Goal: Information Seeking & Learning: Learn about a topic

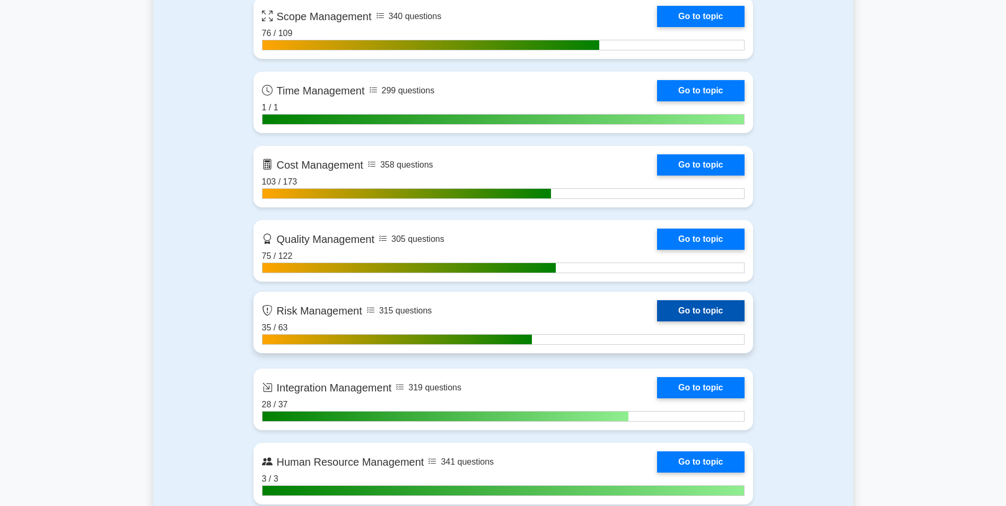
click at [714, 313] on link "Go to topic" at bounding box center [700, 310] width 87 height 21
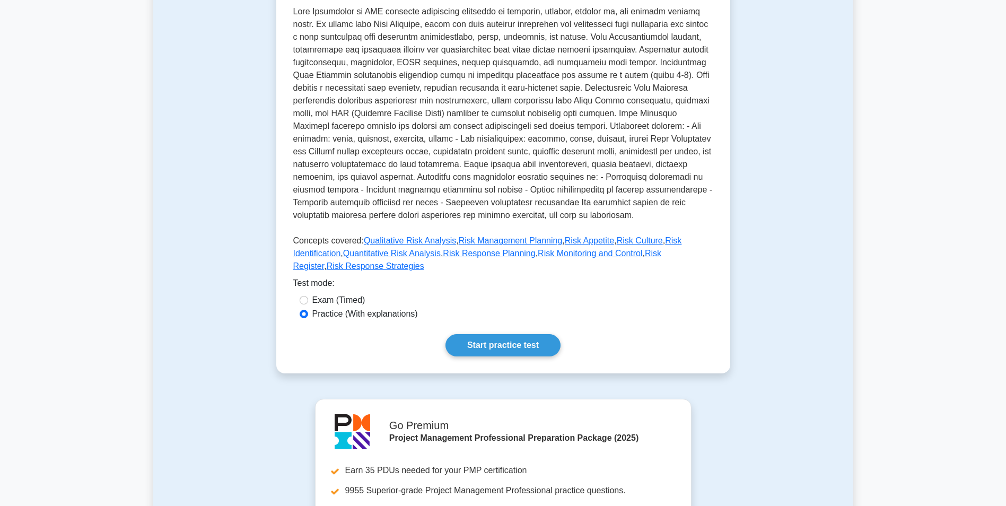
scroll to position [318, 0]
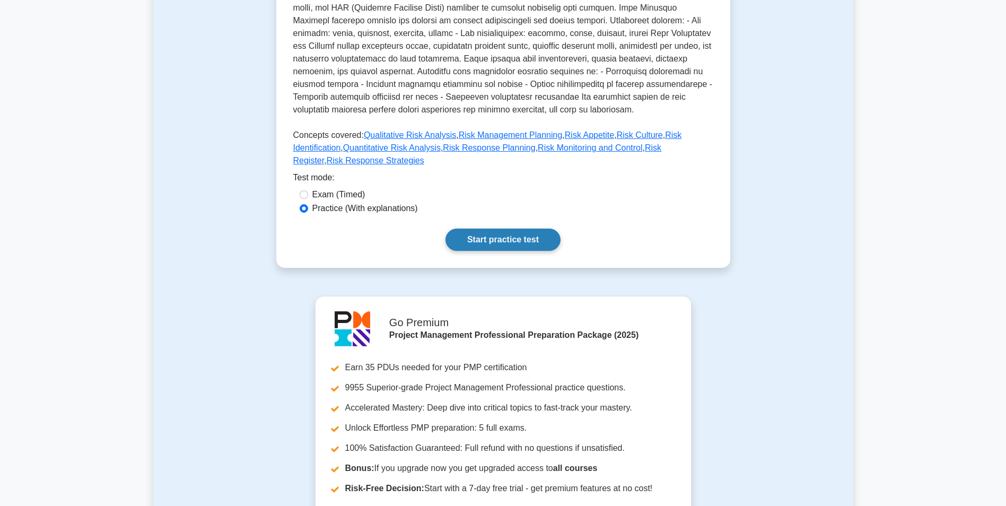
click at [498, 229] on link "Start practice test" at bounding box center [503, 240] width 115 height 22
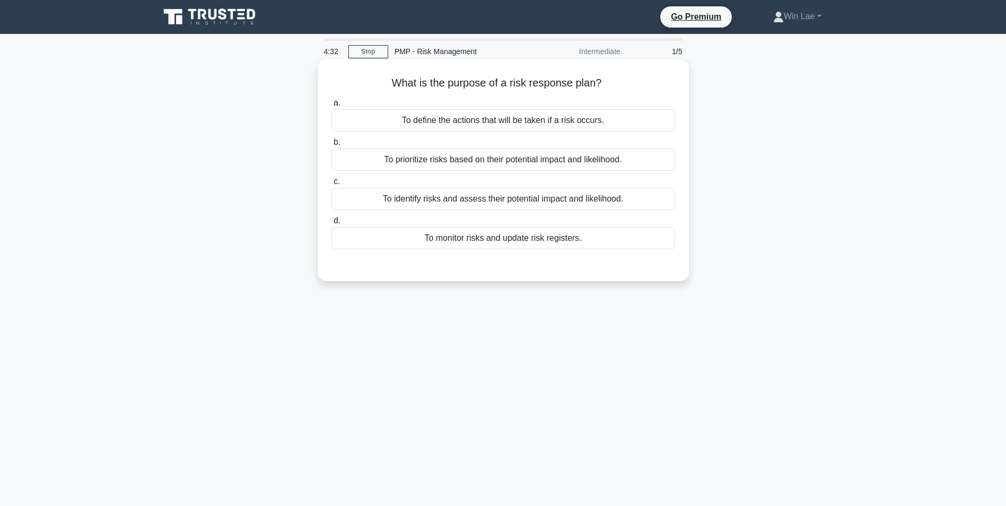
click at [469, 111] on div "To define the actions that will be taken if a risk occurs." at bounding box center [504, 120] width 344 height 22
click at [332, 107] on input "a. To define the actions that will be taken if a risk occurs." at bounding box center [332, 103] width 0 height 7
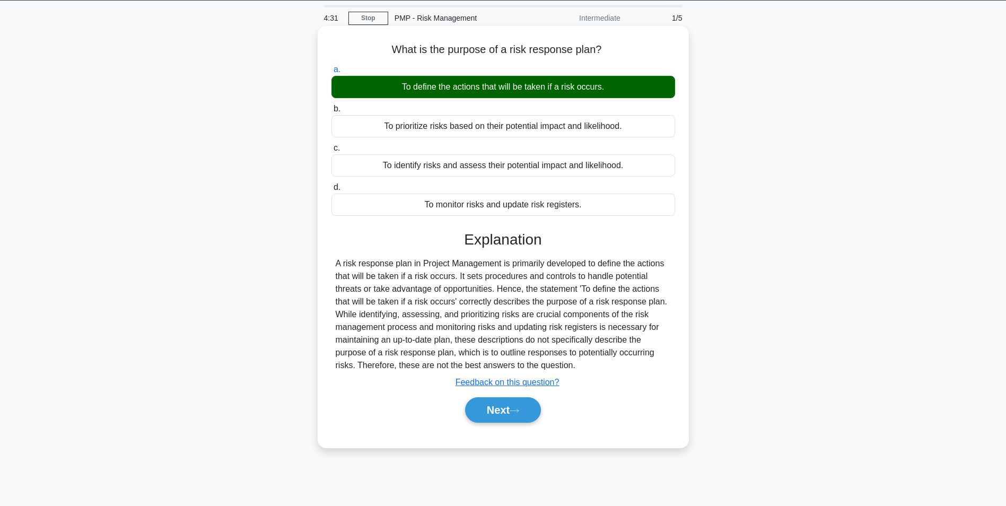
scroll to position [67, 0]
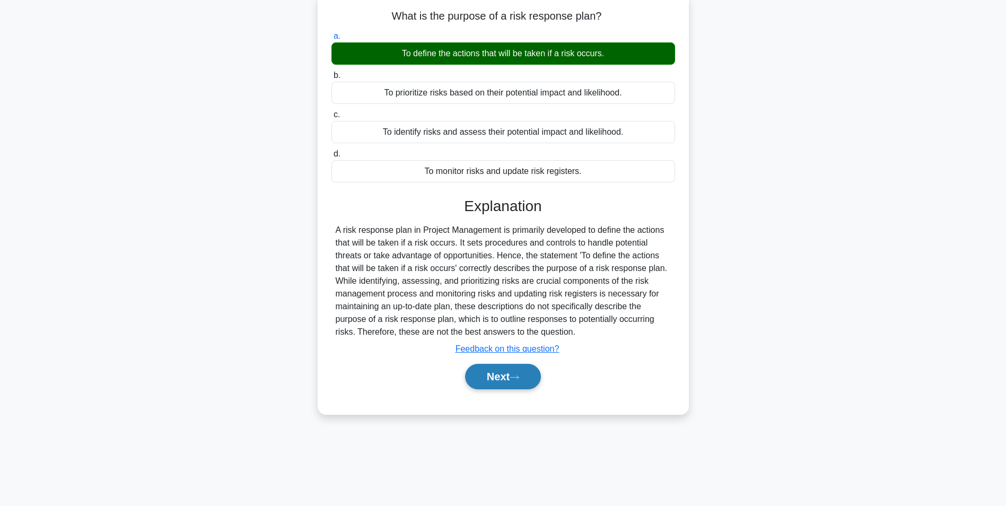
click at [477, 377] on button "Next" at bounding box center [503, 376] width 76 height 25
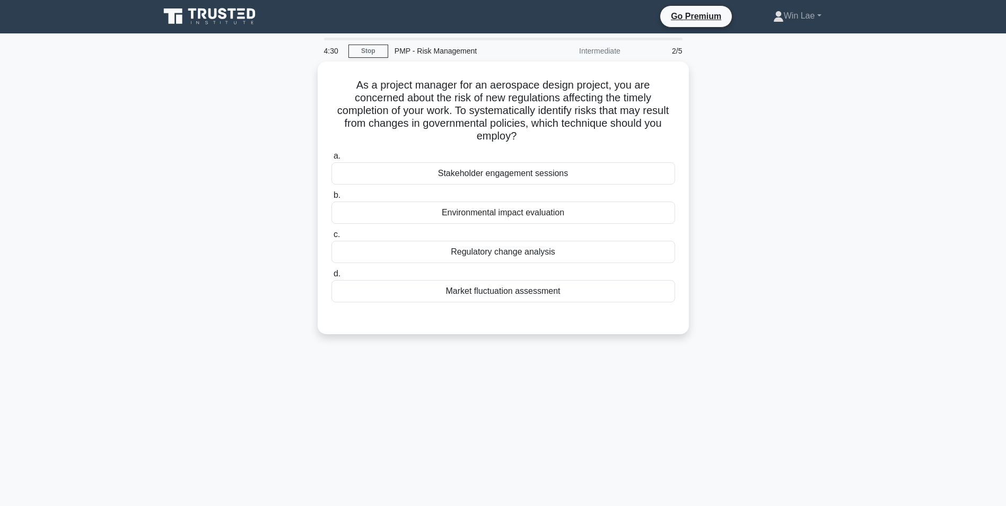
scroll to position [0, 0]
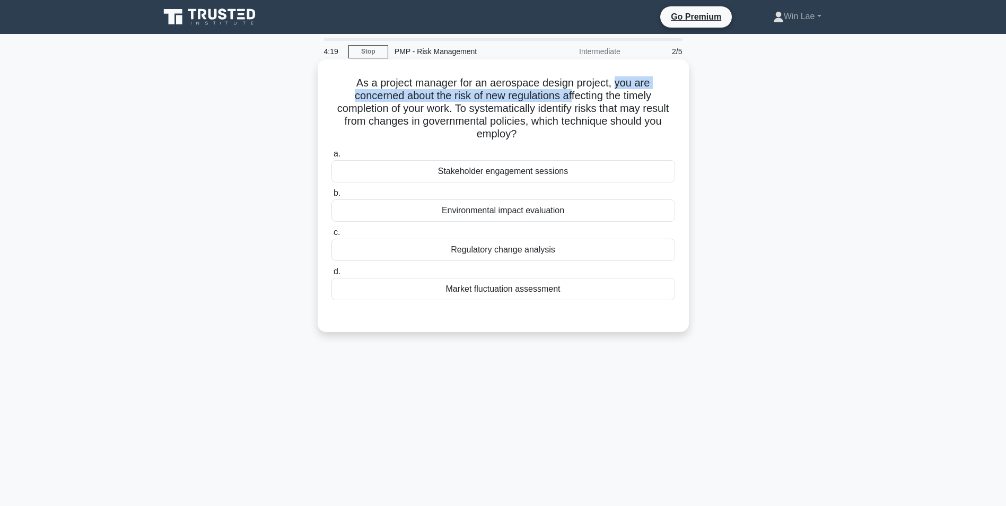
drag, startPoint x: 617, startPoint y: 82, endPoint x: 575, endPoint y: 98, distance: 45.1
click at [575, 98] on h5 "As a project manager for an aerospace design project, you are concerned about t…" at bounding box center [504, 108] width 346 height 65
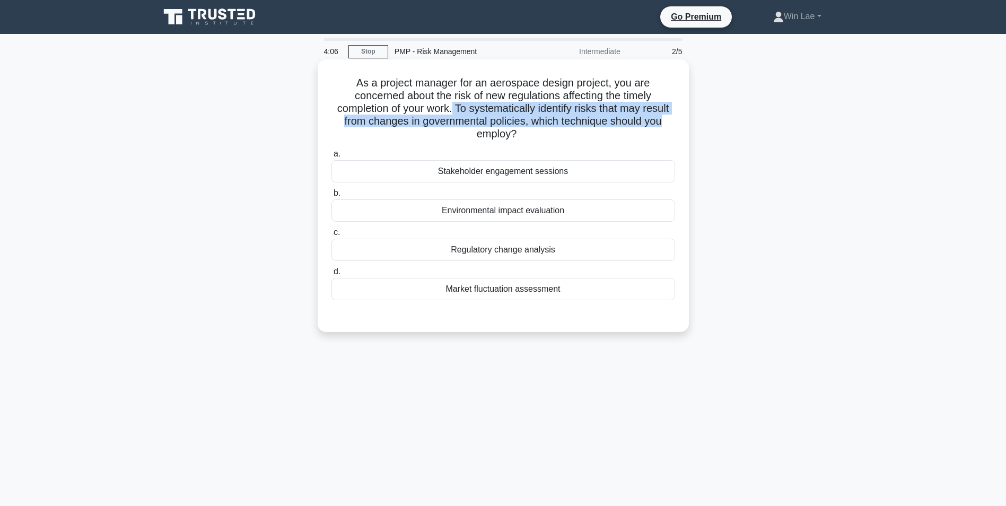
drag, startPoint x: 454, startPoint y: 108, endPoint x: 667, endPoint y: 116, distance: 213.4
click at [667, 116] on h5 "As a project manager for an aerospace design project, you are concerned about t…" at bounding box center [504, 108] width 346 height 65
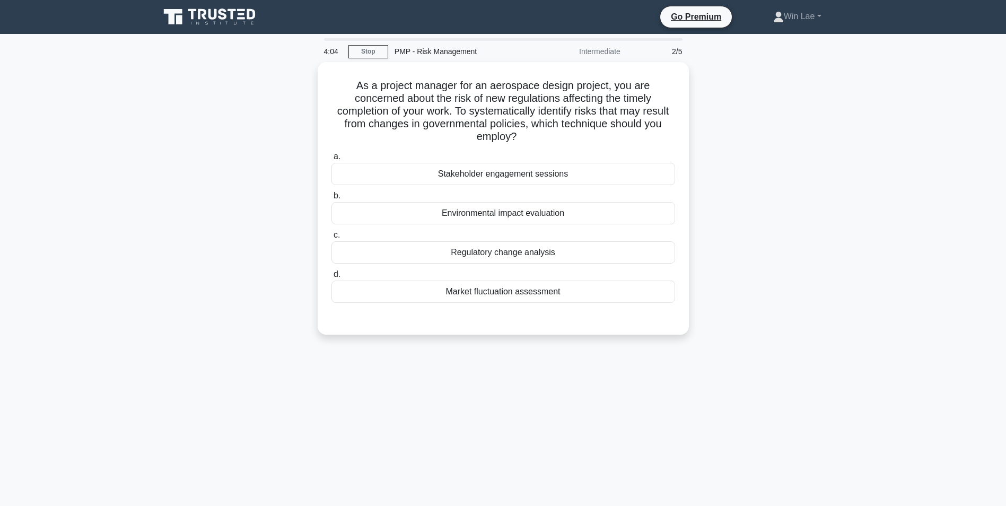
click at [787, 187] on div "As a project manager for an aerospace design project, you are concerned about t…" at bounding box center [503, 204] width 700 height 285
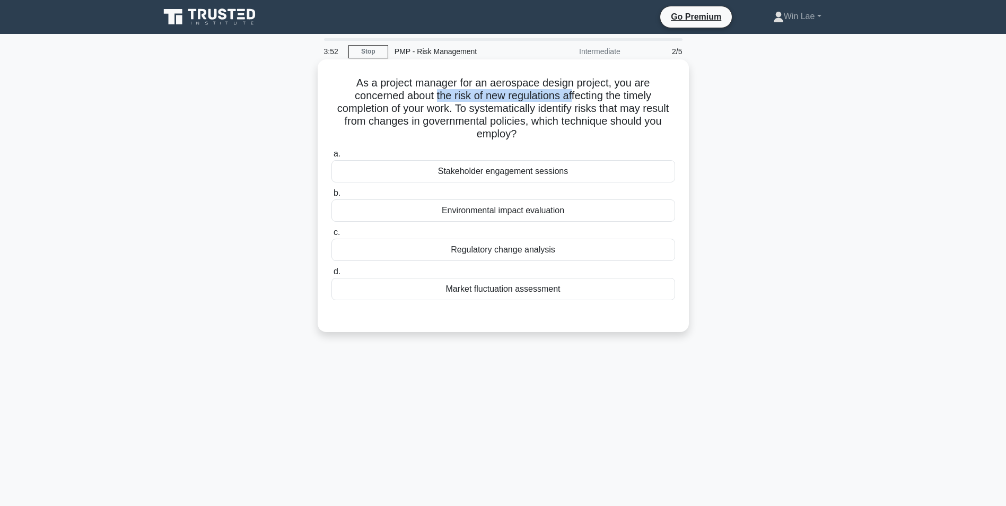
drag, startPoint x: 433, startPoint y: 101, endPoint x: 573, endPoint y: 101, distance: 140.6
click at [573, 101] on h5 "As a project manager for an aerospace design project, you are concerned about t…" at bounding box center [504, 108] width 346 height 65
click at [468, 214] on div "Environmental impact evaluation" at bounding box center [504, 210] width 344 height 22
click at [332, 197] on input "b. Environmental impact evaluation" at bounding box center [332, 193] width 0 height 7
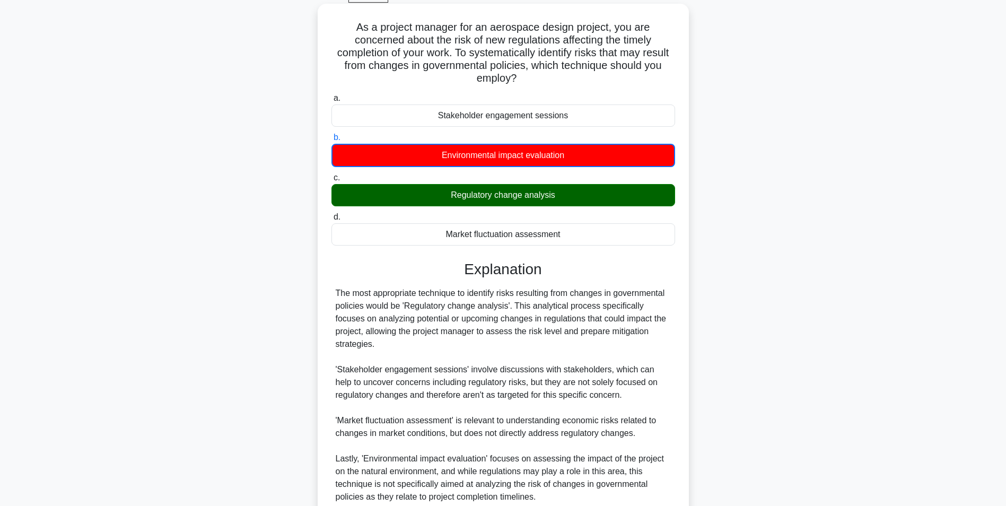
scroll to position [137, 0]
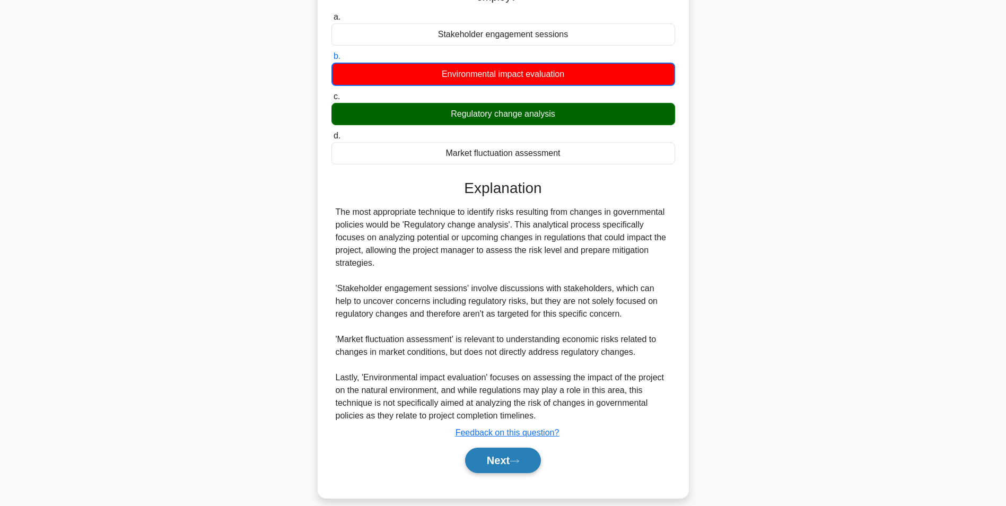
click at [521, 448] on button "Next" at bounding box center [503, 460] width 76 height 25
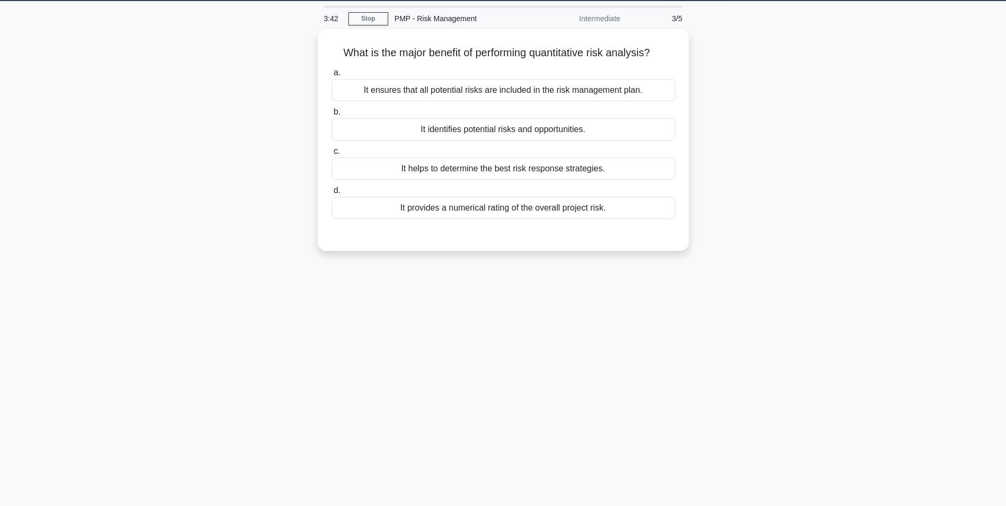
scroll to position [0, 0]
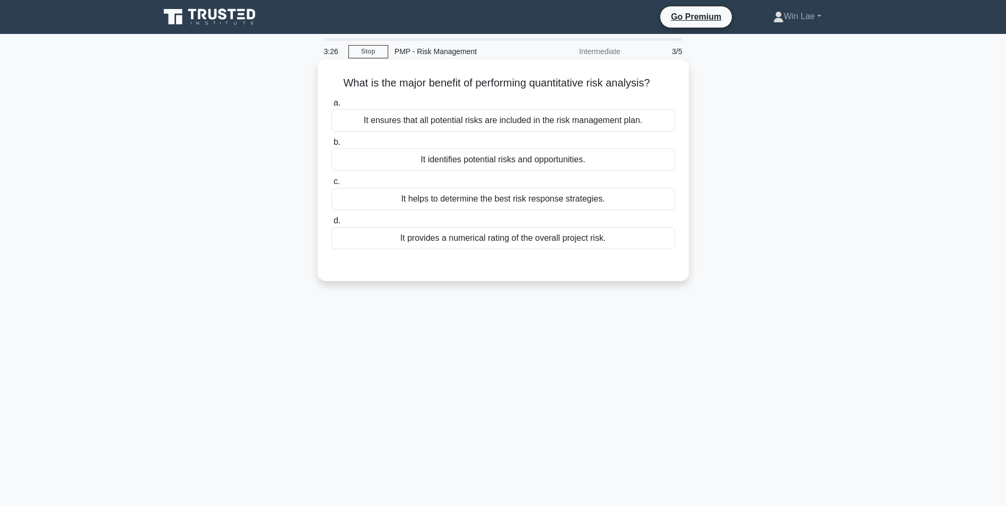
click at [503, 244] on div "It provides a numerical rating of the overall project risk." at bounding box center [504, 238] width 344 height 22
click at [332, 224] on input "d. It provides a numerical rating of the overall project risk." at bounding box center [332, 221] width 0 height 7
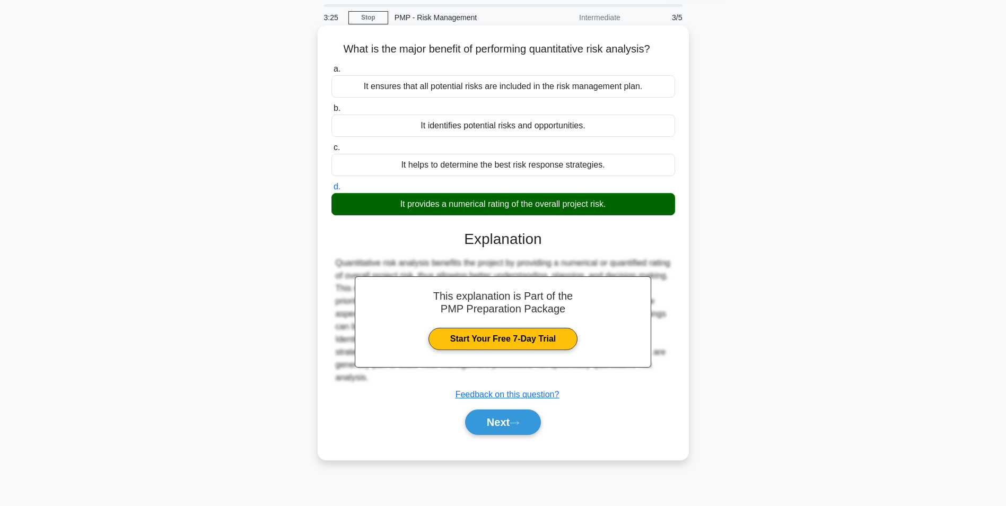
scroll to position [67, 0]
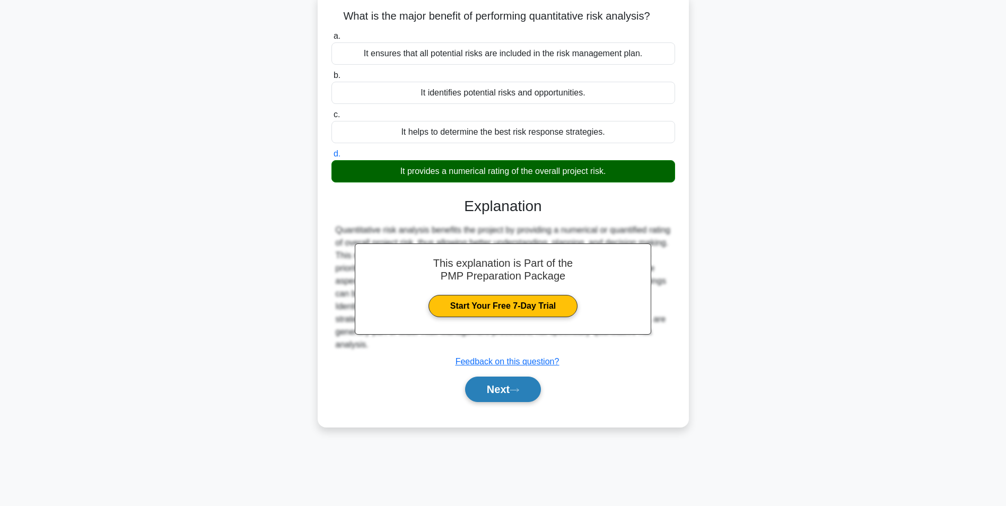
click at [510, 392] on button "Next" at bounding box center [503, 389] width 76 height 25
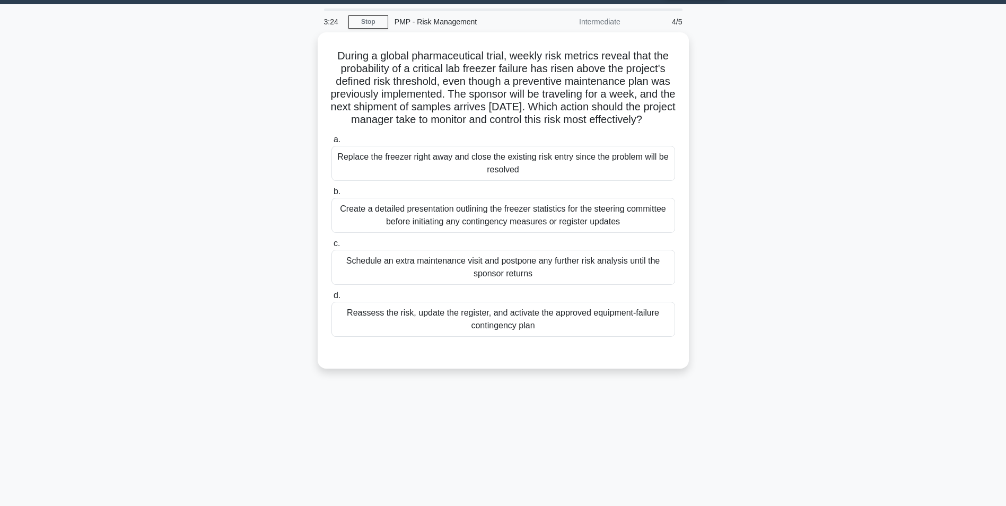
scroll to position [0, 0]
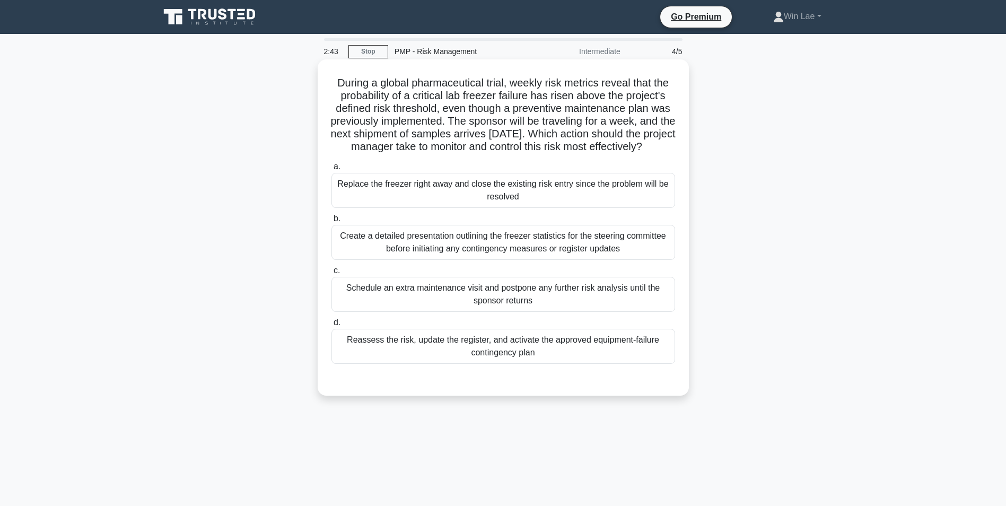
click at [373, 356] on div "Reassess the risk, update the register, and activate the approved equipment-fai…" at bounding box center [504, 346] width 344 height 35
click at [332, 326] on input "d. Reassess the risk, update the register, and activate the approved equipment-…" at bounding box center [332, 322] width 0 height 7
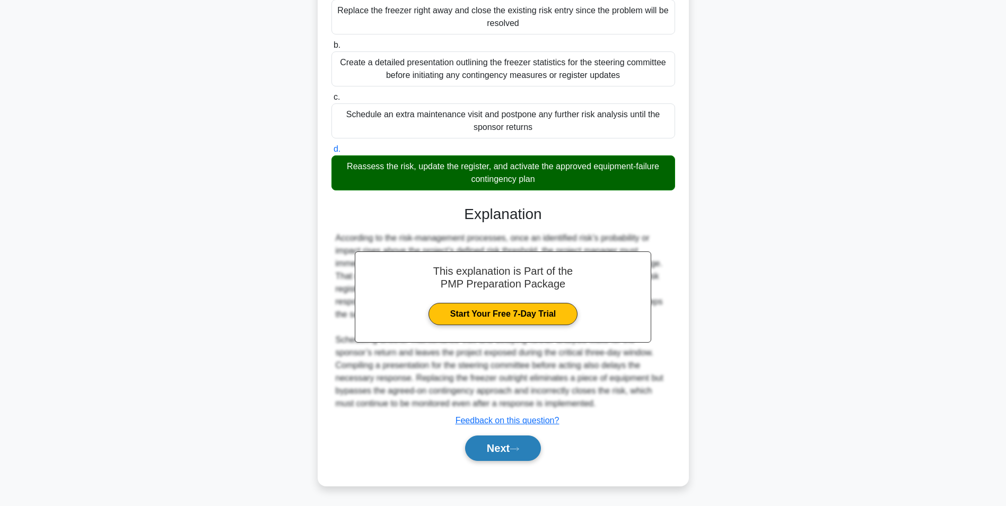
click at [471, 443] on button "Next" at bounding box center [503, 448] width 76 height 25
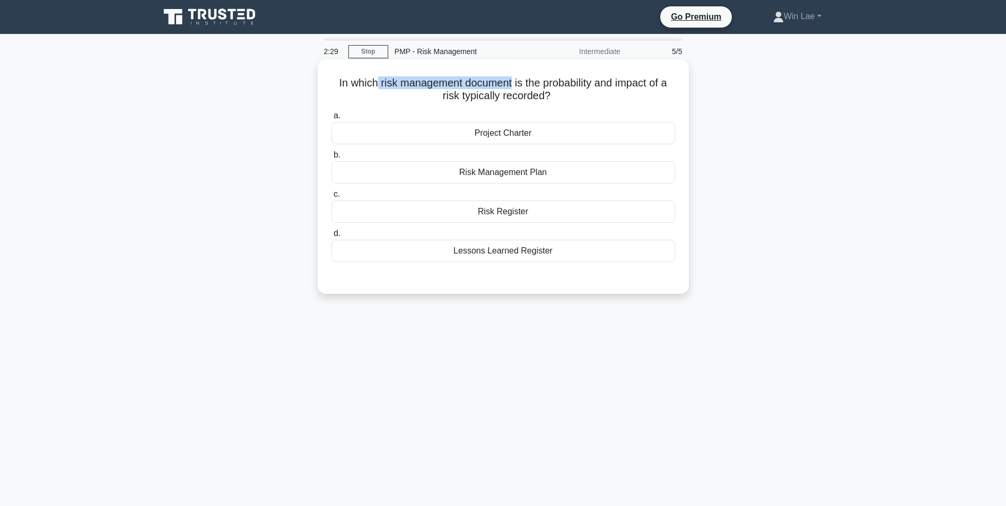
drag, startPoint x: 373, startPoint y: 86, endPoint x: 511, endPoint y: 83, distance: 138.0
click at [511, 83] on h5 "In which risk management document is the probability and impact of a risk typic…" at bounding box center [504, 89] width 346 height 27
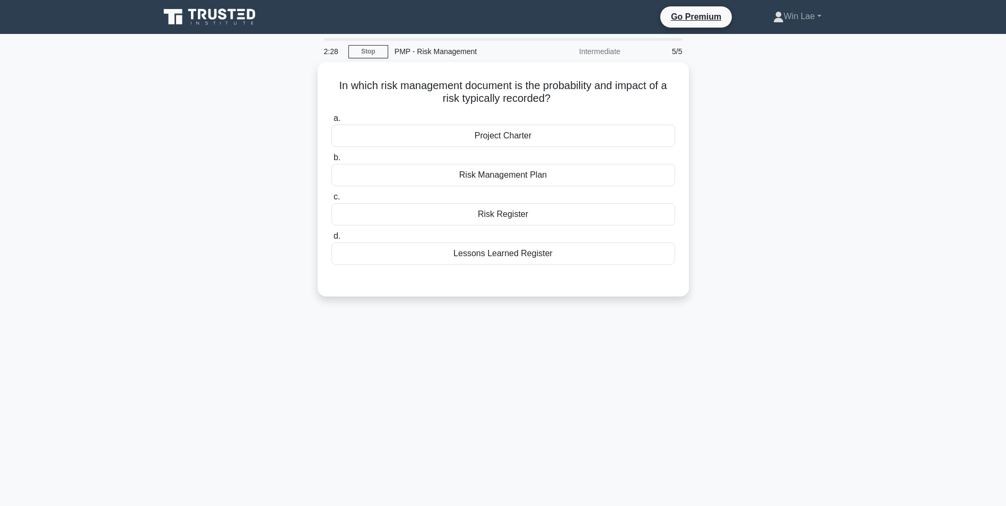
click at [178, 202] on div "In which risk management document is the probability and impact of a risk typic…" at bounding box center [503, 185] width 700 height 247
click at [506, 208] on div "Risk Register" at bounding box center [504, 212] width 344 height 22
click at [332, 198] on input "c. Risk Register" at bounding box center [332, 194] width 0 height 7
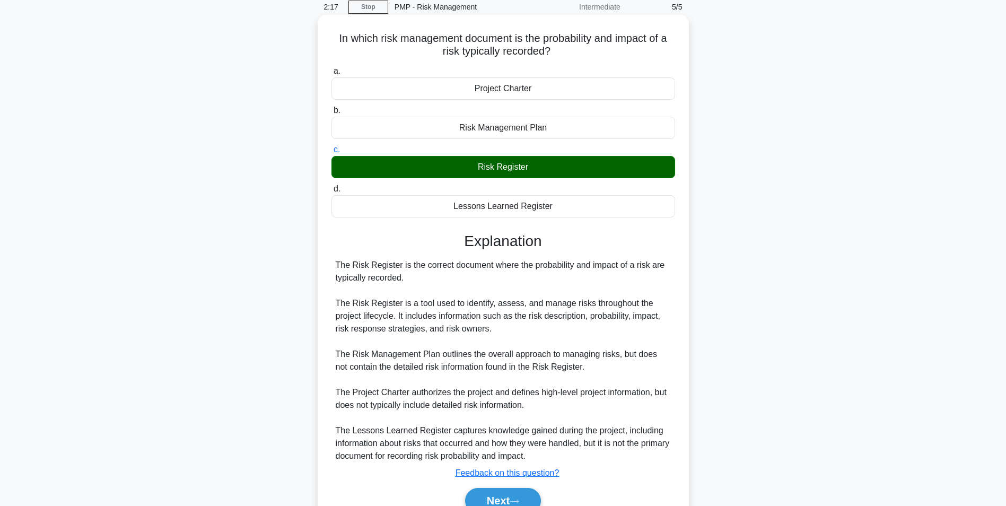
scroll to position [98, 0]
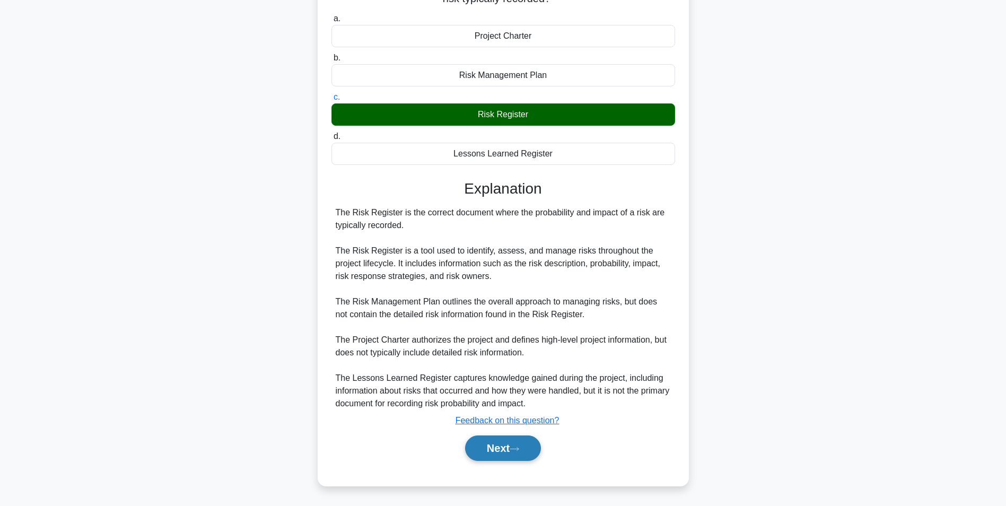
click at [508, 445] on button "Next" at bounding box center [503, 448] width 76 height 25
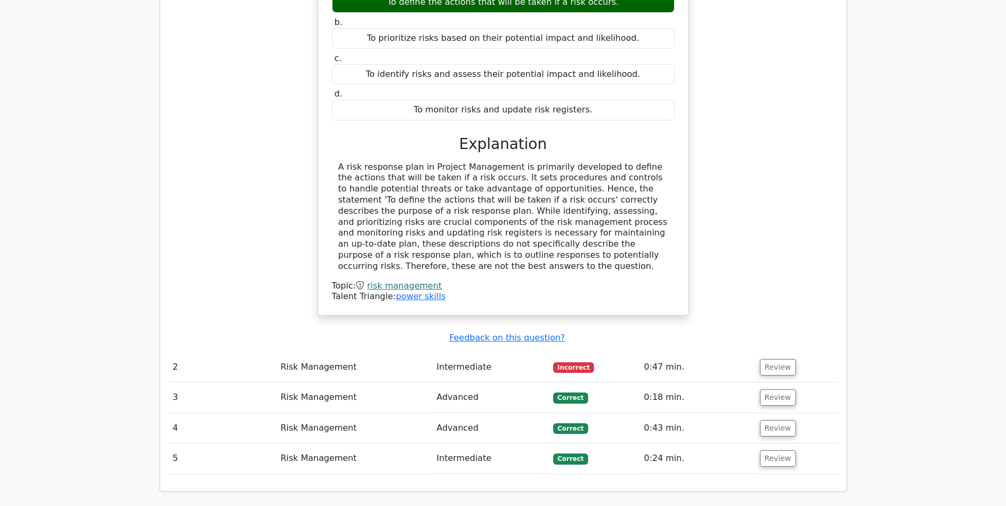
scroll to position [1061, 0]
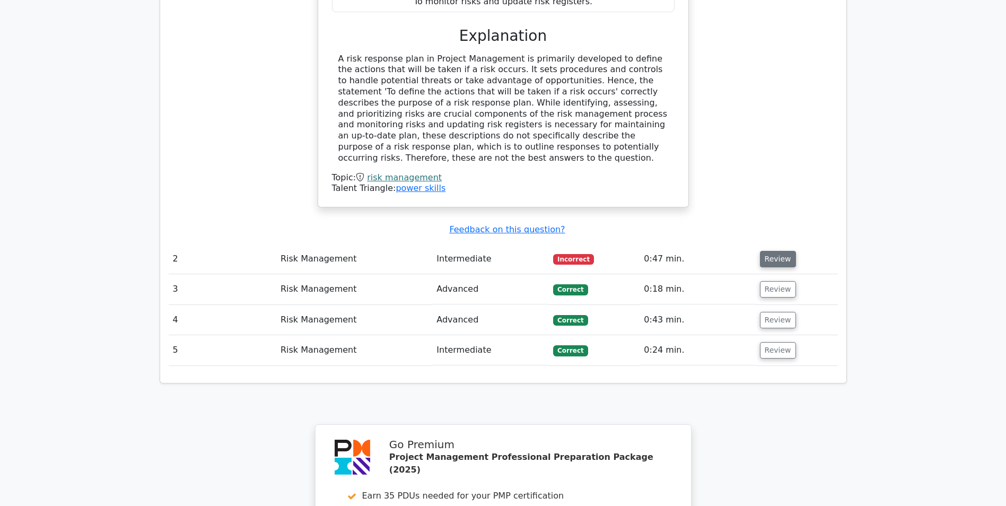
click at [767, 251] on button "Review" at bounding box center [778, 259] width 36 height 16
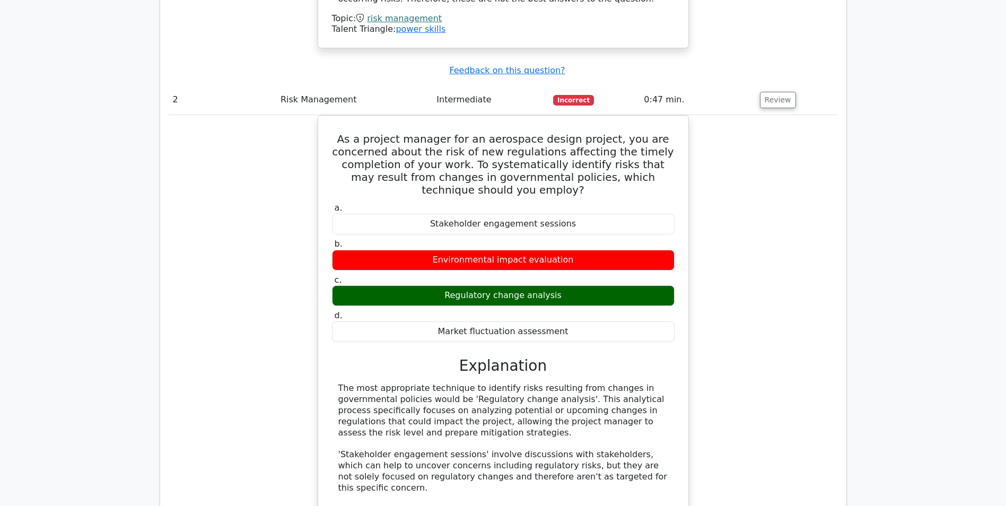
scroll to position [1326, 0]
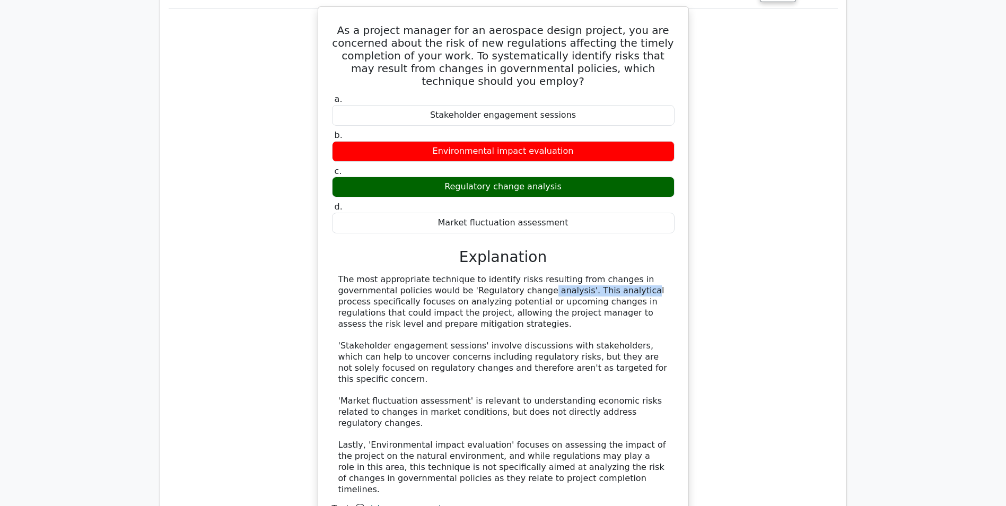
drag, startPoint x: 463, startPoint y: 230, endPoint x: 564, endPoint y: 227, distance: 100.8
click at [564, 274] on div "The most appropriate technique to identify risks resulting from changes in gove…" at bounding box center [503, 384] width 330 height 221
click at [356, 307] on div "The most appropriate technique to identify risks resulting from changes in gove…" at bounding box center [503, 384] width 330 height 221
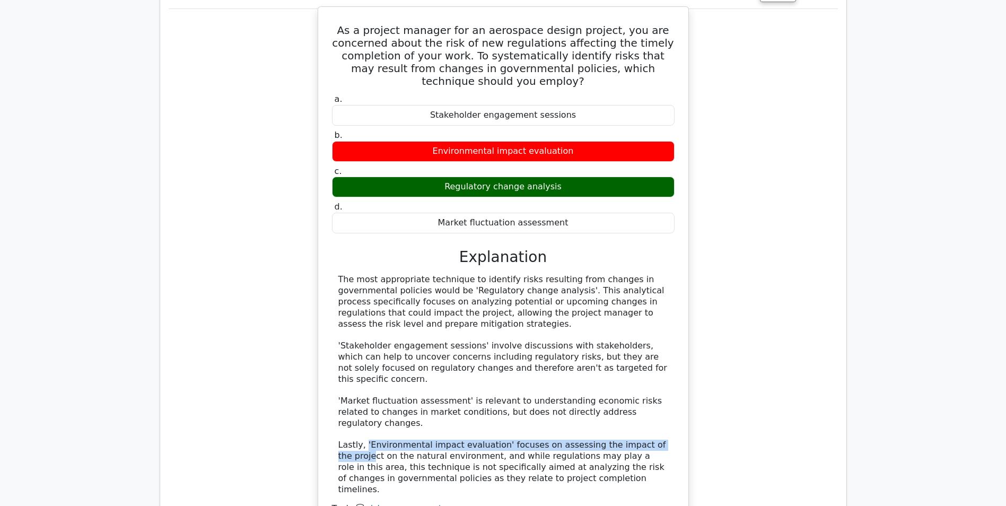
drag, startPoint x: 363, startPoint y: 364, endPoint x: 659, endPoint y: 364, distance: 296.0
click at [659, 364] on div "The most appropriate technique to identify risks resulting from changes in gove…" at bounding box center [503, 384] width 330 height 221
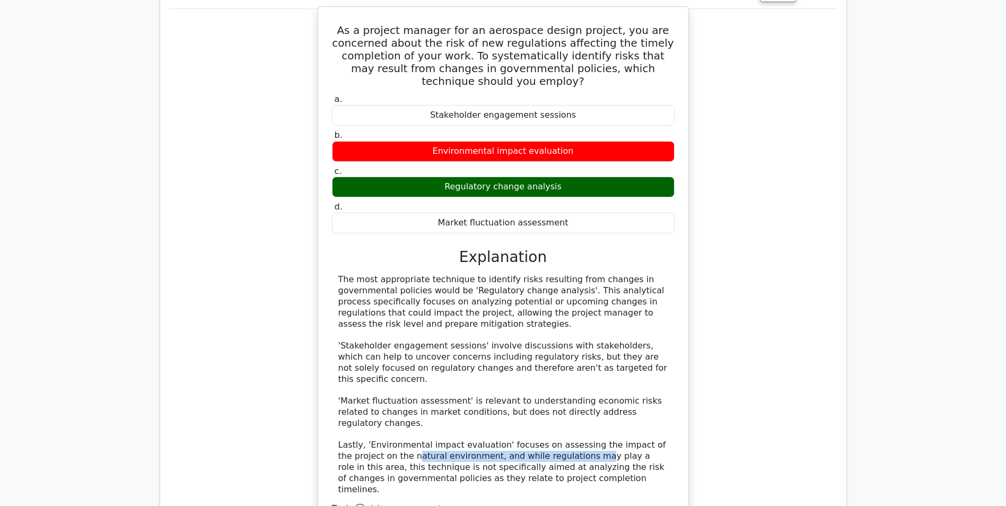
drag, startPoint x: 368, startPoint y: 375, endPoint x: 541, endPoint y: 376, distance: 173.0
click at [541, 376] on div "The most appropriate technique to identify risks resulting from changes in gove…" at bounding box center [503, 384] width 330 height 221
drag, startPoint x: 541, startPoint y: 376, endPoint x: 491, endPoint y: 385, distance: 50.2
click at [491, 385] on div "The most appropriate technique to identify risks resulting from changes in gove…" at bounding box center [503, 384] width 330 height 221
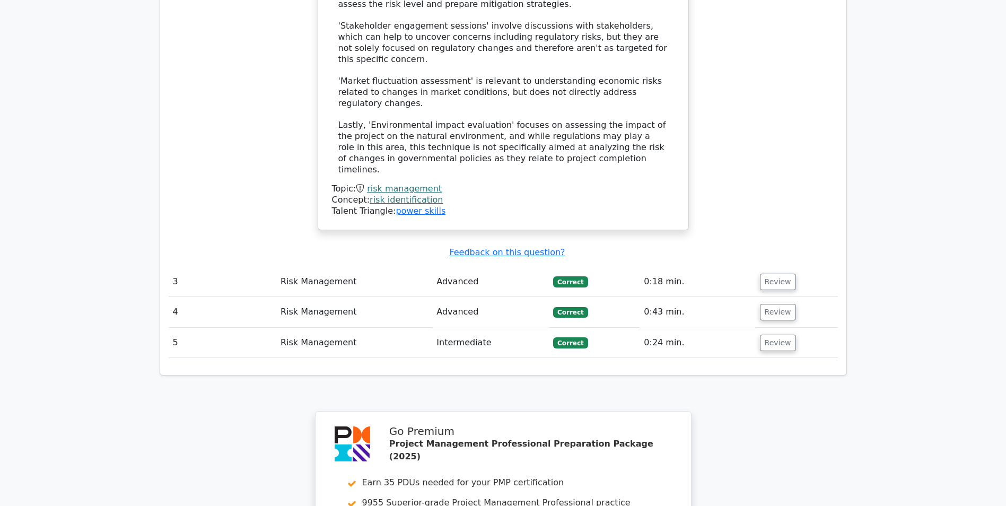
scroll to position [1465, 0]
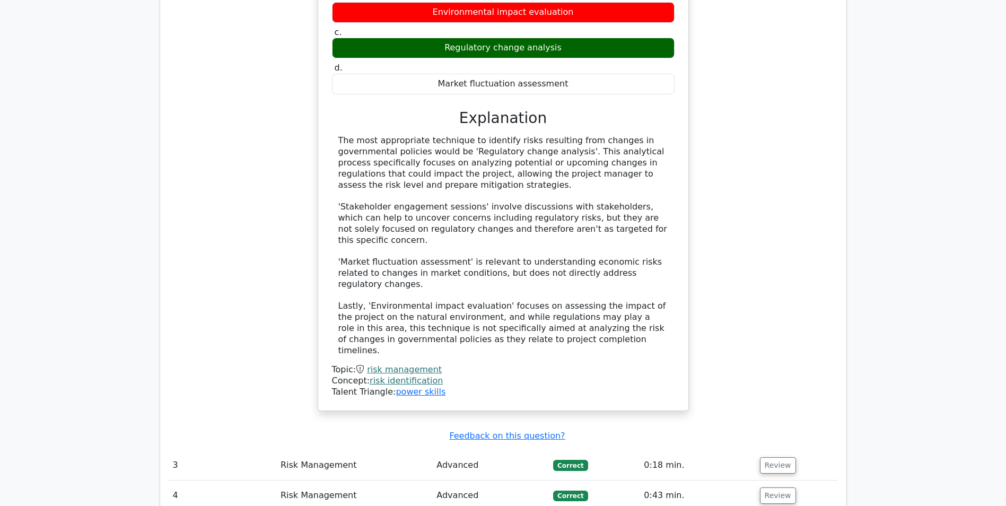
click at [409, 364] on link "risk management" at bounding box center [404, 369] width 75 height 10
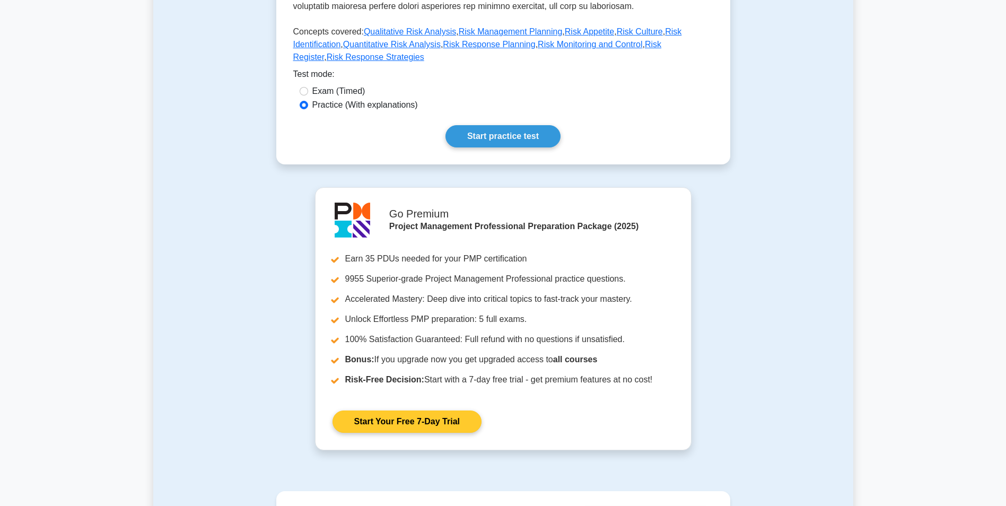
scroll to position [212, 0]
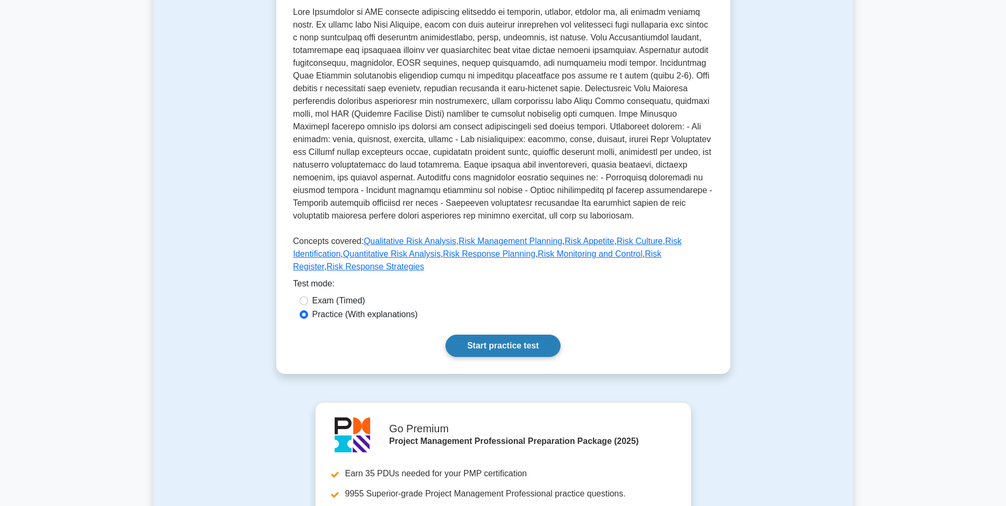
click at [517, 340] on link "Start practice test" at bounding box center [503, 346] width 115 height 22
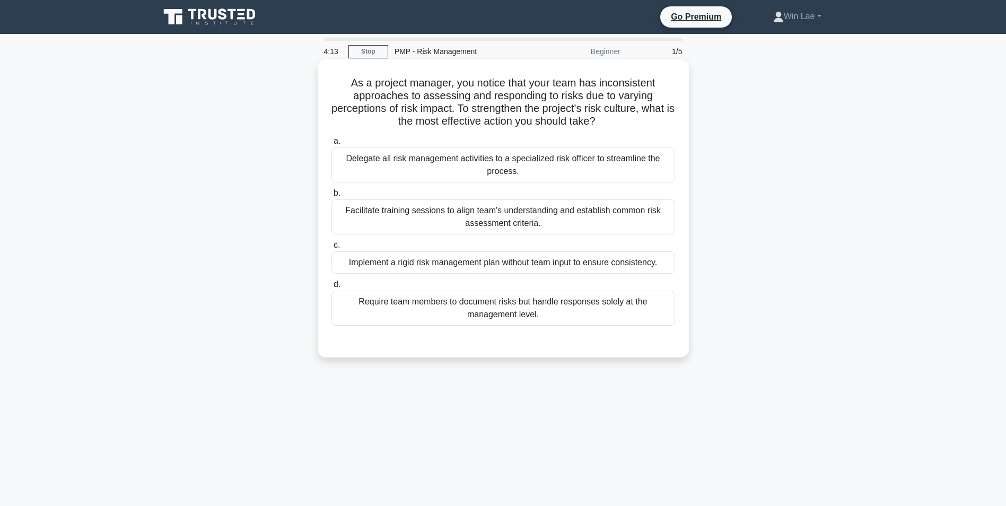
click at [448, 214] on div "Facilitate training sessions to align team's understanding and establish common…" at bounding box center [504, 216] width 344 height 35
click at [332, 197] on input "b. Facilitate training sessions to align team's understanding and establish com…" at bounding box center [332, 193] width 0 height 7
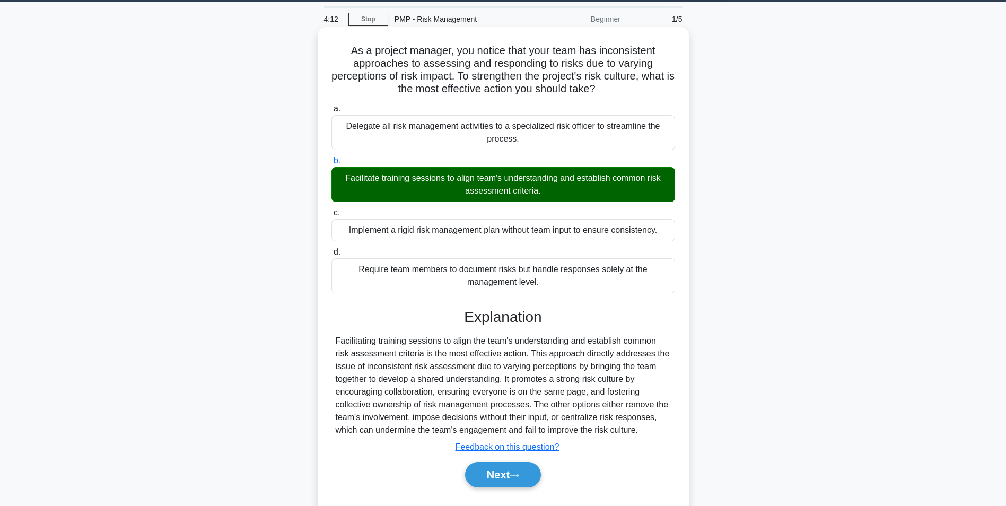
scroll to position [67, 0]
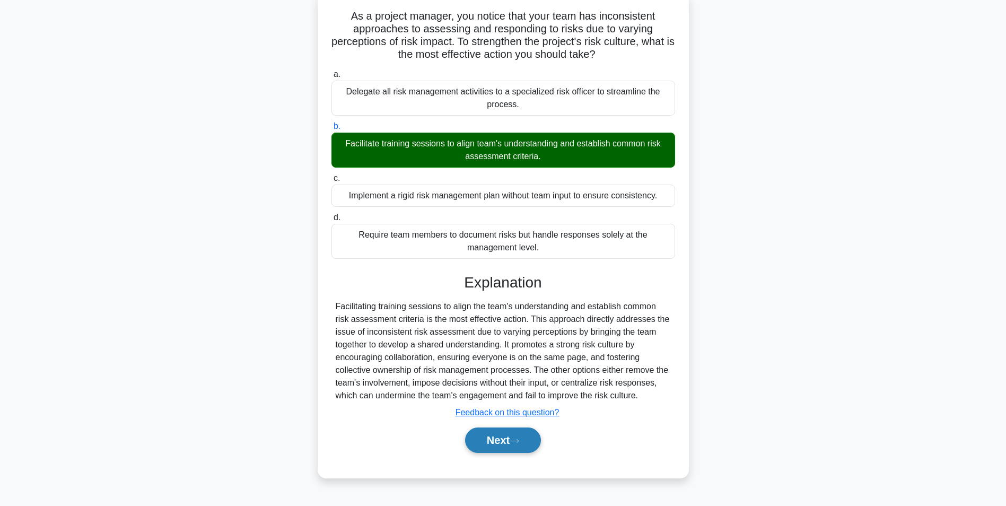
click at [482, 433] on button "Next" at bounding box center [503, 440] width 76 height 25
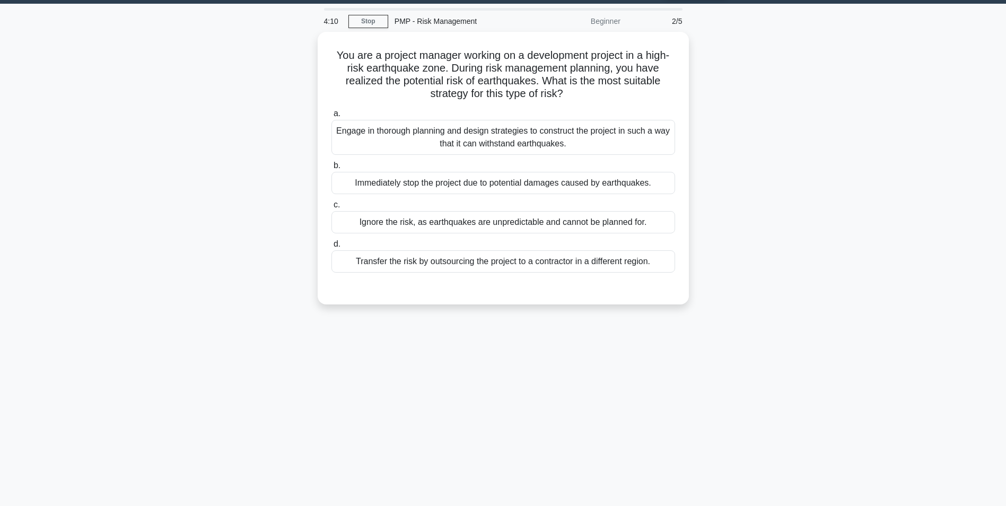
scroll to position [0, 0]
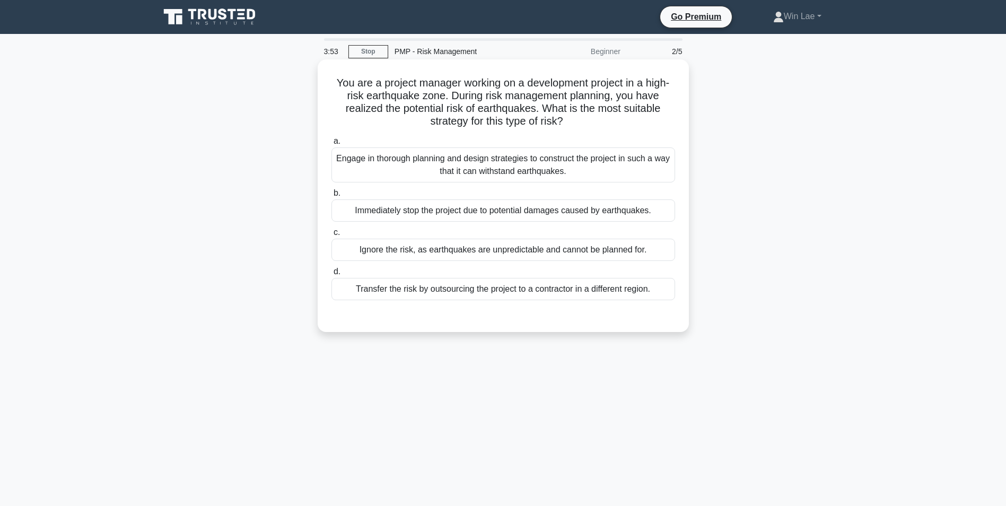
click at [535, 144] on label "a. Engage in thorough planning and design strategies to construct the project i…" at bounding box center [504, 159] width 344 height 48
click at [332, 144] on input "a. Engage in thorough planning and design strategies to construct the project i…" at bounding box center [332, 141] width 0 height 7
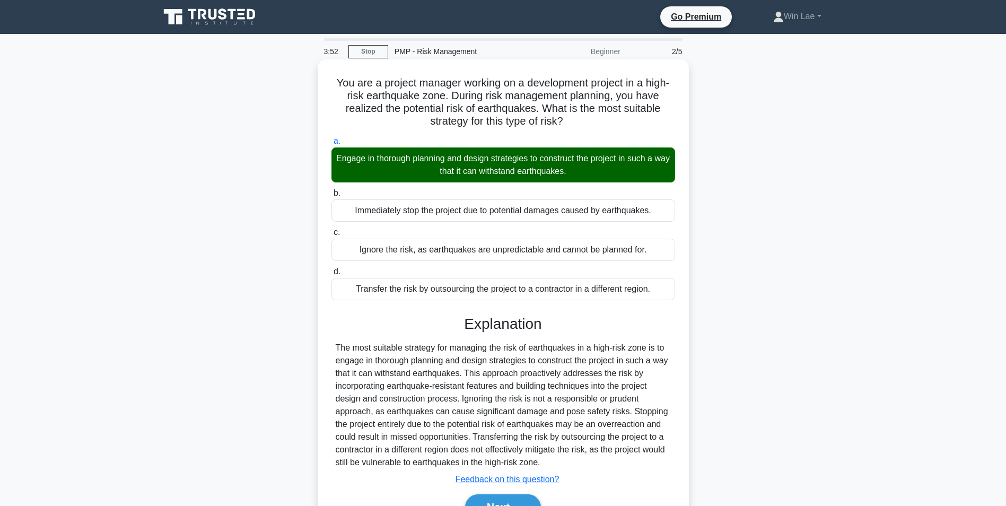
scroll to position [67, 0]
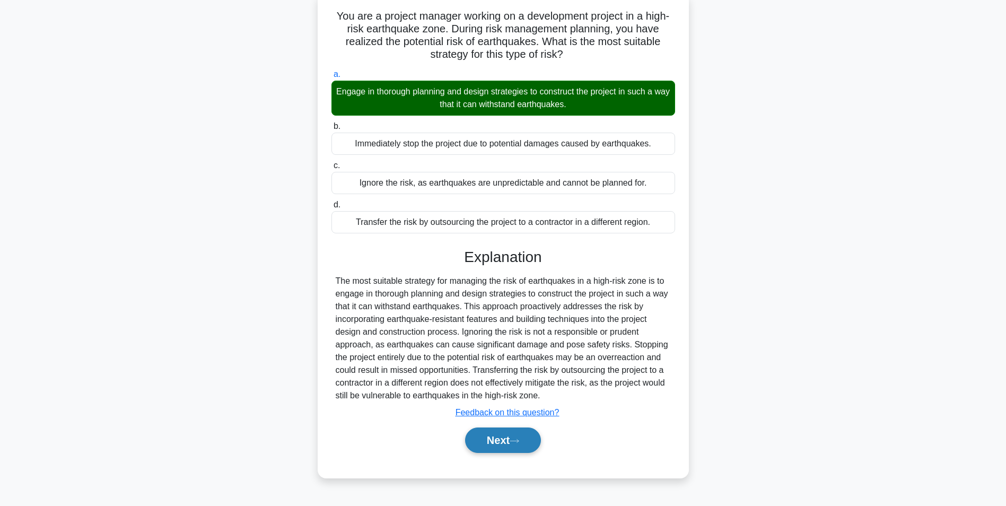
click at [507, 443] on button "Next" at bounding box center [503, 440] width 76 height 25
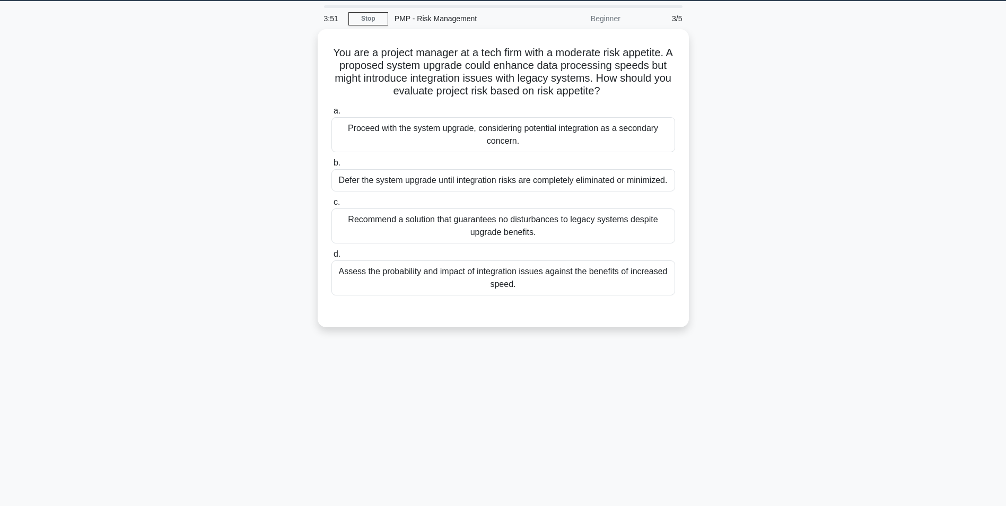
scroll to position [0, 0]
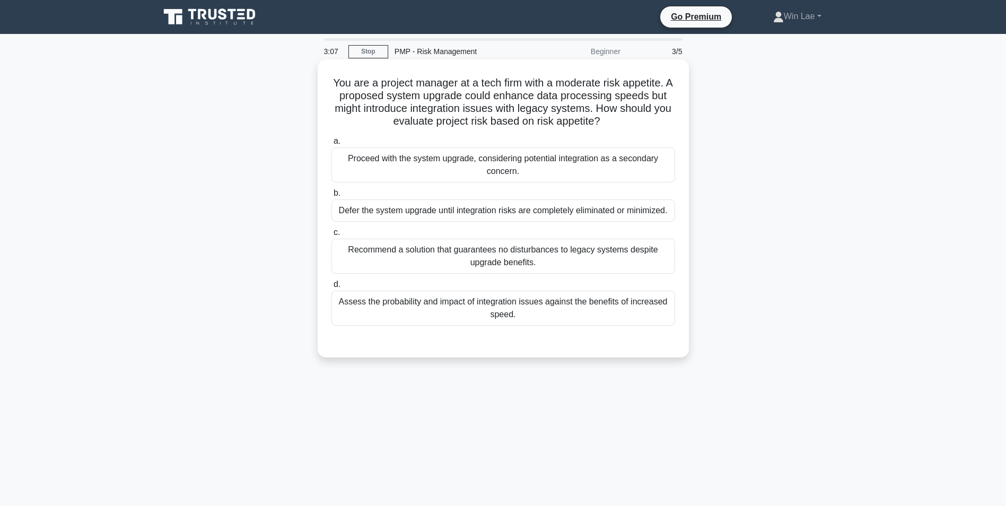
click at [504, 307] on div "Assess the probability and impact of integration issues against the benefits of…" at bounding box center [504, 308] width 344 height 35
click at [332, 288] on input "d. Assess the probability and impact of integration issues against the benefits…" at bounding box center [332, 284] width 0 height 7
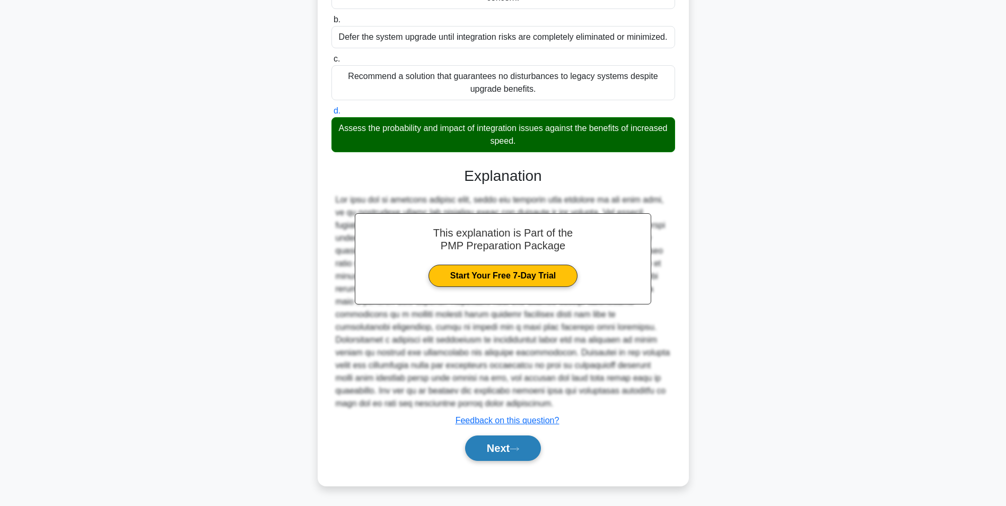
click at [505, 446] on button "Next" at bounding box center [503, 448] width 76 height 25
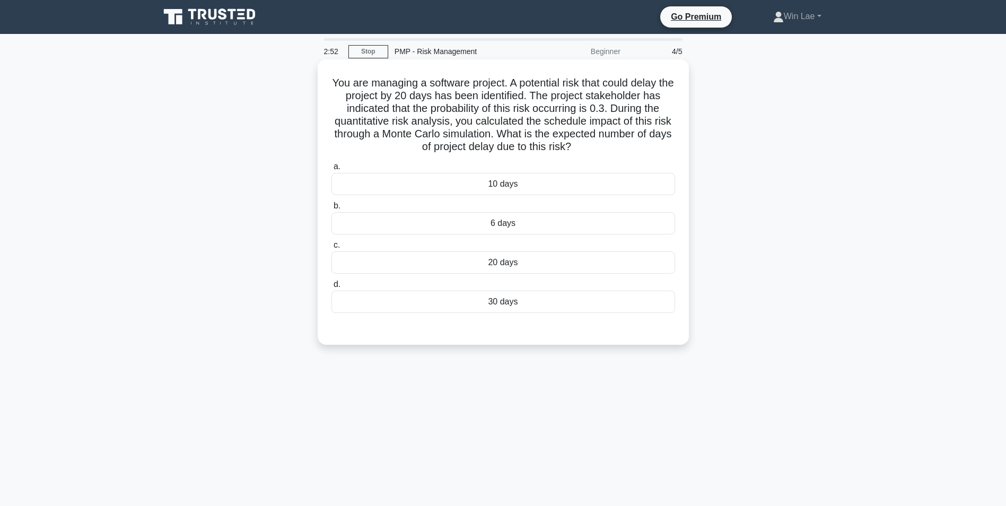
click at [559, 223] on div "6 days" at bounding box center [504, 223] width 344 height 22
click at [332, 210] on input "b. 6 days" at bounding box center [332, 206] width 0 height 7
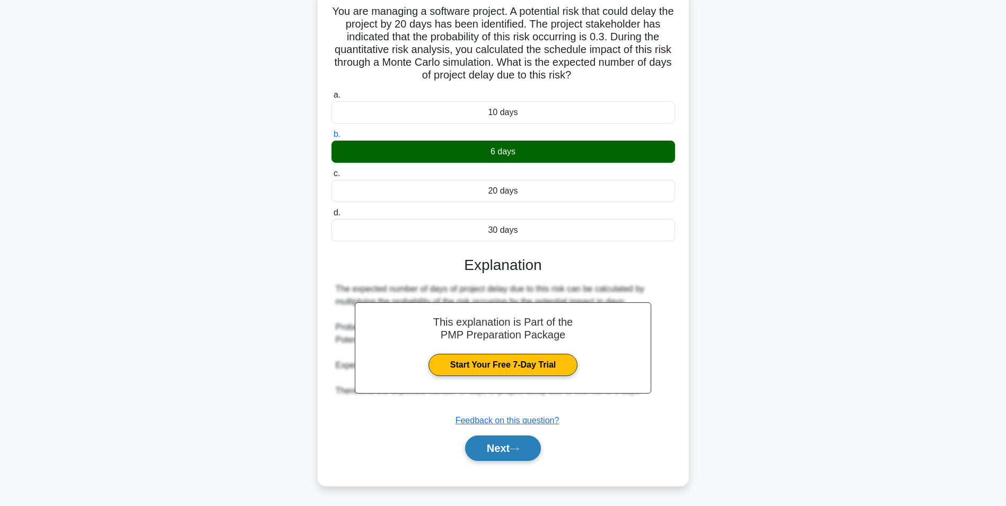
click at [495, 441] on button "Next" at bounding box center [503, 448] width 76 height 25
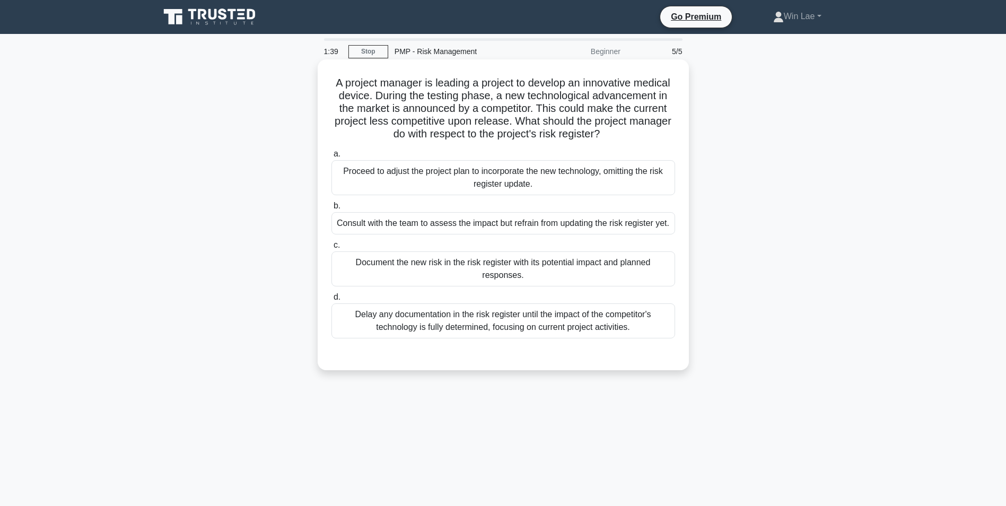
click at [551, 267] on div "Document the new risk in the risk register with its potential impact and planne…" at bounding box center [504, 268] width 344 height 35
click at [332, 249] on input "c. Document the new risk in the risk register with its potential impact and pla…" at bounding box center [332, 245] width 0 height 7
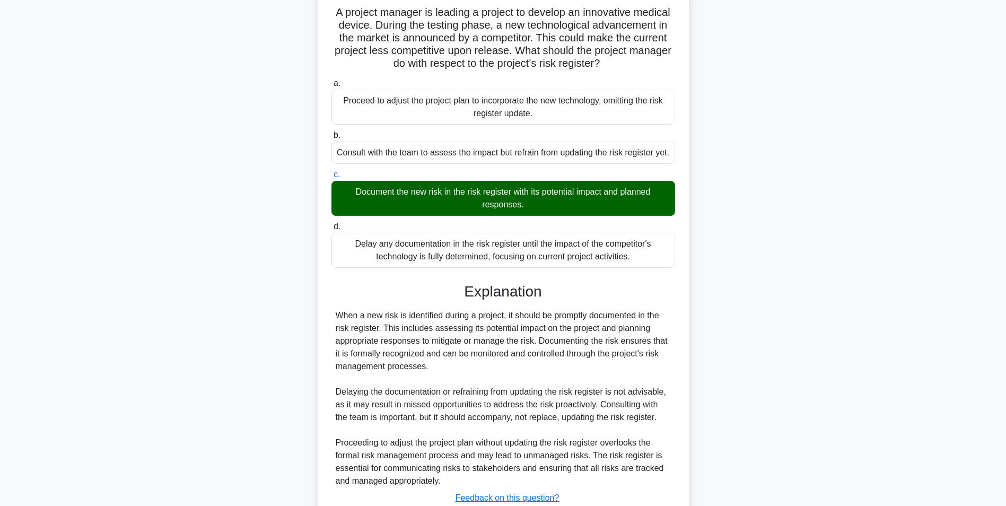
scroll to position [149, 0]
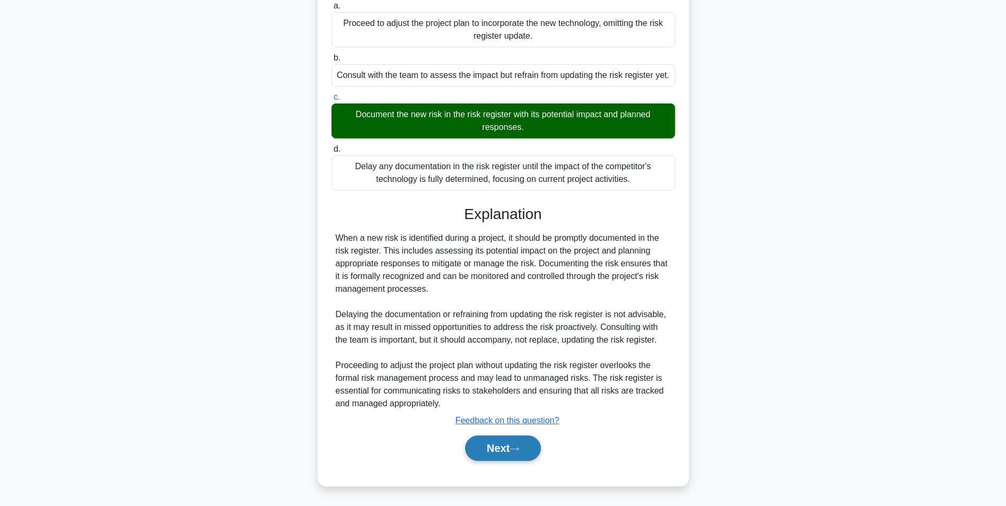
click at [494, 450] on button "Next" at bounding box center [503, 448] width 76 height 25
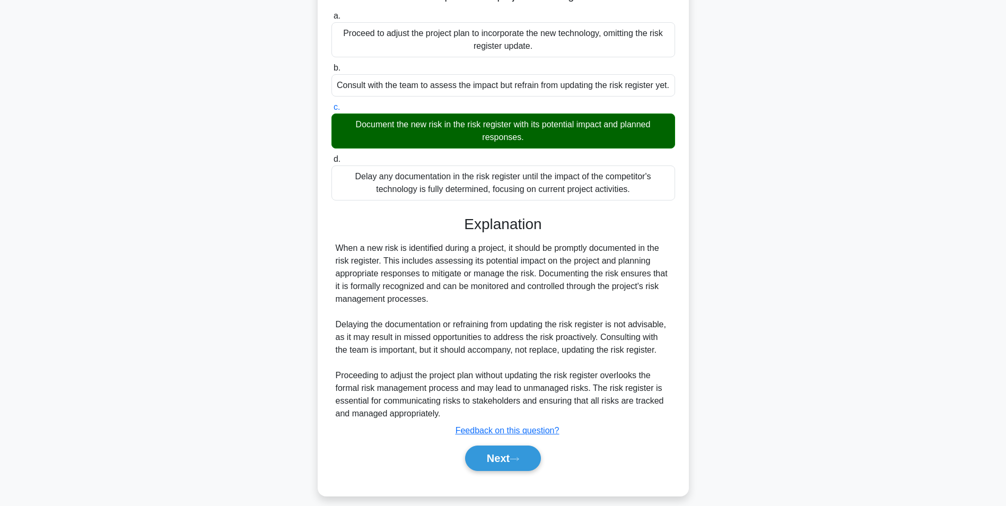
scroll to position [0, 0]
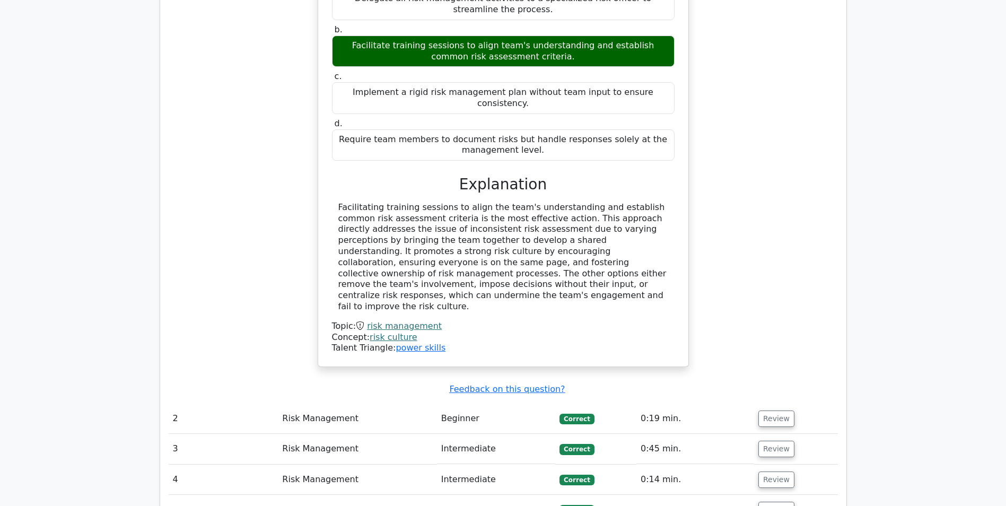
scroll to position [1001, 0]
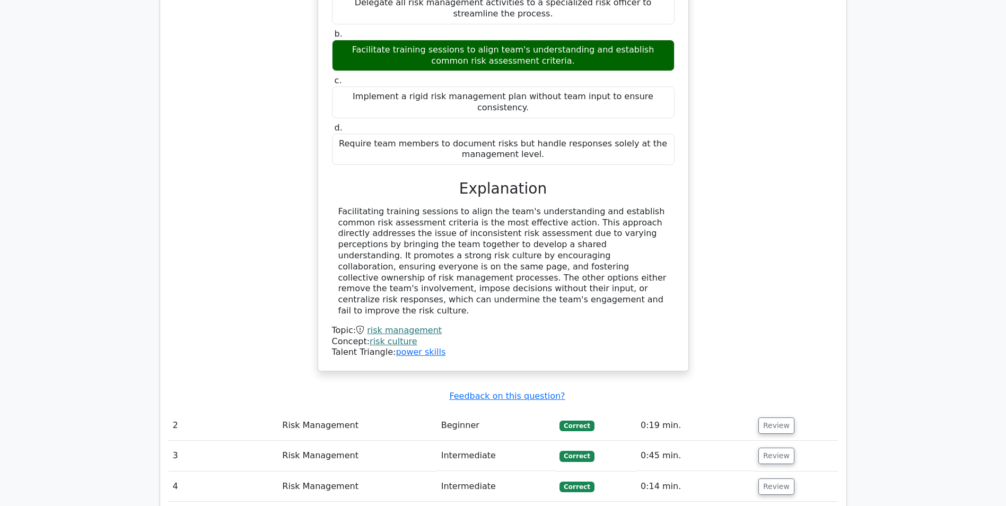
click at [404, 325] on link "risk management" at bounding box center [404, 330] width 75 height 10
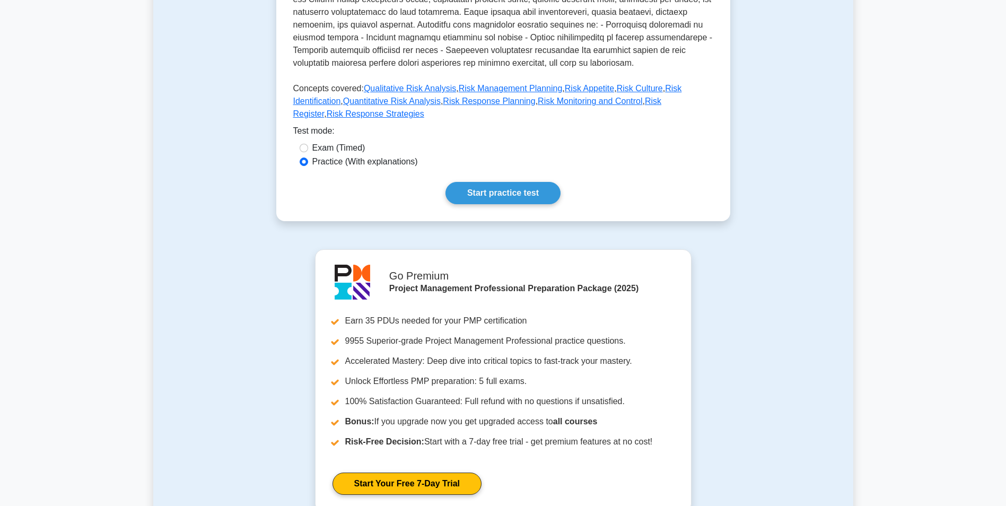
scroll to position [210, 0]
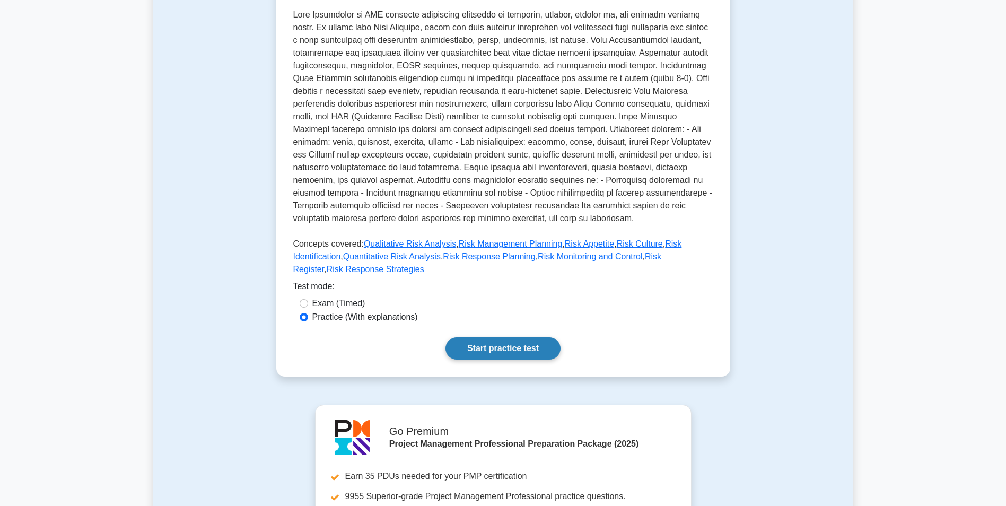
click at [524, 337] on link "Start practice test" at bounding box center [503, 348] width 115 height 22
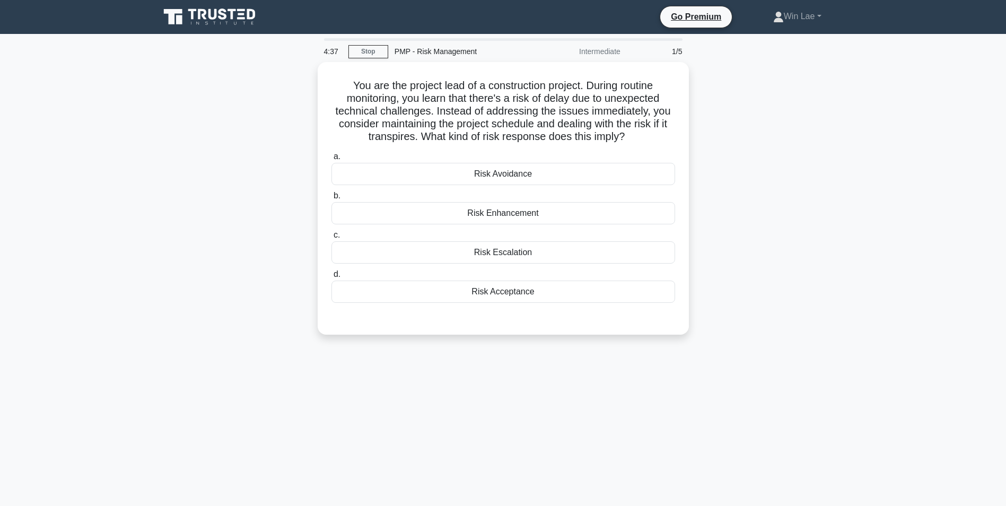
click at [553, 399] on div "4:37 Stop PMP - Risk Management Intermediate 1/5 You are the project lead of a …" at bounding box center [503, 303] width 700 height 530
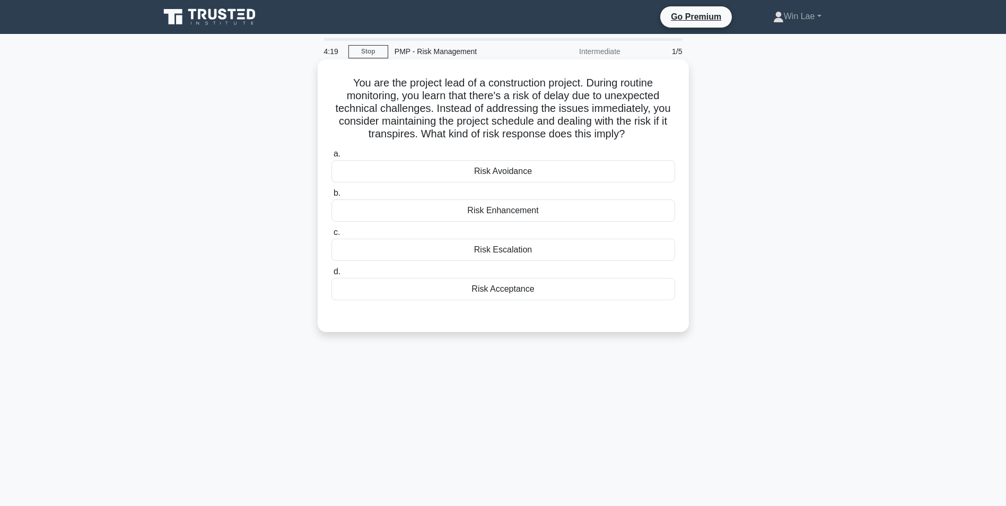
click at [518, 213] on div "Risk Enhancement" at bounding box center [504, 210] width 344 height 22
click at [332, 197] on input "b. Risk Enhancement" at bounding box center [332, 193] width 0 height 7
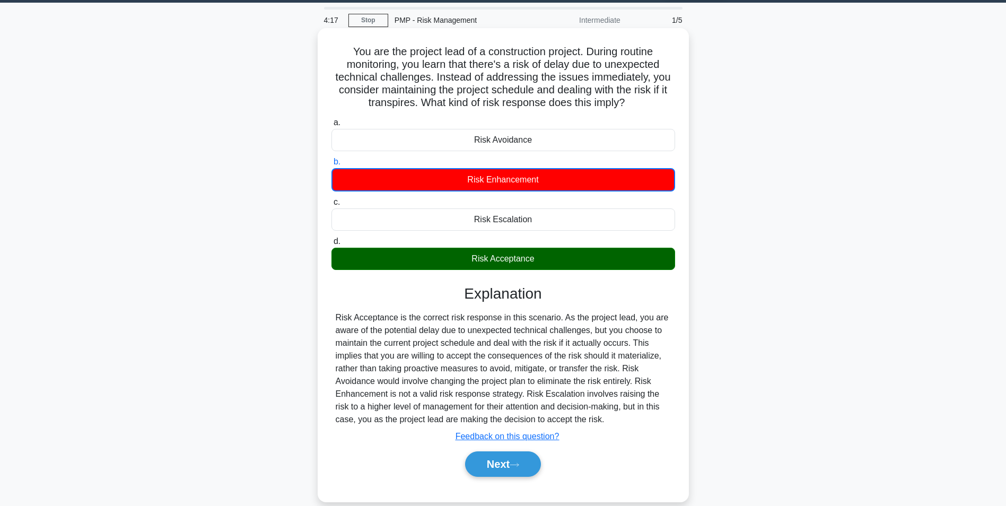
scroll to position [67, 0]
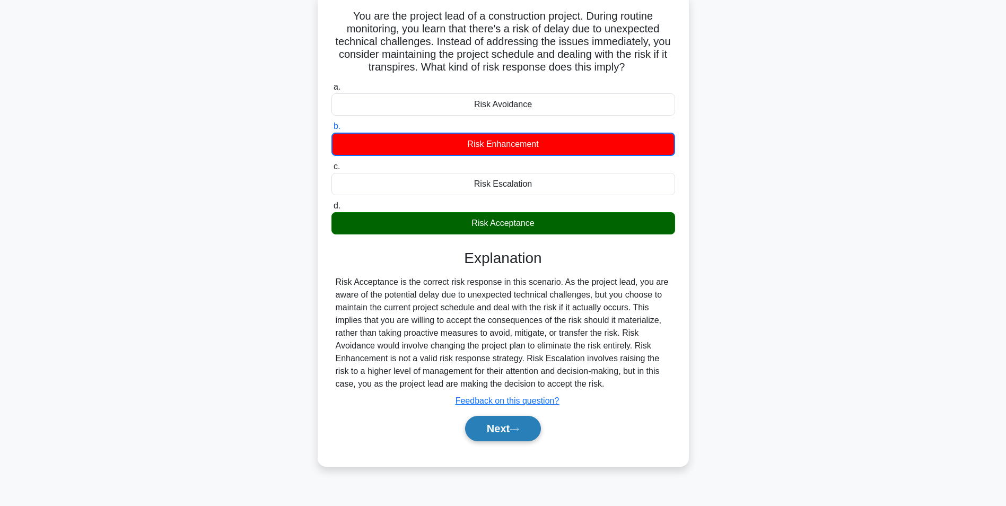
click at [532, 423] on button "Next" at bounding box center [503, 428] width 76 height 25
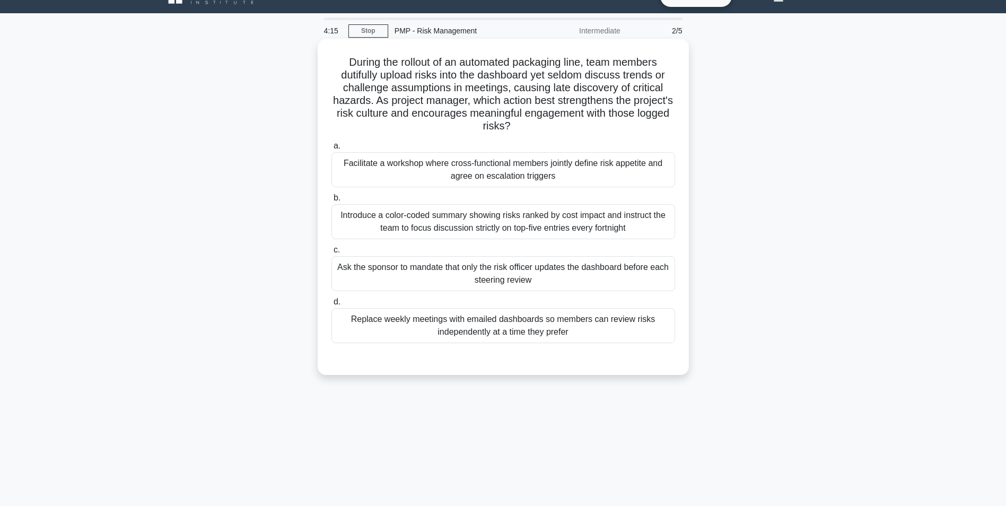
scroll to position [0, 0]
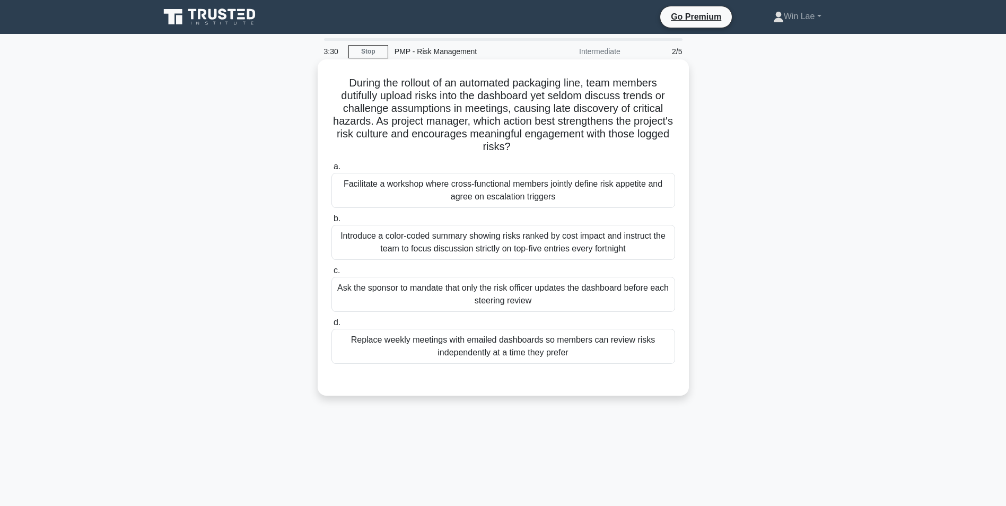
click at [453, 201] on div "Facilitate a workshop where cross-functional members jointly define risk appeti…" at bounding box center [504, 190] width 344 height 35
click at [332, 170] on input "a. Facilitate a workshop where cross-functional members jointly define risk app…" at bounding box center [332, 166] width 0 height 7
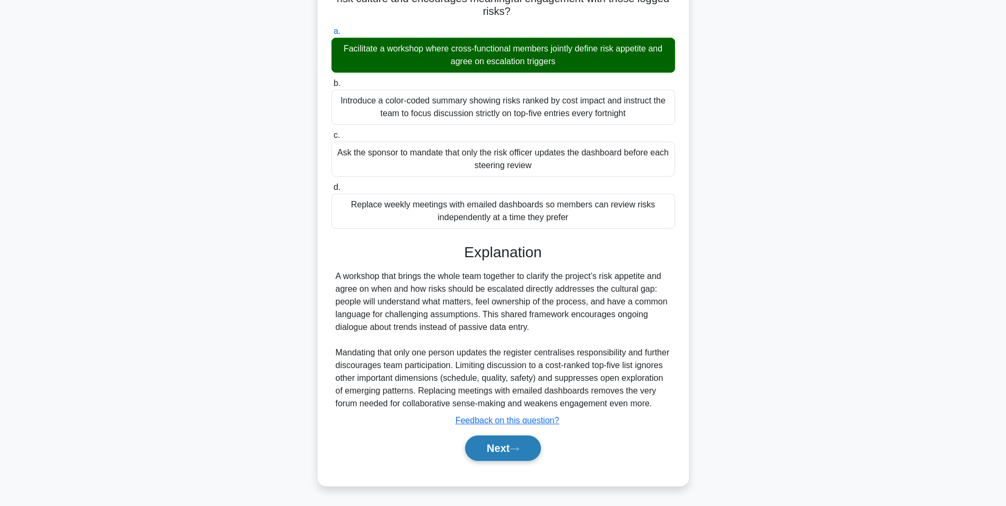
click at [512, 443] on button "Next" at bounding box center [503, 448] width 76 height 25
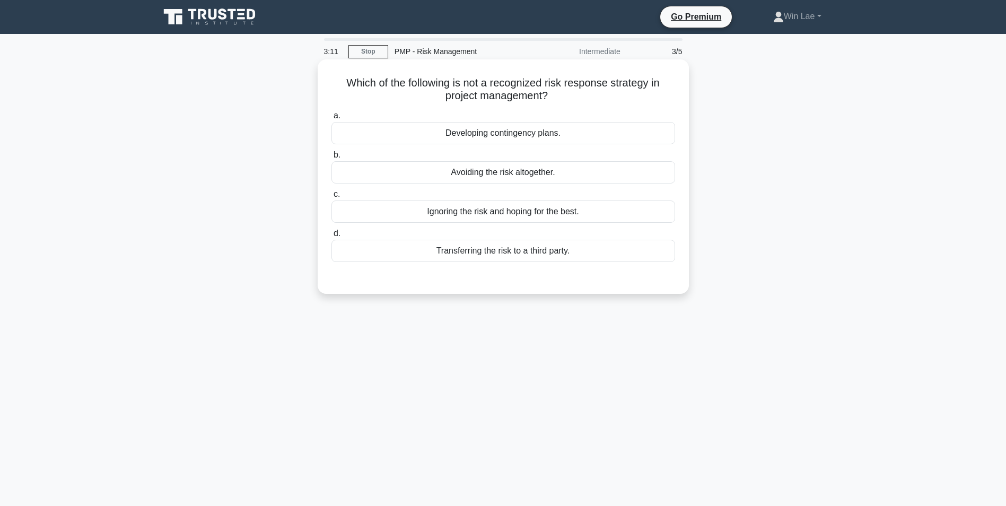
click at [422, 221] on div "Ignoring the risk and hoping for the best." at bounding box center [504, 212] width 344 height 22
click at [332, 198] on input "c. Ignoring the risk and hoping for the best." at bounding box center [332, 194] width 0 height 7
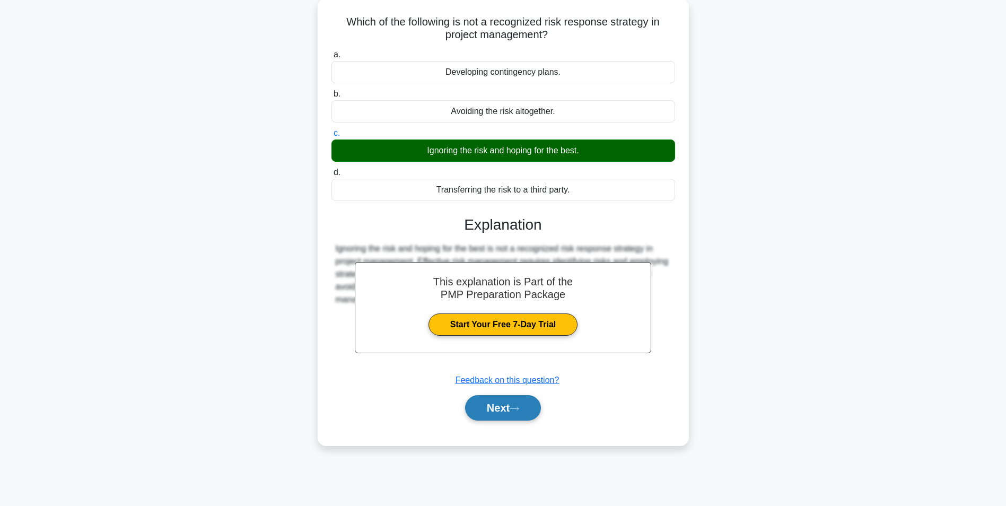
scroll to position [67, 0]
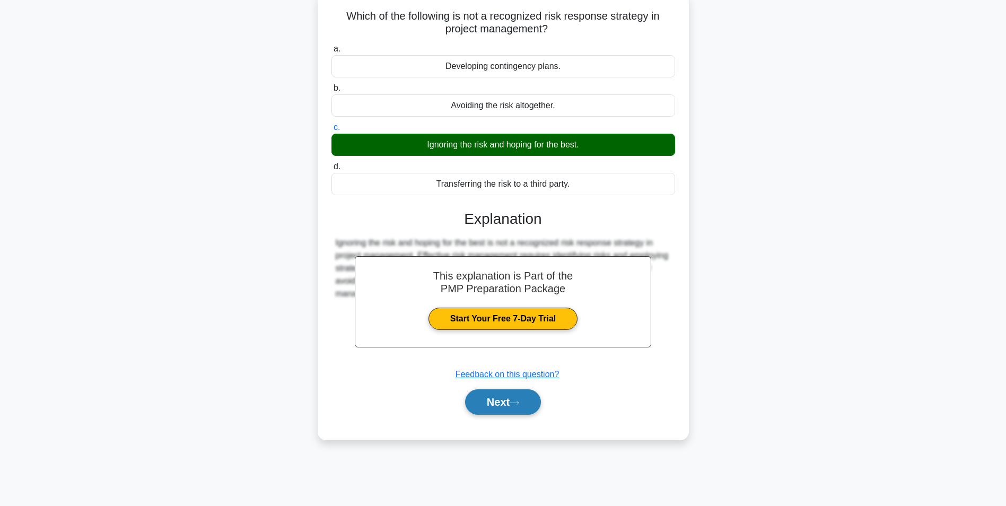
click at [492, 405] on button "Next" at bounding box center [503, 401] width 76 height 25
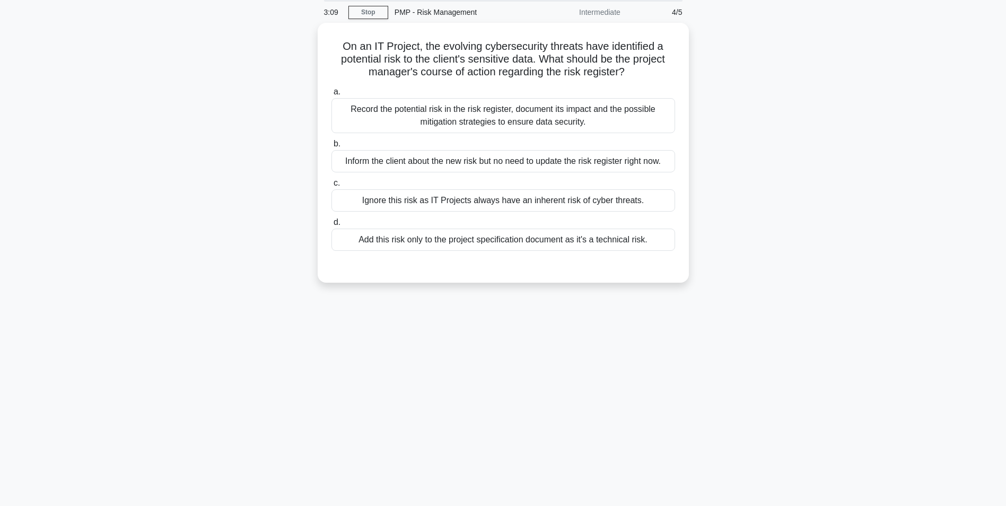
scroll to position [0, 0]
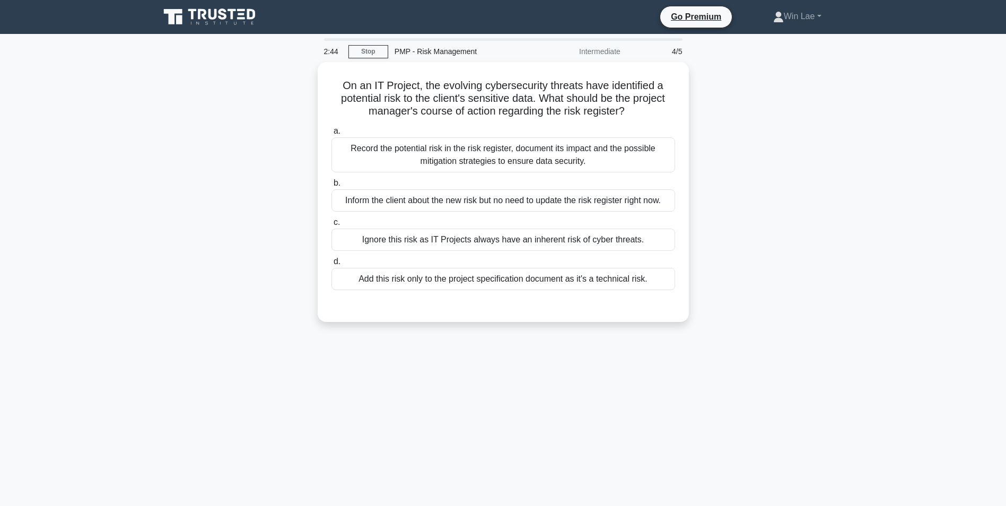
click at [223, 211] on div "On an IT Project, the evolving cybersecurity threats have identified a potentia…" at bounding box center [503, 198] width 700 height 273
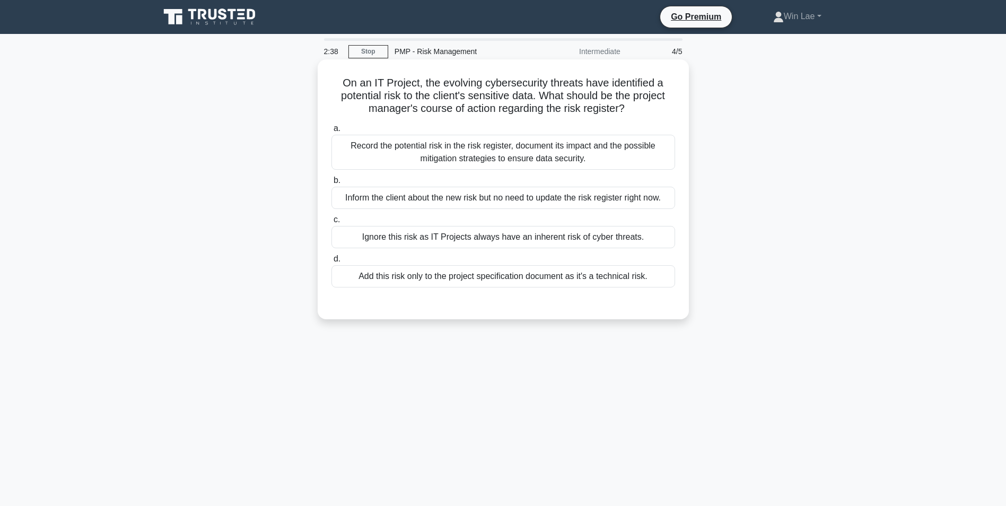
click at [425, 159] on div "Record the potential risk in the risk register, document its impact and the pos…" at bounding box center [504, 152] width 344 height 35
click at [332, 132] on input "a. Record the potential risk in the risk register, document its impact and the …" at bounding box center [332, 128] width 0 height 7
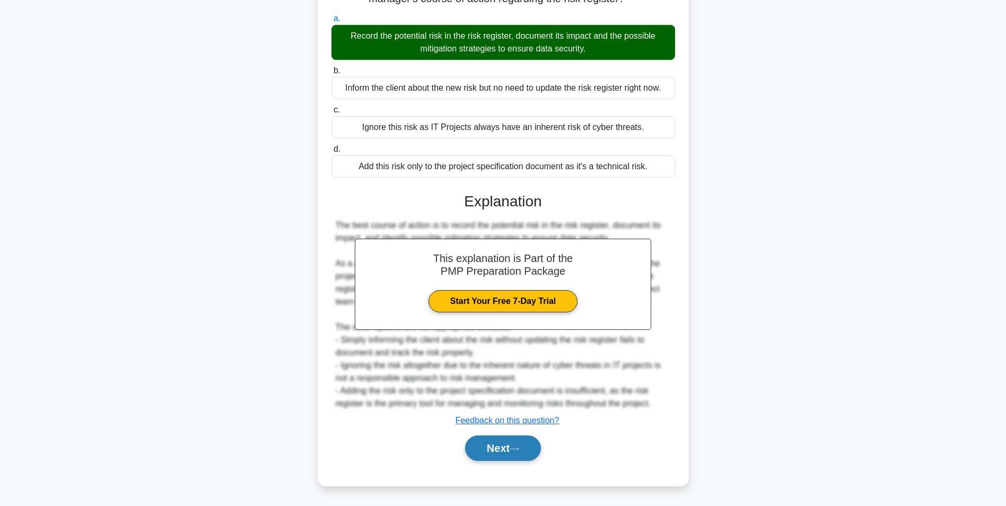
click at [527, 446] on button "Next" at bounding box center [503, 448] width 76 height 25
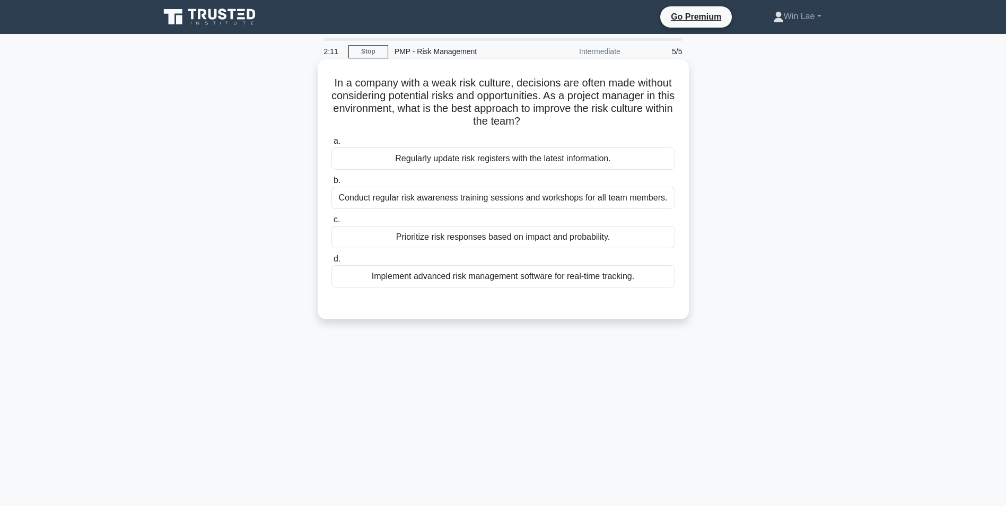
click at [363, 190] on div "Conduct regular risk awareness training sessions and workshops for all team mem…" at bounding box center [504, 198] width 344 height 22
click at [332, 184] on input "b. Conduct regular risk awareness training sessions and workshops for all team …" at bounding box center [332, 180] width 0 height 7
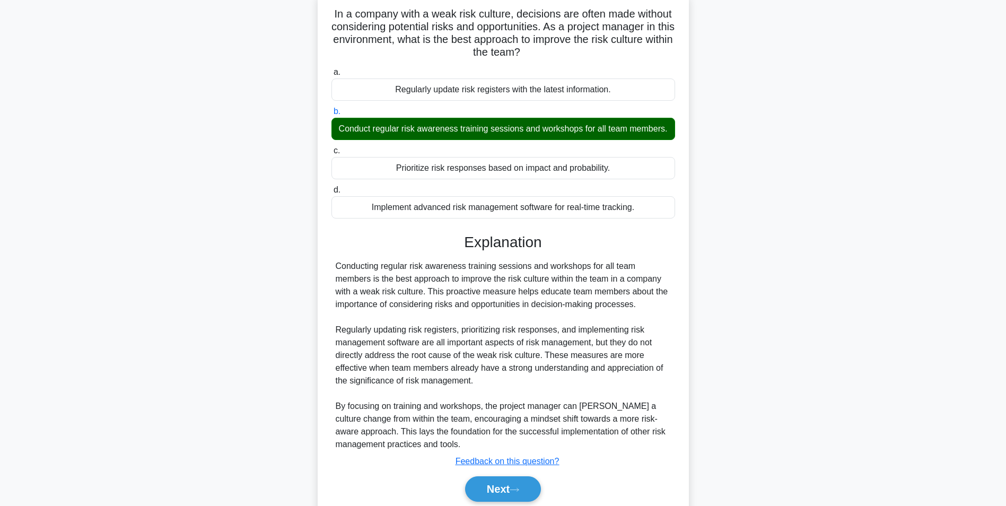
scroll to position [110, 0]
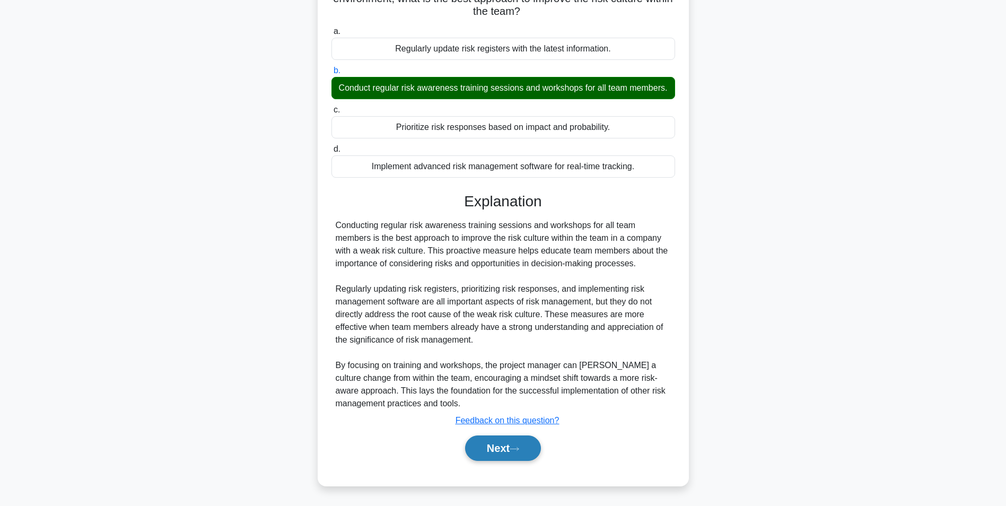
click at [502, 448] on button "Next" at bounding box center [503, 448] width 76 height 25
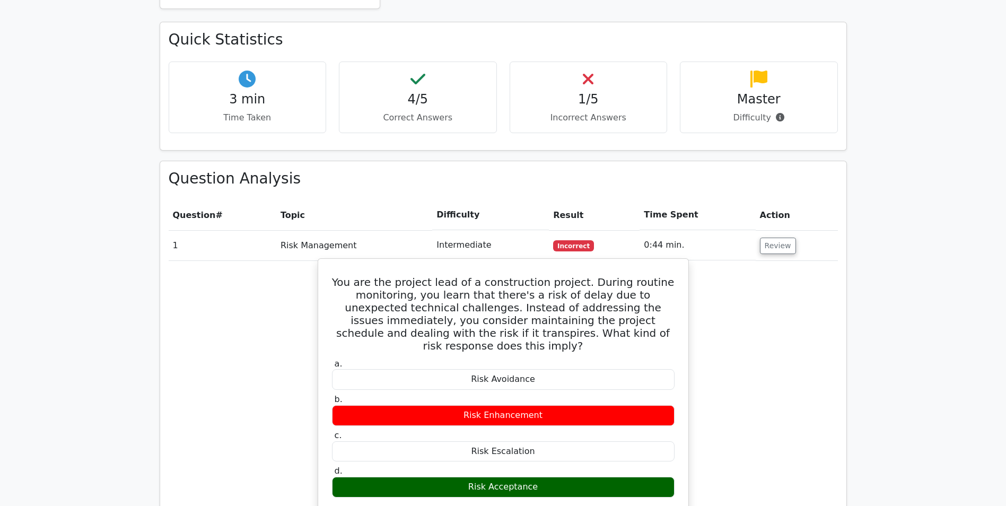
scroll to position [743, 0]
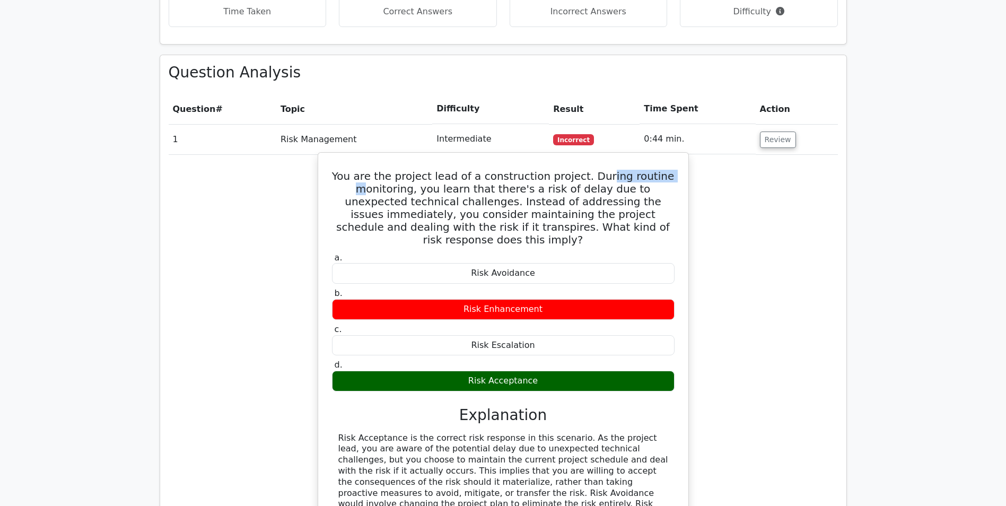
drag, startPoint x: 353, startPoint y: 132, endPoint x: 606, endPoint y: 130, distance: 253.6
click at [606, 170] on h5 "You are the project lead of a construction project. During routine monitoring, …" at bounding box center [503, 208] width 345 height 76
click at [453, 170] on h5 "You are the project lead of a construction project. During routine monitoring, …" at bounding box center [503, 208] width 345 height 76
drag, startPoint x: 398, startPoint y: 141, endPoint x: 598, endPoint y: 141, distance: 200.5
click at [598, 170] on h5 "You are the project lead of a construction project. During routine monitoring, …" at bounding box center [503, 208] width 345 height 76
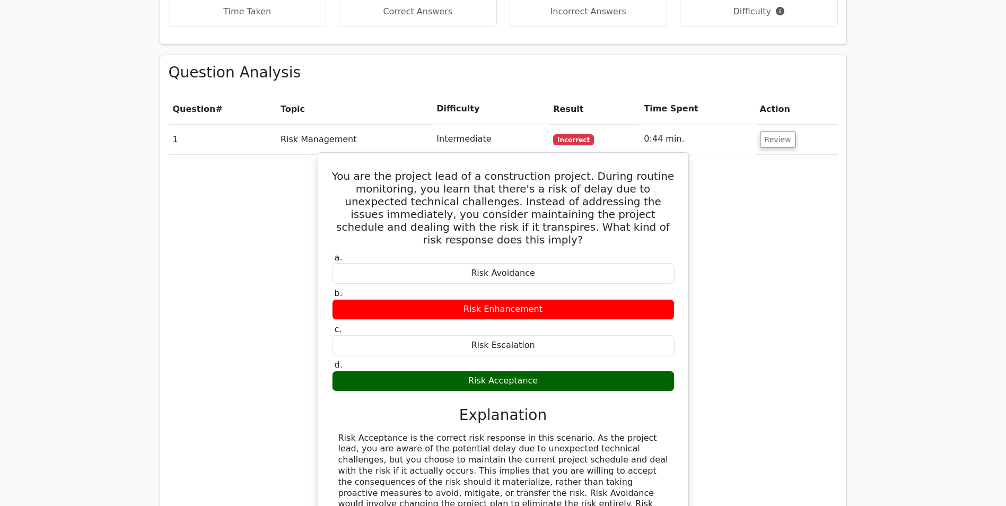
click at [370, 433] on div "Risk Acceptance is the correct risk response in this scenario. As the project l…" at bounding box center [503, 493] width 330 height 121
drag, startPoint x: 565, startPoint y: 376, endPoint x: 629, endPoint y: 376, distance: 63.7
click at [629, 433] on div "Risk Acceptance is the correct risk response in this scenario. As the project l…" at bounding box center [503, 493] width 330 height 121
drag, startPoint x: 629, startPoint y: 376, endPoint x: 574, endPoint y: 415, distance: 67.6
click at [574, 433] on div "Risk Acceptance is the correct risk response in this scenario. As the project l…" at bounding box center [503, 493] width 330 height 121
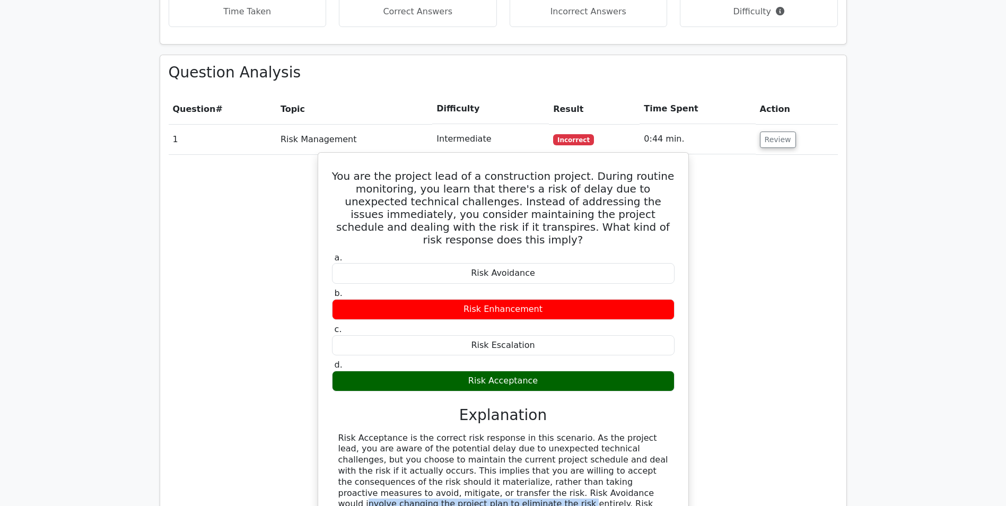
drag, startPoint x: 338, startPoint y: 430, endPoint x: 550, endPoint y: 433, distance: 211.7
click at [550, 433] on div "Risk Acceptance is the correct risk response in this scenario. As the project l…" at bounding box center [503, 493] width 330 height 121
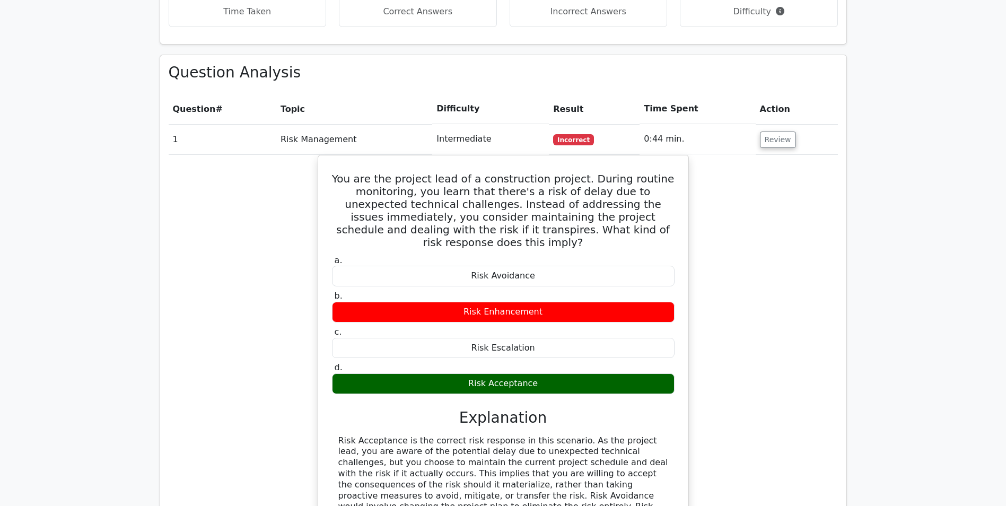
click at [293, 421] on div "You are the project lead of a construction project. During routine monitoring, …" at bounding box center [503, 389] width 669 height 469
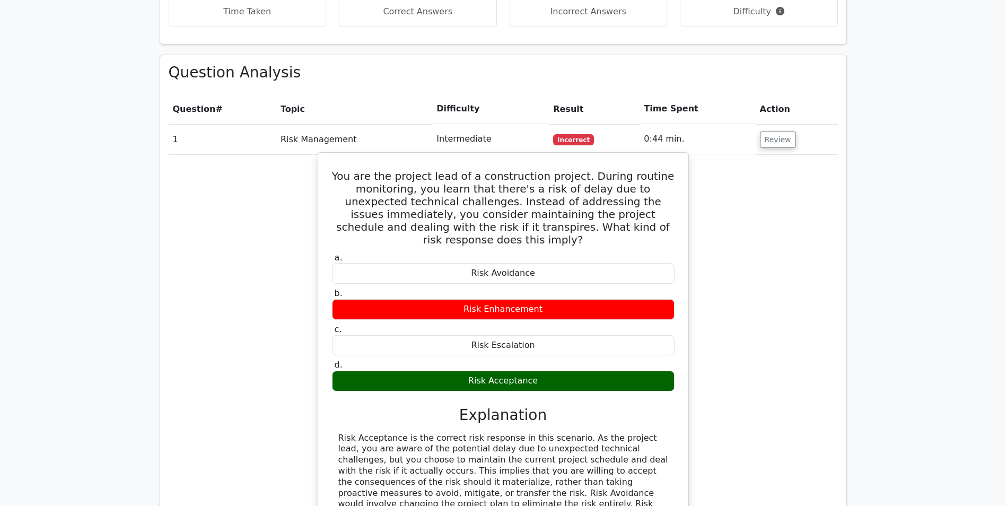
drag, startPoint x: 338, startPoint y: 439, endPoint x: 517, endPoint y: 439, distance: 178.2
click at [517, 439] on div "Risk Acceptance is the correct risk response in this scenario. As the project l…" at bounding box center [503, 493] width 330 height 121
click at [689, 440] on div "You are the project lead of a construction project. During routine monitoring, …" at bounding box center [503, 380] width 371 height 457
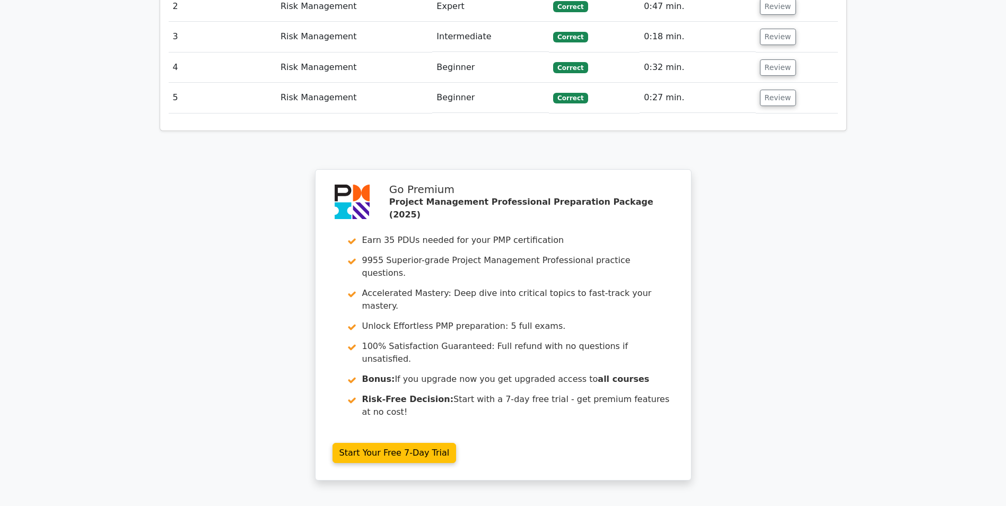
scroll to position [1458, 0]
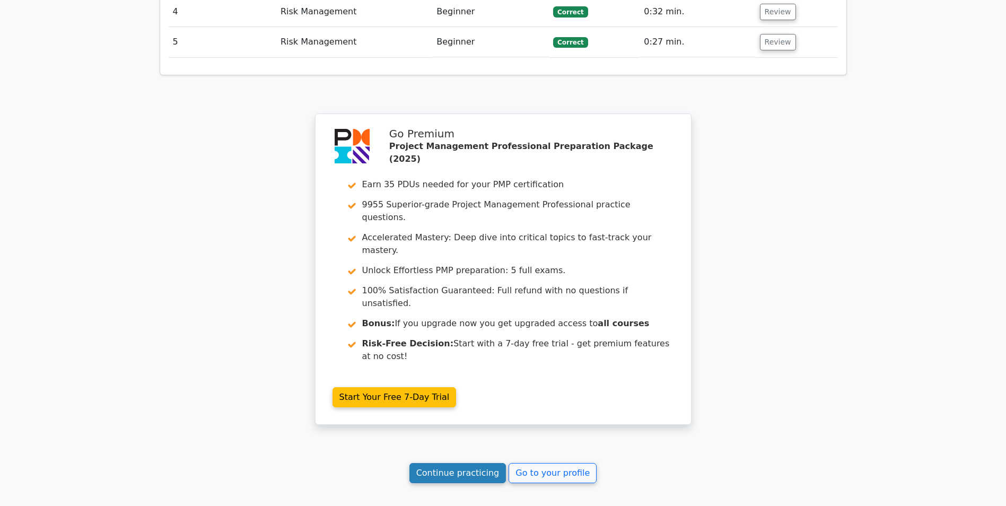
click at [455, 463] on link "Continue practicing" at bounding box center [458, 473] width 97 height 20
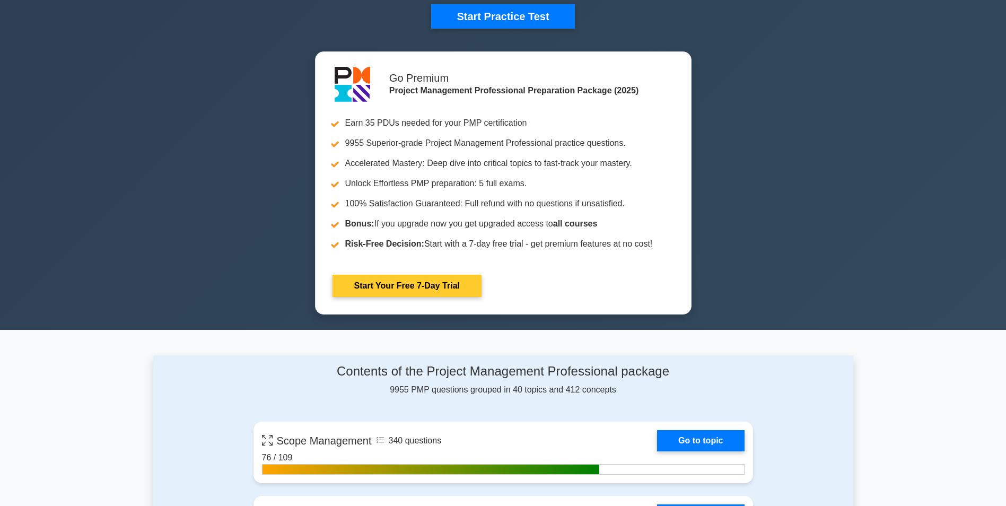
scroll to position [106, 0]
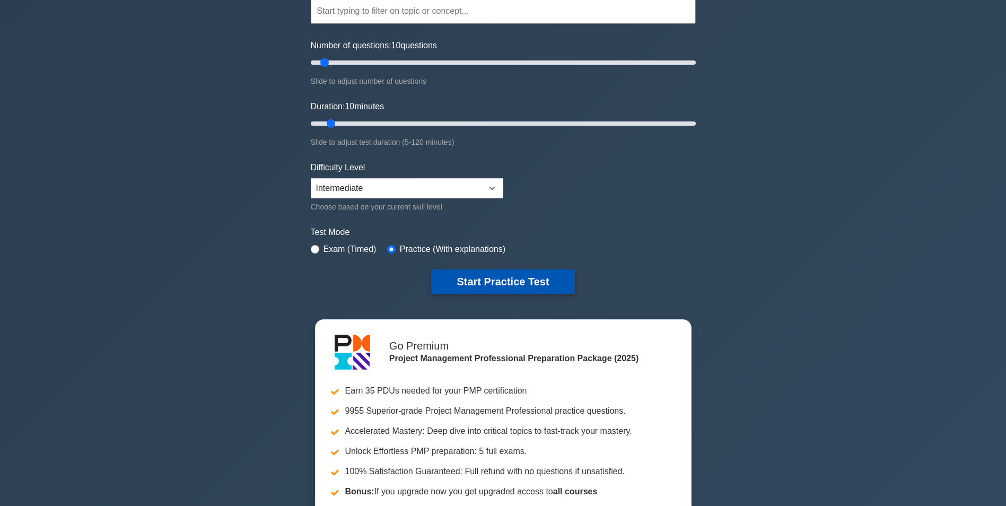
click at [463, 275] on button "Start Practice Test" at bounding box center [502, 281] width 143 height 24
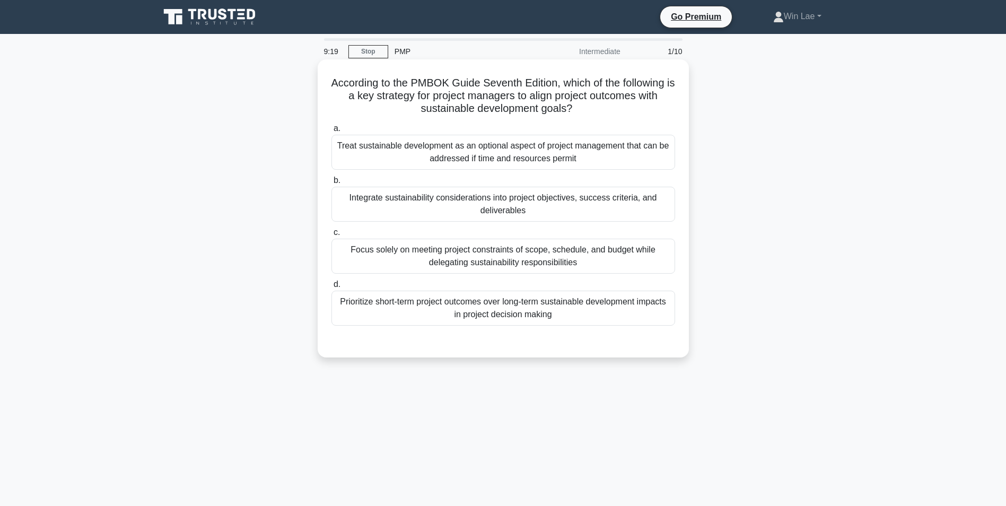
click at [533, 205] on div "Integrate sustainability considerations into project objectives, success criter…" at bounding box center [504, 204] width 344 height 35
click at [332, 184] on input "b. Integrate sustainability considerations into project objectives, success cri…" at bounding box center [332, 180] width 0 height 7
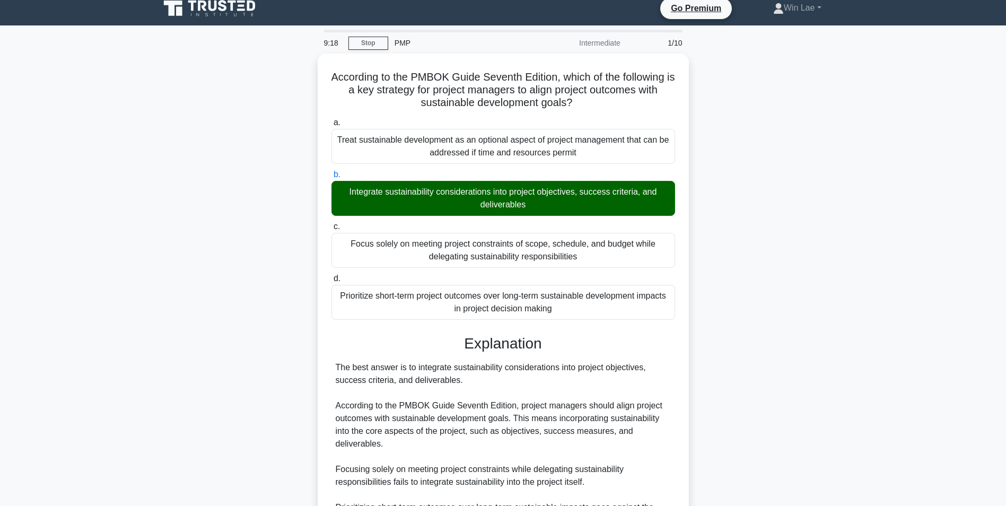
scroll to position [174, 0]
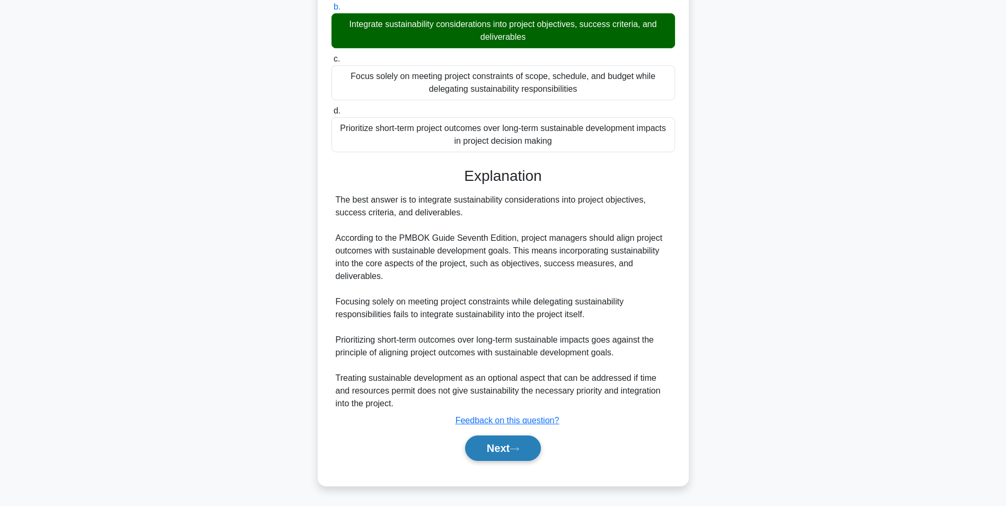
click at [494, 453] on button "Next" at bounding box center [503, 448] width 76 height 25
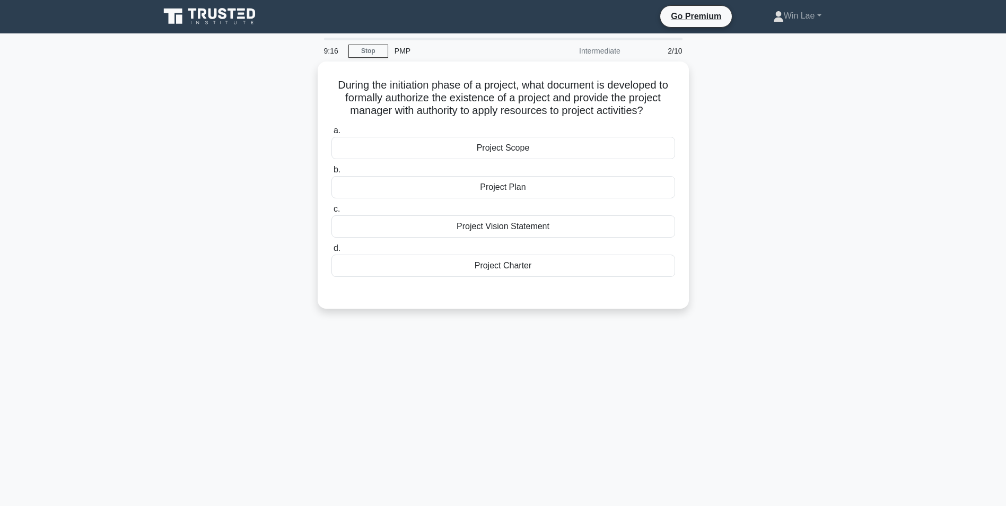
scroll to position [0, 0]
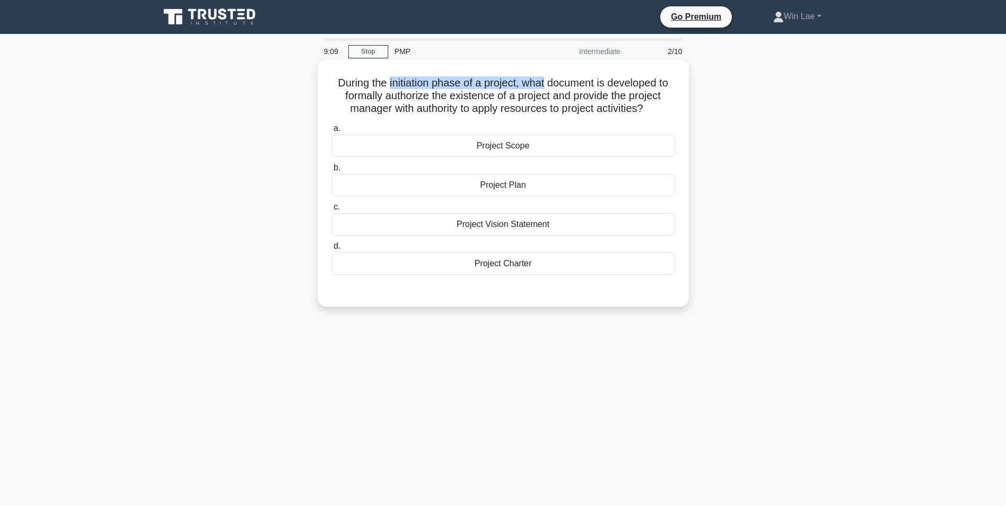
drag, startPoint x: 385, startPoint y: 82, endPoint x: 546, endPoint y: 80, distance: 160.8
click at [546, 80] on h5 "During the initiation phase of a project, what document is developed to formall…" at bounding box center [504, 95] width 346 height 39
click at [499, 272] on div "Project Charter" at bounding box center [504, 264] width 344 height 22
click at [448, 268] on div "Project Charter" at bounding box center [504, 264] width 344 height 22
click at [332, 250] on input "d. Project Charter" at bounding box center [332, 246] width 0 height 7
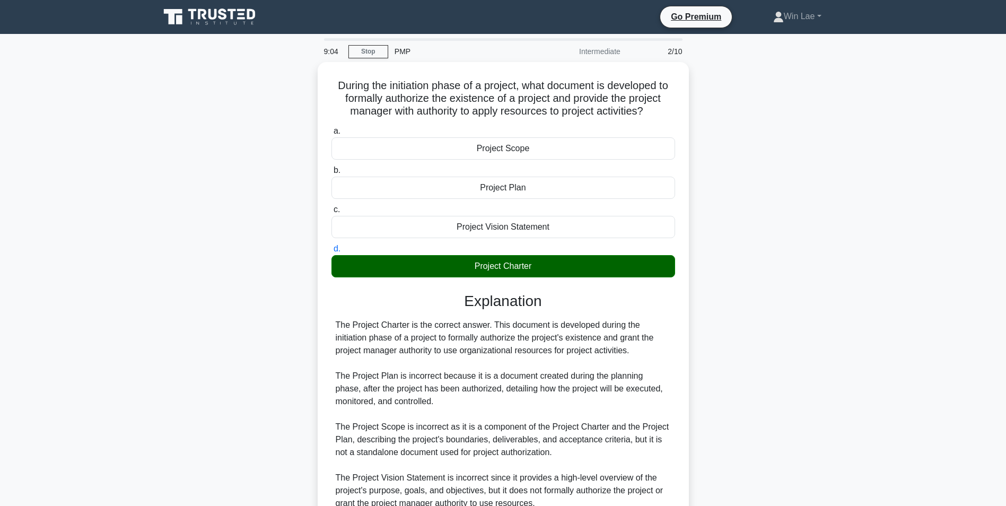
scroll to position [98, 0]
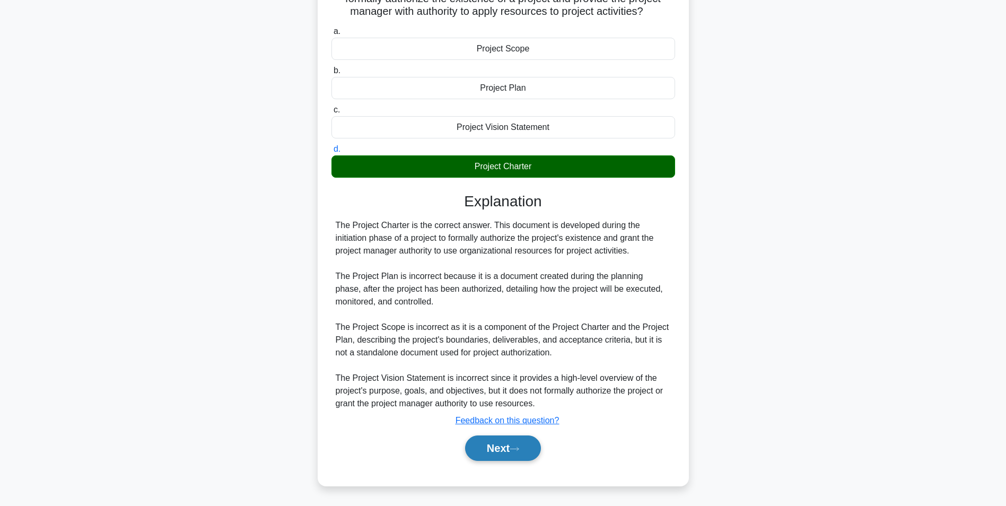
click at [468, 443] on button "Next" at bounding box center [503, 448] width 76 height 25
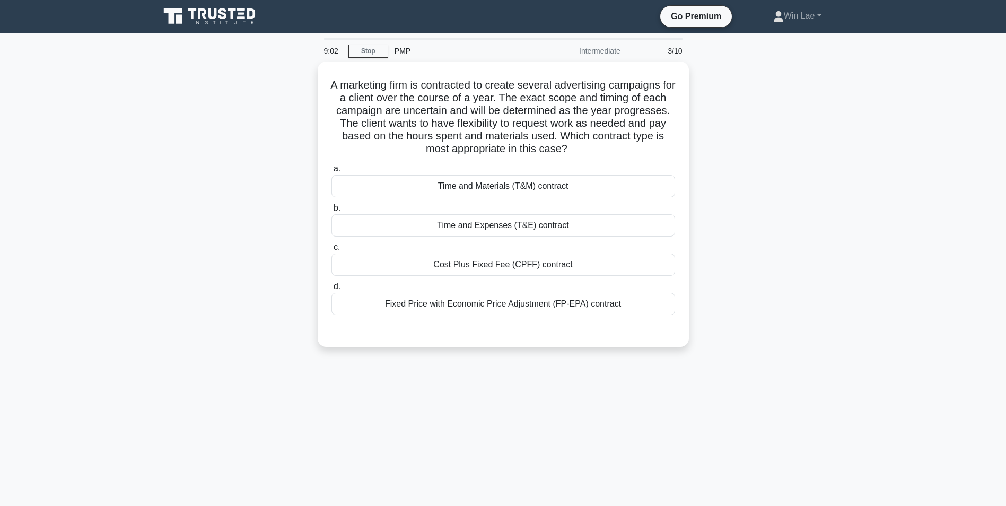
scroll to position [0, 0]
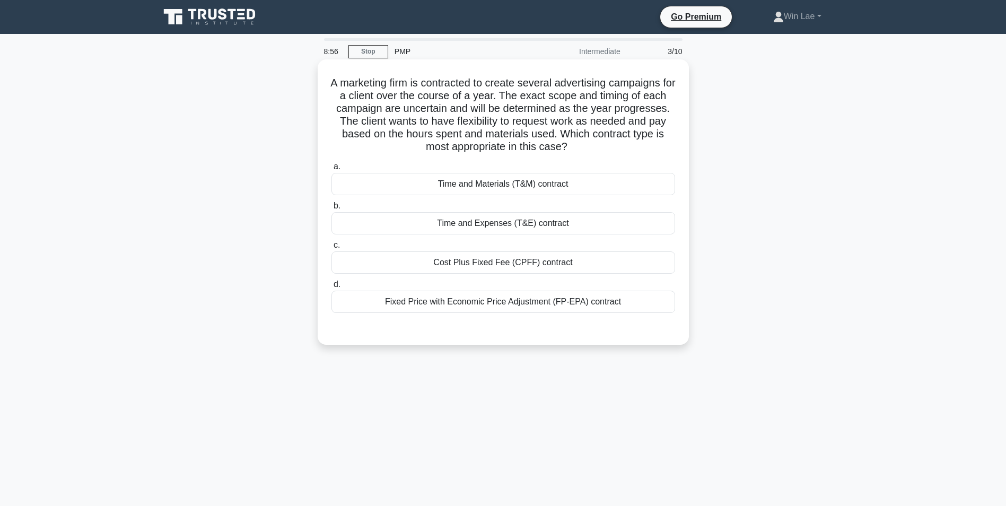
click at [332, 82] on h5 "A marketing firm is contracted to create several advertising campaigns for a cl…" at bounding box center [504, 114] width 346 height 77
drag, startPoint x: 347, startPoint y: 110, endPoint x: 621, endPoint y: 111, distance: 273.7
click at [621, 111] on h5 "A marketing firm is contracted to create several advertising campaigns for a cl…" at bounding box center [504, 114] width 346 height 77
drag, startPoint x: 621, startPoint y: 111, endPoint x: 563, endPoint y: 138, distance: 64.1
click at [563, 138] on h5 "A marketing firm is contracted to create several advertising campaigns for a cl…" at bounding box center [504, 114] width 346 height 77
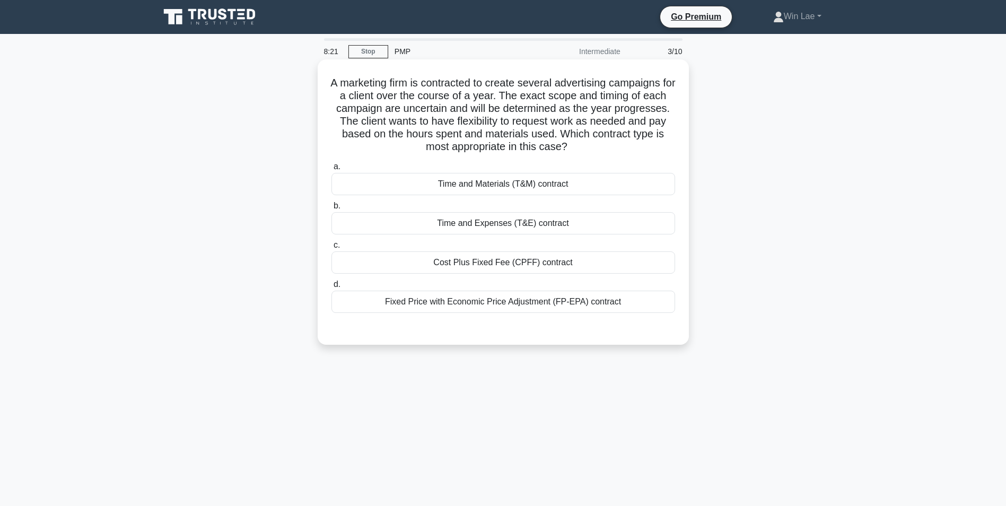
click at [481, 185] on div "Time and Materials (T&M) contract" at bounding box center [504, 184] width 344 height 22
click at [332, 170] on input "a. Time and Materials (T&M) contract" at bounding box center [332, 166] width 0 height 7
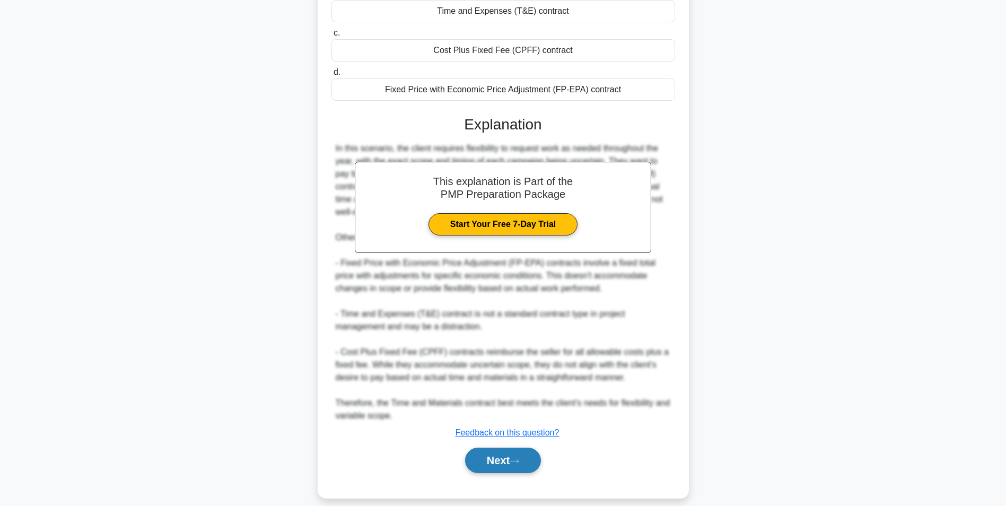
click at [519, 468] on button "Next" at bounding box center [503, 460] width 76 height 25
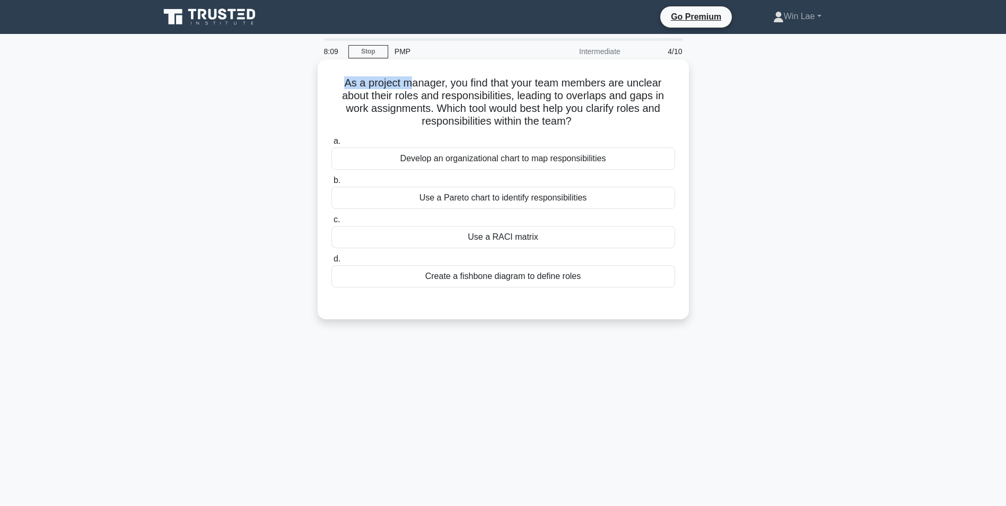
drag, startPoint x: 342, startPoint y: 82, endPoint x: 412, endPoint y: 81, distance: 70.0
click at [412, 81] on h5 "As a project manager, you find that your team members are unclear about their r…" at bounding box center [504, 102] width 346 height 52
click at [655, 114] on h5 "As a project manager, you find that your team members are unclear about their r…" at bounding box center [504, 102] width 346 height 52
click at [493, 238] on div "Use a RACI matrix" at bounding box center [504, 237] width 344 height 22
click at [332, 223] on input "c. Use a RACI matrix" at bounding box center [332, 219] width 0 height 7
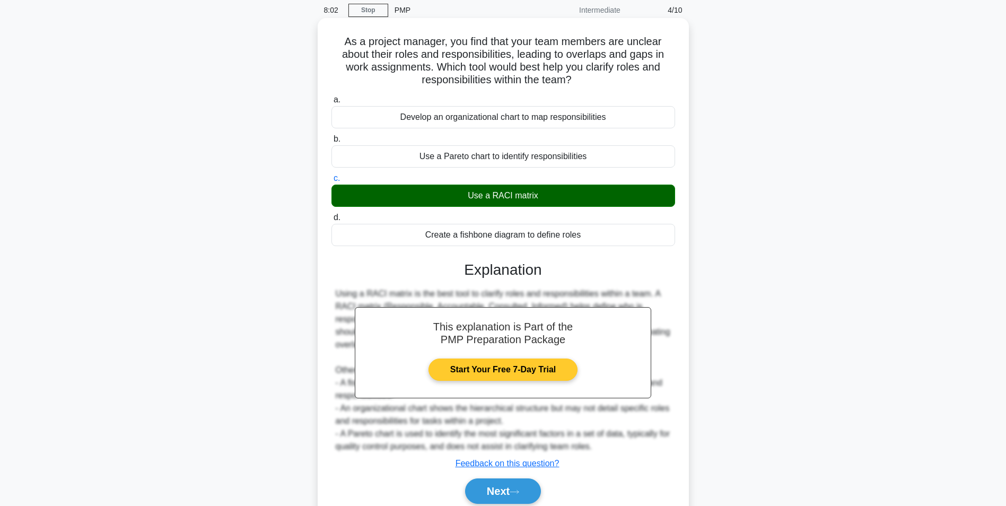
scroll to position [85, 0]
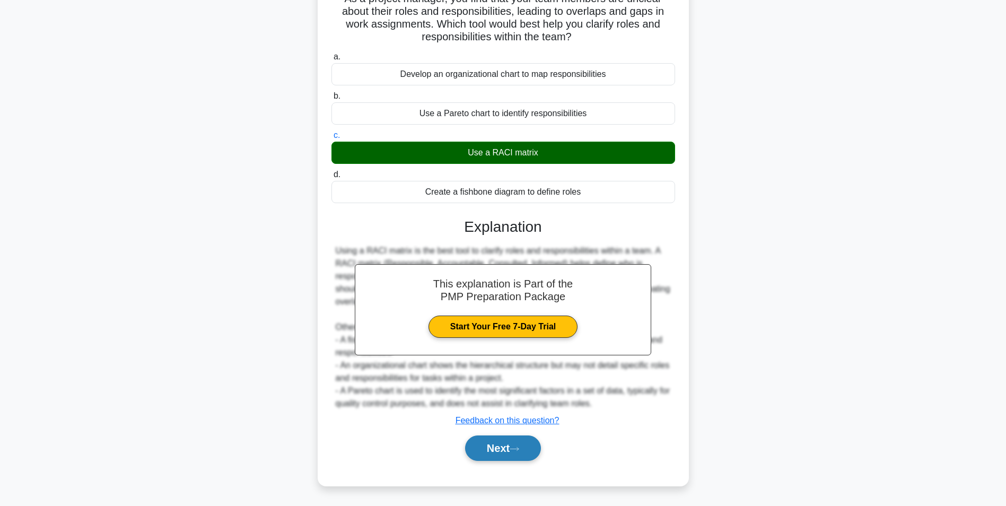
click at [519, 452] on icon at bounding box center [515, 449] width 10 height 6
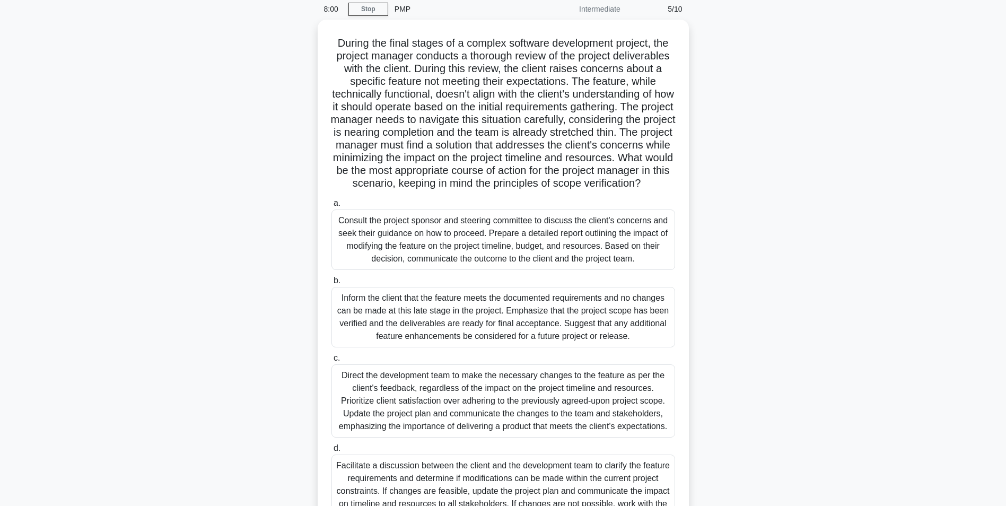
scroll to position [0, 0]
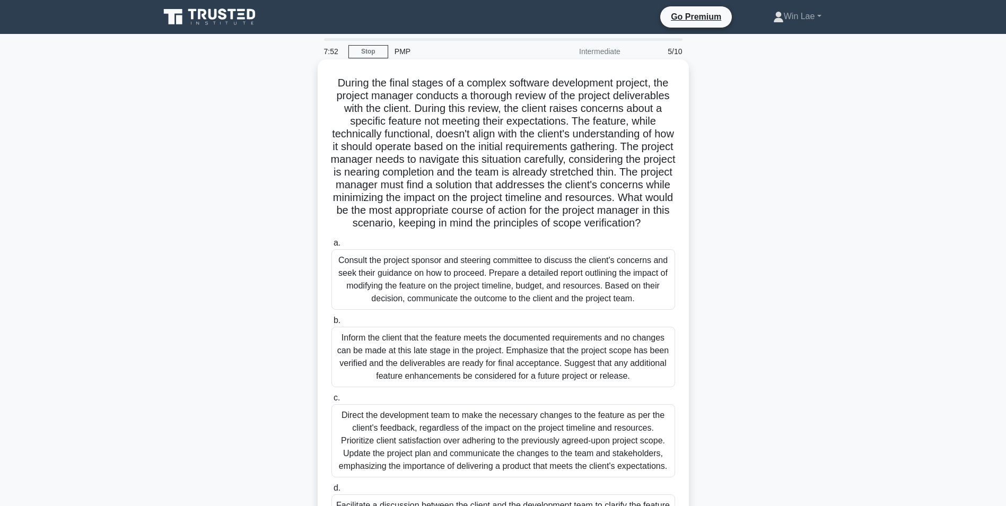
drag, startPoint x: 531, startPoint y: 224, endPoint x: 568, endPoint y: 242, distance: 41.1
click at [568, 230] on h5 "During the final stages of a complex software development project, the project …" at bounding box center [504, 153] width 346 height 154
click at [396, 182] on h5 "During the final stages of a complex software development project, the project …" at bounding box center [504, 153] width 346 height 154
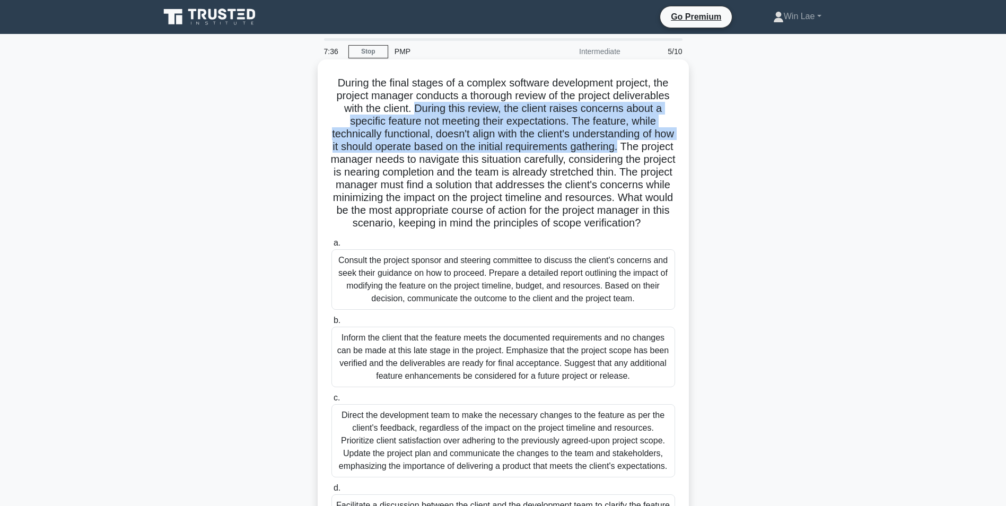
drag, startPoint x: 415, startPoint y: 110, endPoint x: 653, endPoint y: 149, distance: 241.2
click at [653, 149] on h5 "During the final stages of a complex software development project, the project …" at bounding box center [504, 153] width 346 height 154
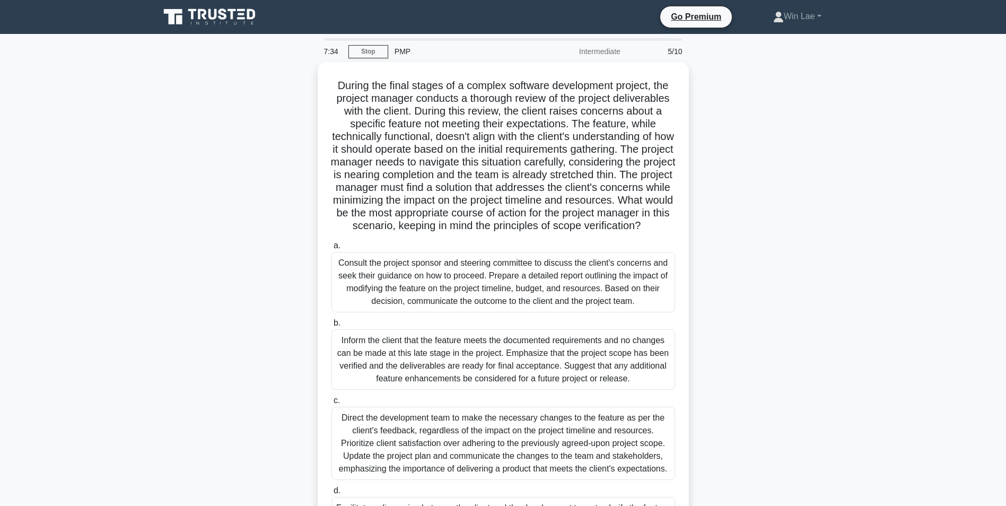
click at [224, 166] on div "During the final stages of a complex software development project, the project …" at bounding box center [503, 338] width 700 height 553
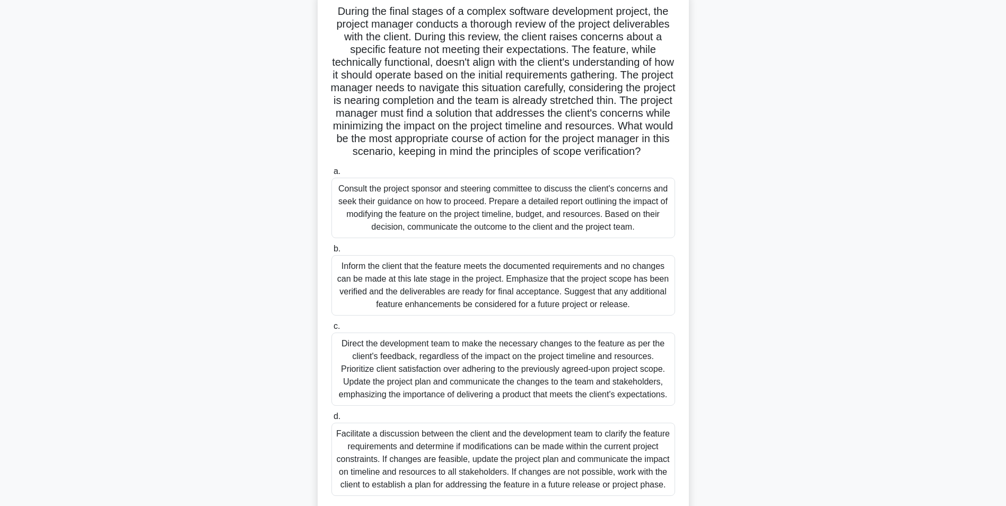
scroll to position [53, 0]
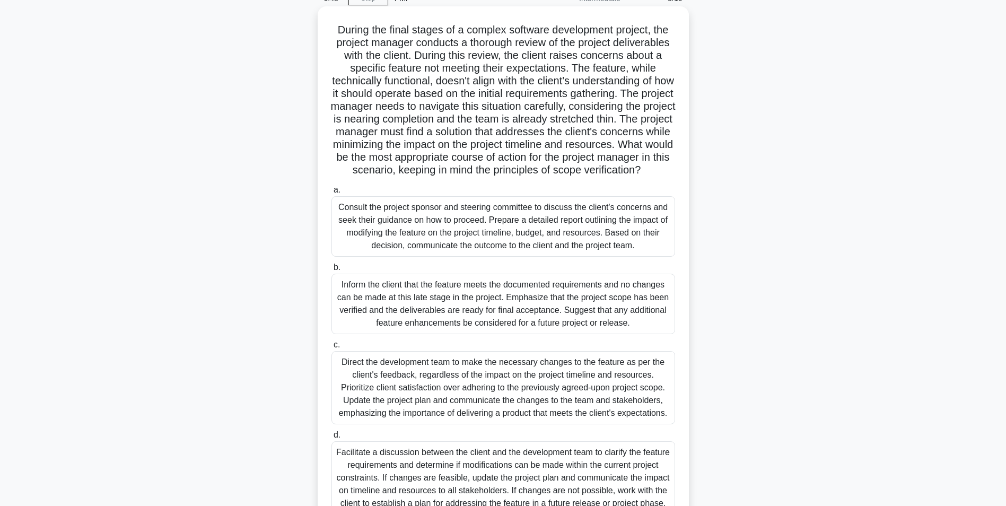
click at [394, 148] on h5 "During the final stages of a complex software development project, the project …" at bounding box center [504, 100] width 346 height 154
click at [422, 245] on div "Consult the project sponsor and steering committee to discuss the client's conc…" at bounding box center [504, 226] width 344 height 60
click at [332, 194] on input "a. Consult the project sponsor and steering committee to discuss the client's c…" at bounding box center [332, 190] width 0 height 7
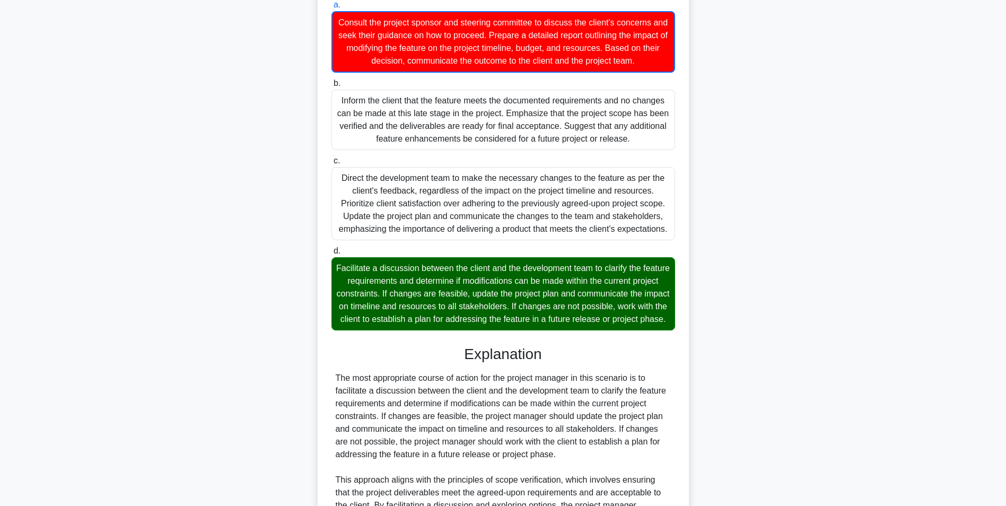
scroll to position [265, 0]
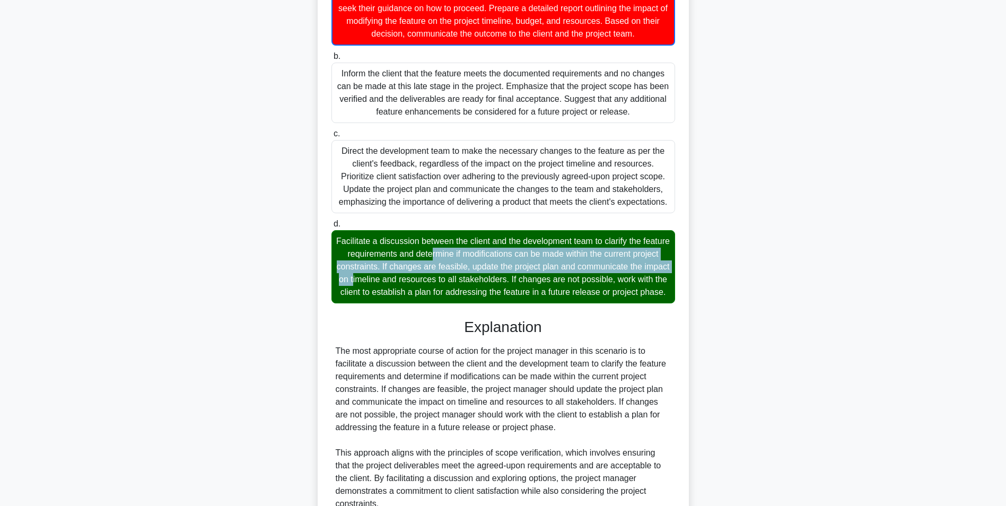
drag, startPoint x: 350, startPoint y: 255, endPoint x: 631, endPoint y: 268, distance: 281.5
click at [631, 268] on div "Facilitate a discussion between the client and the development team to clarify …" at bounding box center [504, 266] width 344 height 73
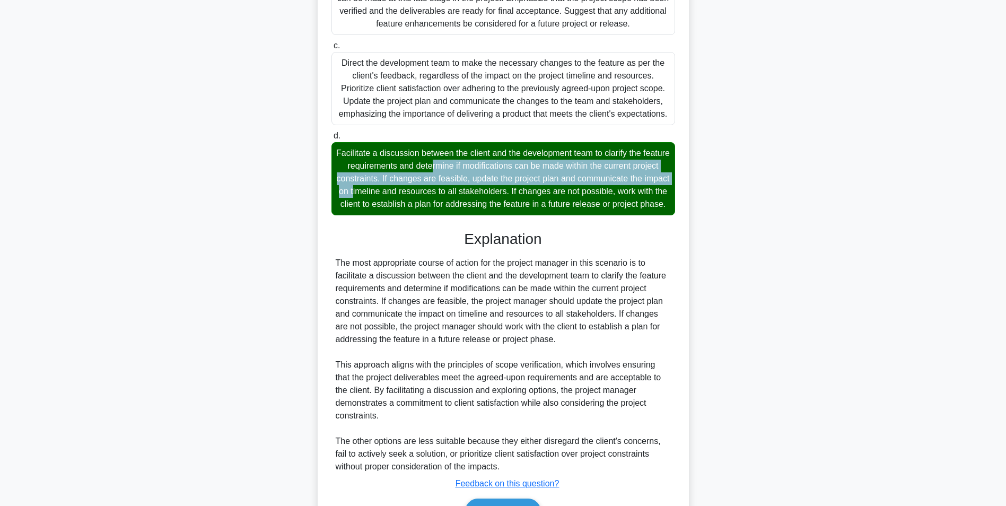
scroll to position [442, 0]
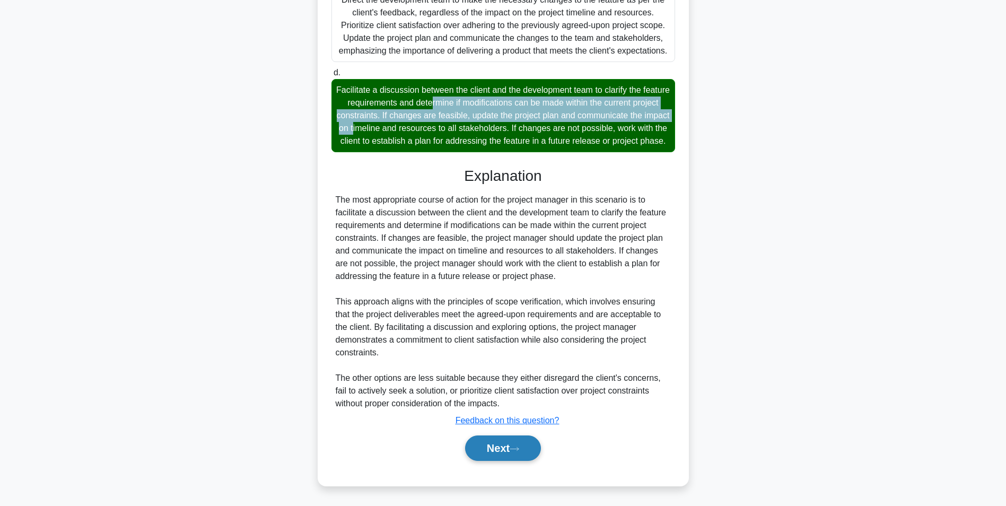
click at [519, 457] on button "Next" at bounding box center [503, 448] width 76 height 25
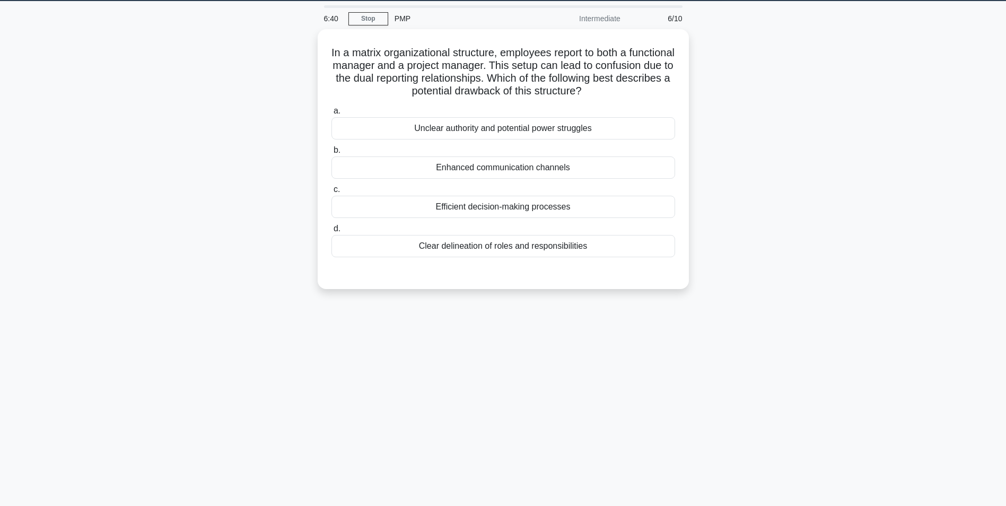
scroll to position [0, 0]
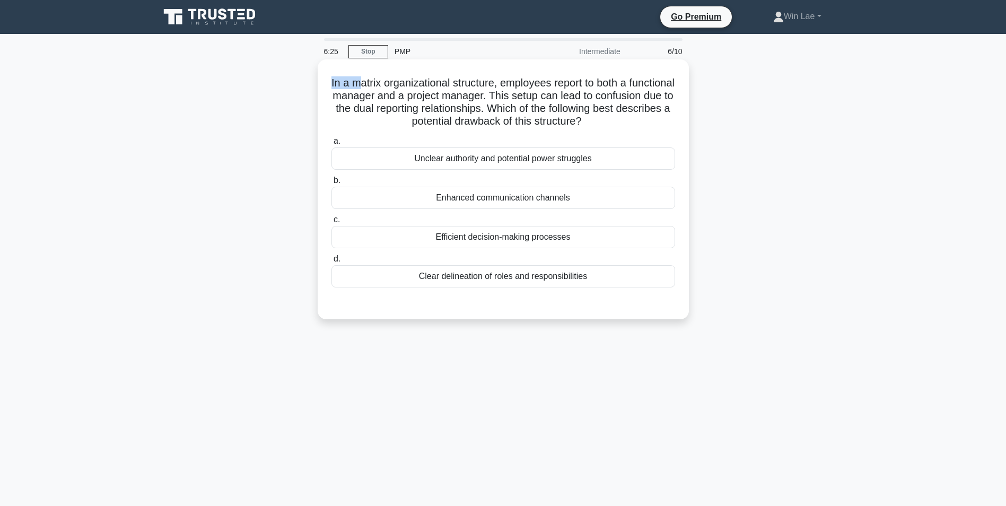
drag, startPoint x: 347, startPoint y: 82, endPoint x: 380, endPoint y: 81, distance: 32.4
click at [380, 81] on h5 "In a matrix organizational structure, employees report to both a functional man…" at bounding box center [504, 102] width 346 height 52
click at [627, 113] on h5 "In a matrix organizational structure, employees report to both a functional man…" at bounding box center [504, 102] width 346 height 52
click at [456, 282] on div "Clear delineation of roles and responsibilities" at bounding box center [504, 276] width 344 height 22
click at [332, 263] on input "d. Clear delineation of roles and responsibilities" at bounding box center [332, 259] width 0 height 7
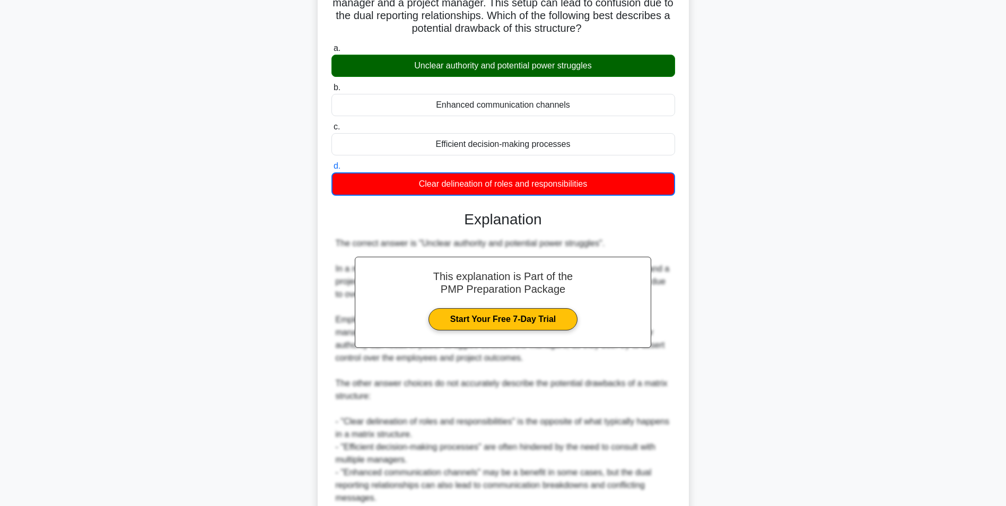
scroll to position [188, 0]
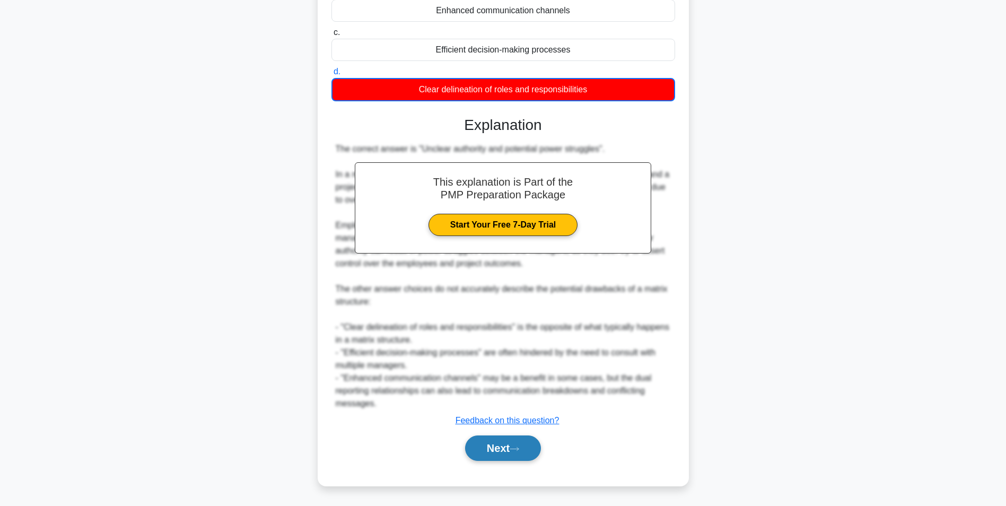
click at [519, 455] on button "Next" at bounding box center [503, 448] width 76 height 25
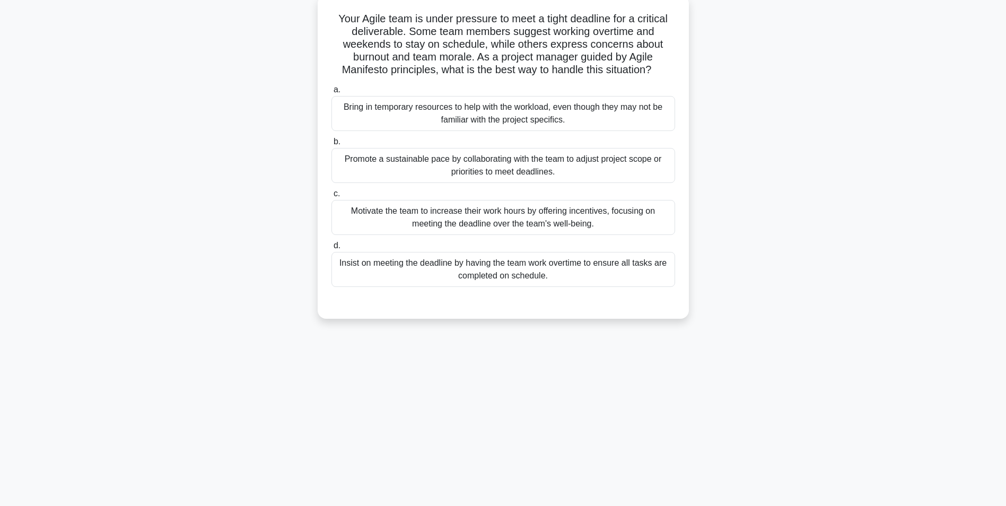
scroll to position [0, 0]
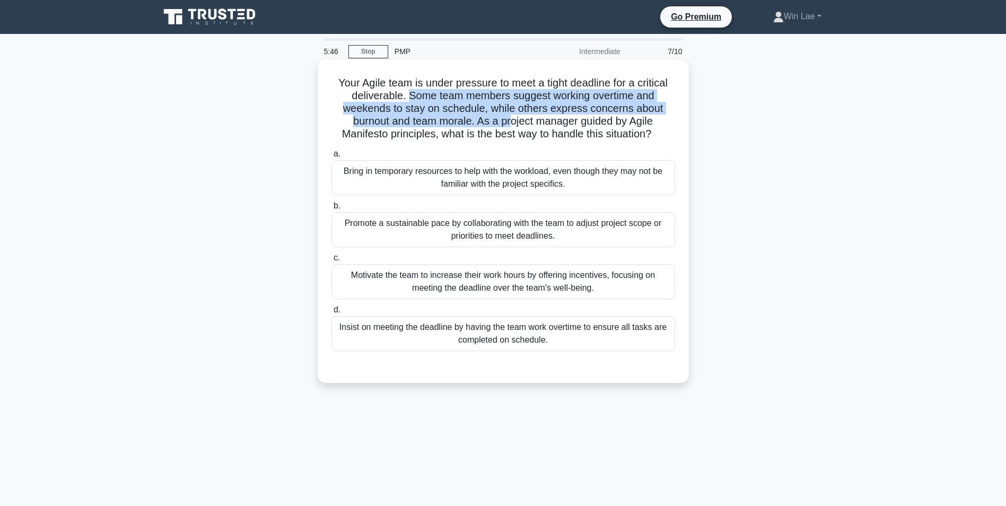
drag, startPoint x: 405, startPoint y: 96, endPoint x: 512, endPoint y: 116, distance: 109.0
click at [512, 116] on h5 "Your Agile team is under pressure to meet a tight deadline for a critical deliv…" at bounding box center [504, 108] width 346 height 65
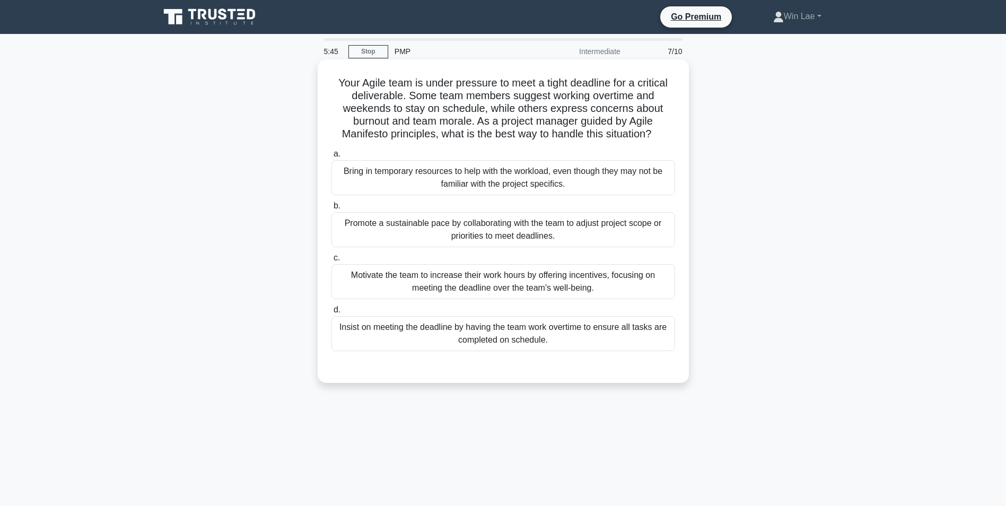
drag, startPoint x: 512, startPoint y: 116, endPoint x: 624, endPoint y: 127, distance: 112.4
click at [624, 127] on h5 "Your Agile team is under pressure to meet a tight deadline for a critical deliv…" at bounding box center [504, 108] width 346 height 65
drag, startPoint x: 479, startPoint y: 119, endPoint x: 579, endPoint y: 120, distance: 100.3
click at [579, 120] on h5 "Your Agile team is under pressure to meet a tight deadline for a critical deliv…" at bounding box center [504, 108] width 346 height 65
click at [401, 125] on h5 "Your Agile team is under pressure to meet a tight deadline for a critical deliv…" at bounding box center [504, 108] width 346 height 65
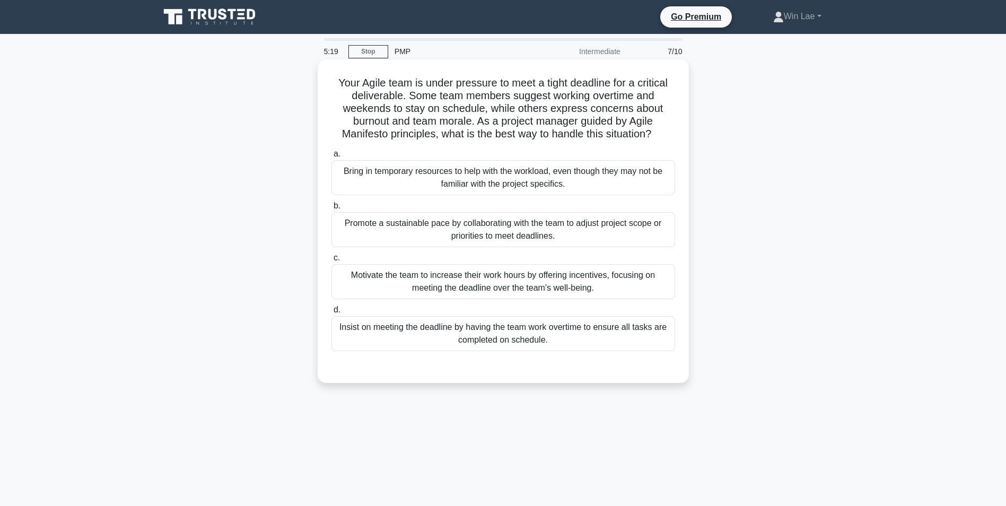
click at [386, 236] on div "Promote a sustainable pace by collaborating with the team to adjust project sco…" at bounding box center [504, 229] width 344 height 35
click at [332, 210] on input "b. Promote a sustainable pace by collaborating with the team to adjust project …" at bounding box center [332, 206] width 0 height 7
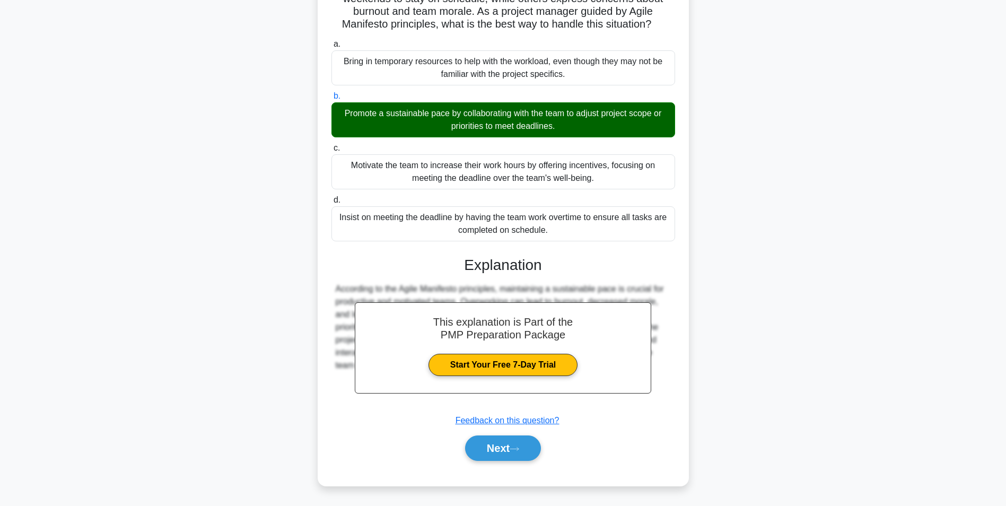
drag, startPoint x: 503, startPoint y: 450, endPoint x: 441, endPoint y: 419, distance: 70.0
click at [503, 450] on button "Next" at bounding box center [503, 448] width 76 height 25
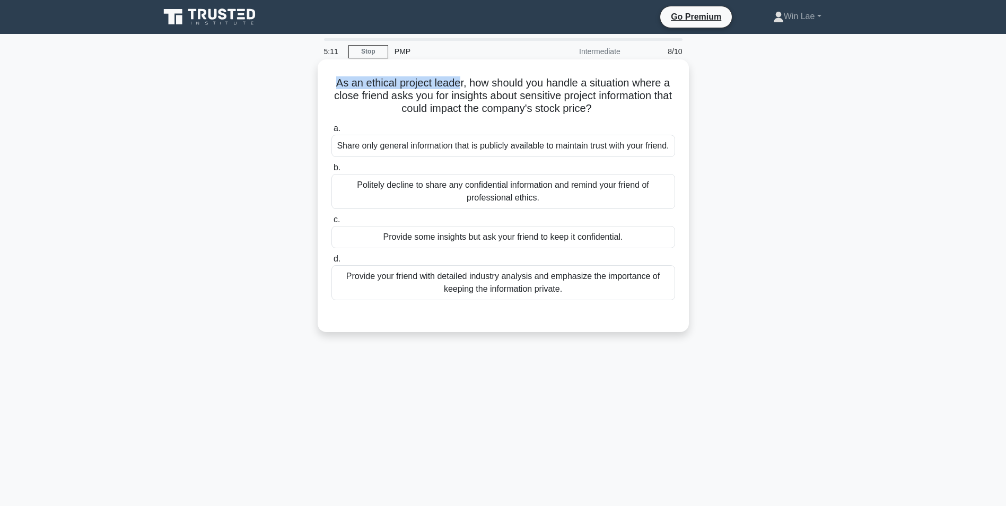
drag, startPoint x: 328, startPoint y: 82, endPoint x: 459, endPoint y: 82, distance: 131.6
click at [459, 82] on div "As an ethical project leader, how should you handle a situation where a close f…" at bounding box center [503, 196] width 363 height 264
drag, startPoint x: 340, startPoint y: 99, endPoint x: 609, endPoint y: 110, distance: 269.7
click at [609, 110] on h5 "As an ethical project leader, how should you handle a situation where a close f…" at bounding box center [504, 95] width 346 height 39
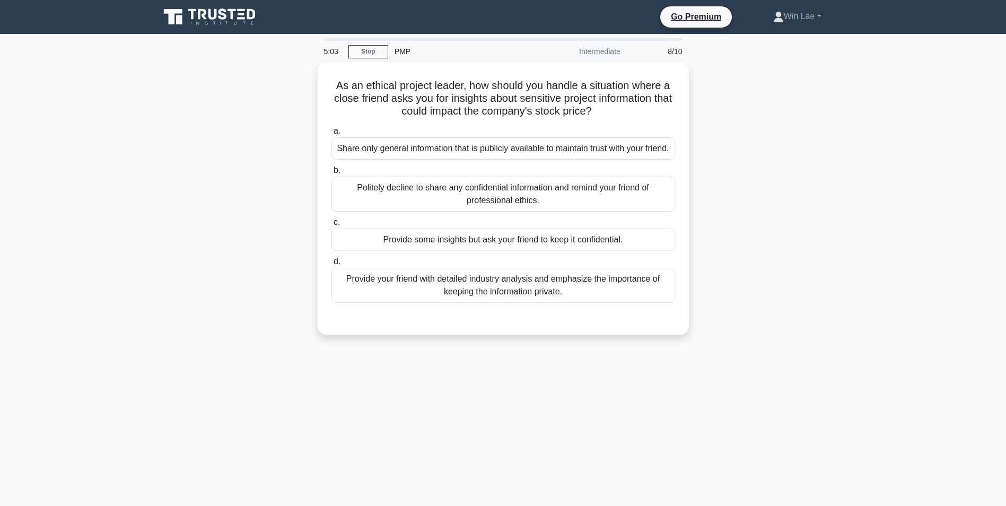
click at [154, 135] on div "As an ethical project leader, how should you handle a situation where a close f…" at bounding box center [503, 204] width 700 height 285
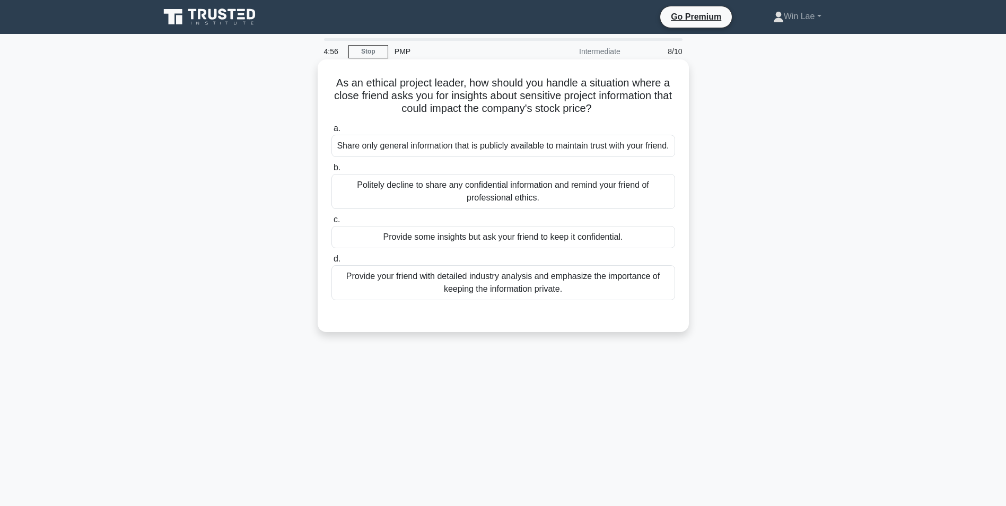
click at [424, 190] on div "Politely decline to share any confidential information and remind your friend o…" at bounding box center [504, 191] width 344 height 35
click at [332, 171] on input "b. Politely decline to share any confidential information and remind your frien…" at bounding box center [332, 167] width 0 height 7
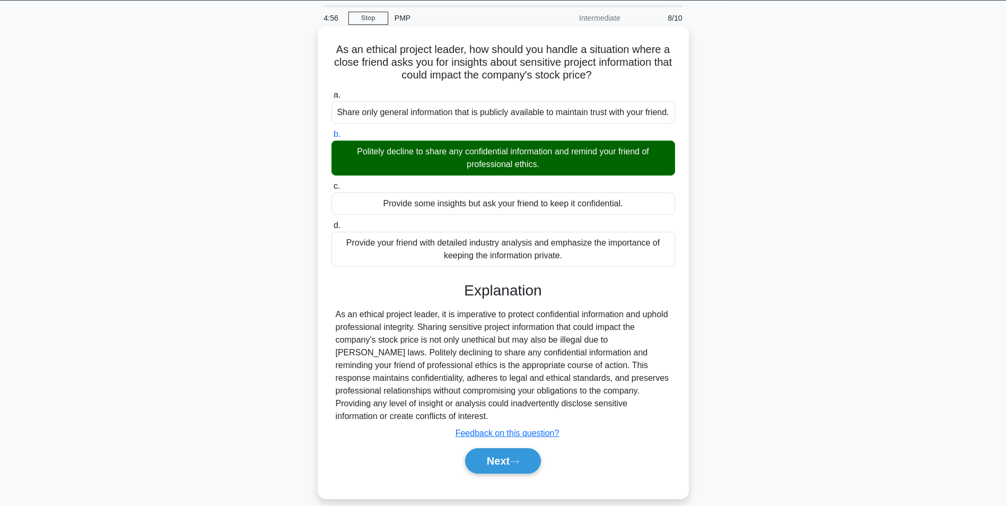
scroll to position [67, 0]
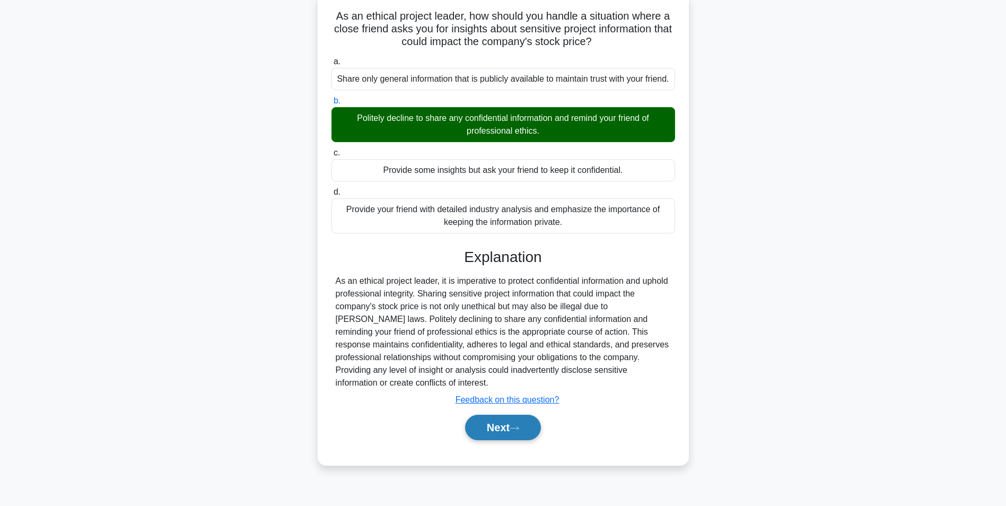
click at [519, 431] on icon at bounding box center [515, 428] width 10 height 6
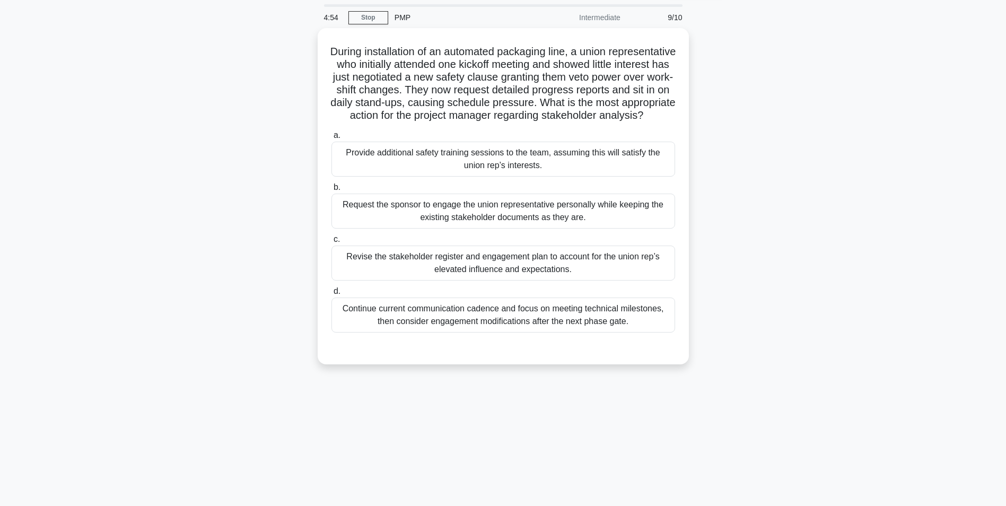
scroll to position [0, 0]
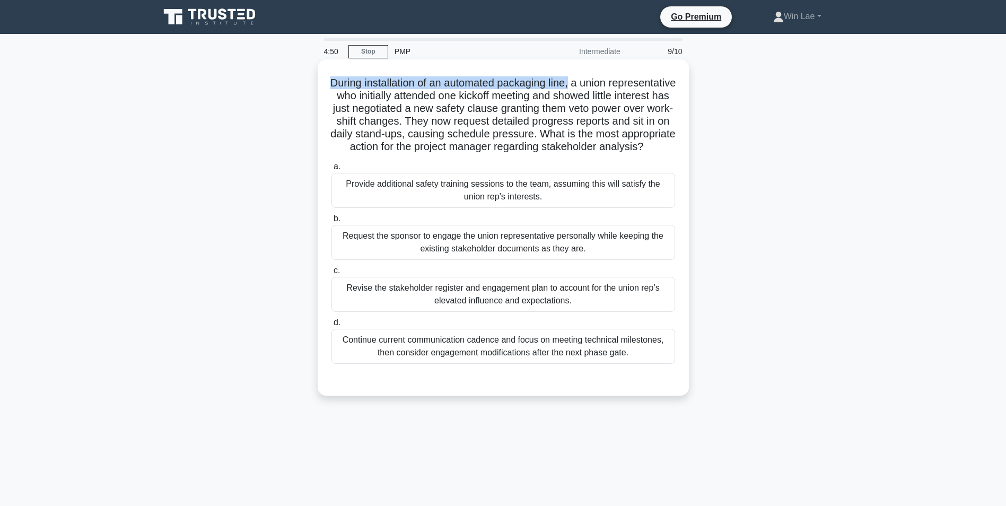
drag, startPoint x: 361, startPoint y: 83, endPoint x: 606, endPoint y: 83, distance: 245.1
click at [606, 83] on h5 "During installation of an automated packaging line, a union representative who …" at bounding box center [504, 114] width 346 height 77
drag, startPoint x: 332, startPoint y: 95, endPoint x: 410, endPoint y: 95, distance: 78.0
click at [410, 95] on h5 "During installation of an automated packaging line, a union representative who …" at bounding box center [504, 114] width 346 height 77
drag, startPoint x: 410, startPoint y: 95, endPoint x: 365, endPoint y: 133, distance: 58.8
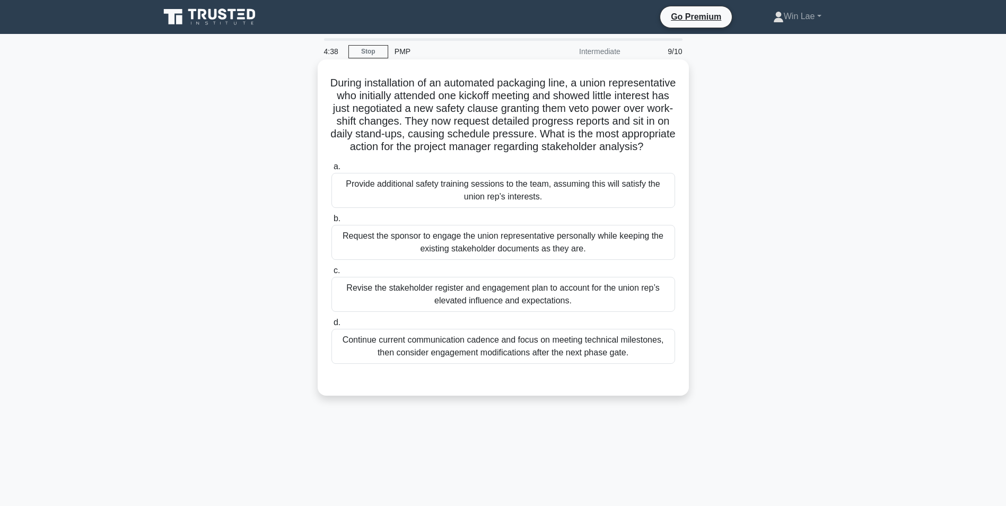
click at [365, 133] on h5 "During installation of an automated packaging line, a union representative who …" at bounding box center [504, 114] width 346 height 77
drag, startPoint x: 355, startPoint y: 136, endPoint x: 480, endPoint y: 136, distance: 125.2
click at [480, 136] on h5 "During installation of an automated packaging line, a union representative who …" at bounding box center [504, 114] width 346 height 77
click at [215, 160] on div "During installation of an automated packaging line, a union representative who …" at bounding box center [503, 236] width 700 height 349
click at [498, 309] on div "Revise the stakeholder register and engagement plan to account for the union re…" at bounding box center [504, 294] width 344 height 35
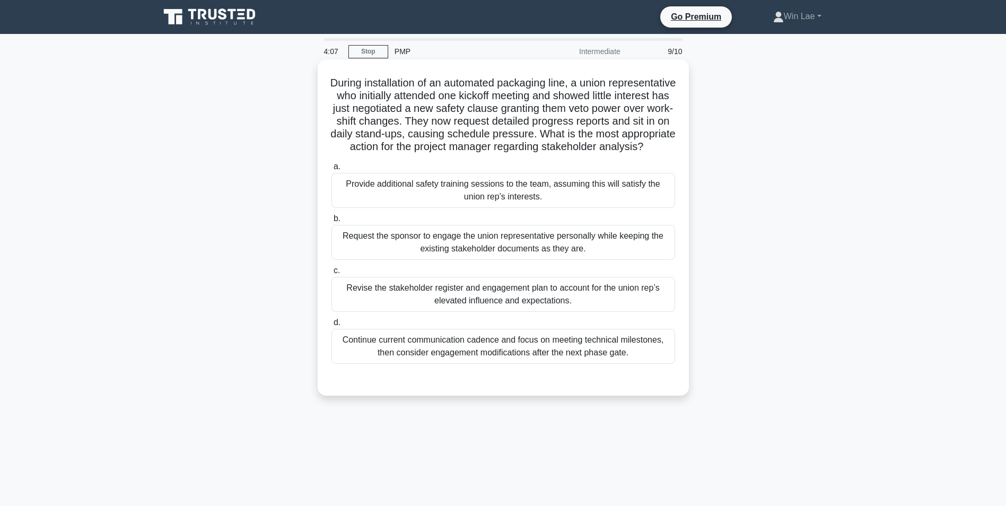
click at [332, 274] on input "c. Revise the stakeholder register and engagement plan to account for the union…" at bounding box center [332, 270] width 0 height 7
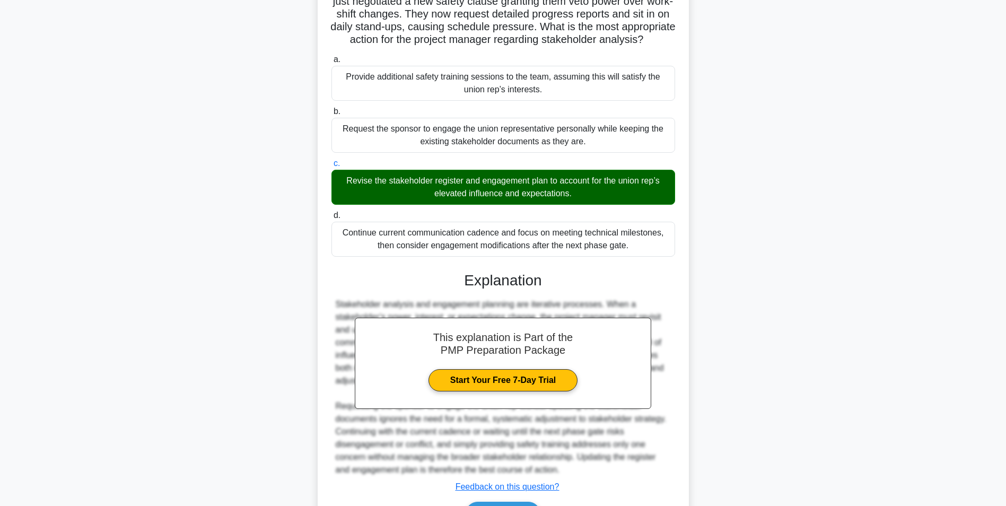
scroll to position [187, 0]
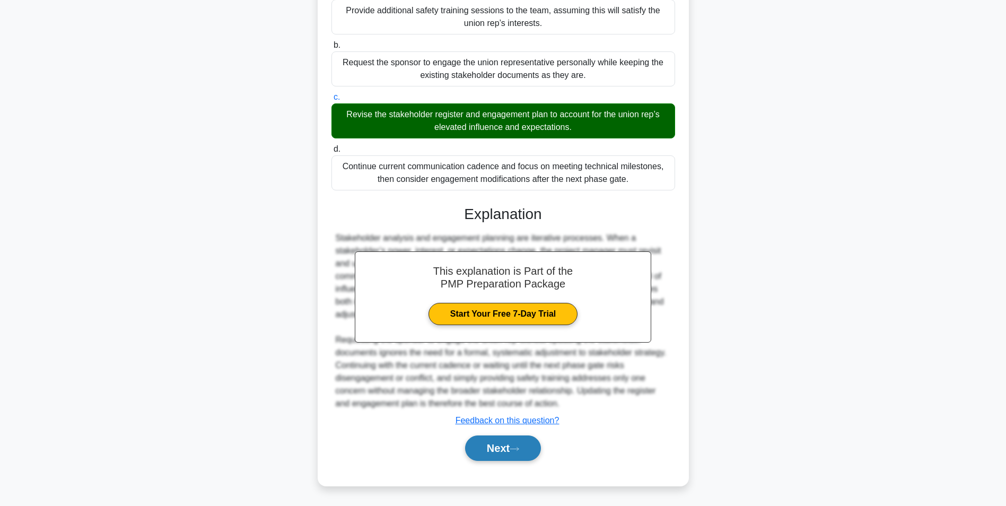
click at [508, 451] on button "Next" at bounding box center [503, 448] width 76 height 25
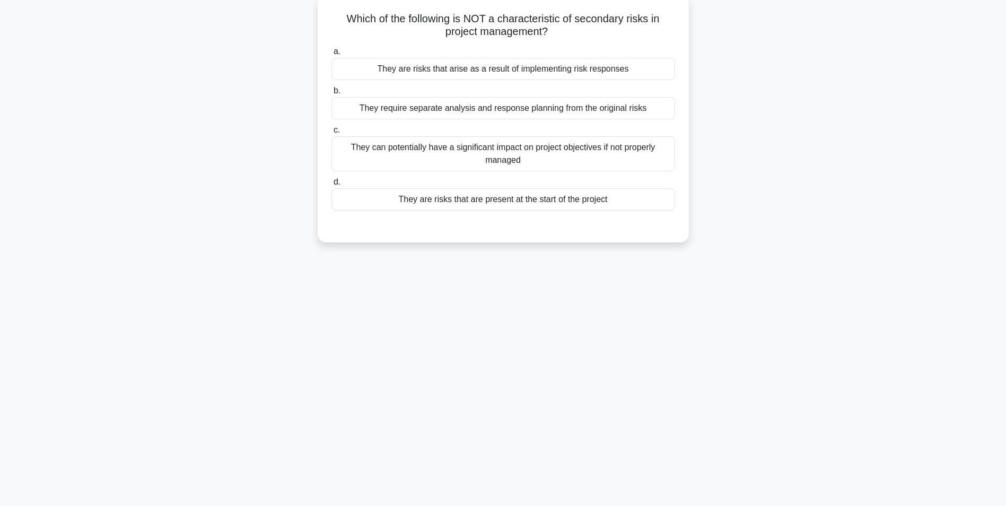
scroll to position [0, 0]
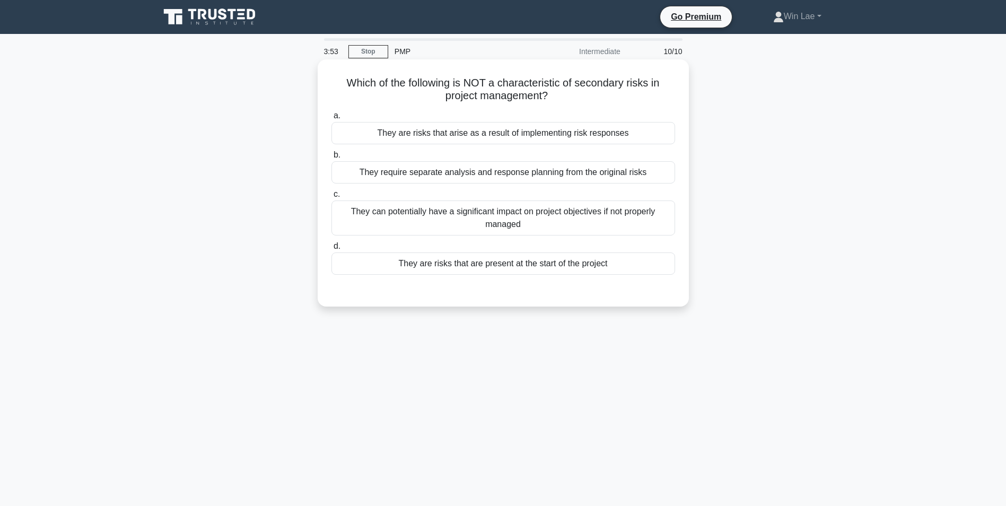
drag, startPoint x: 343, startPoint y: 83, endPoint x: 597, endPoint y: 90, distance: 253.7
click at [597, 90] on h5 "Which of the following is NOT a characteristic of secondary risks in project ma…" at bounding box center [504, 89] width 346 height 27
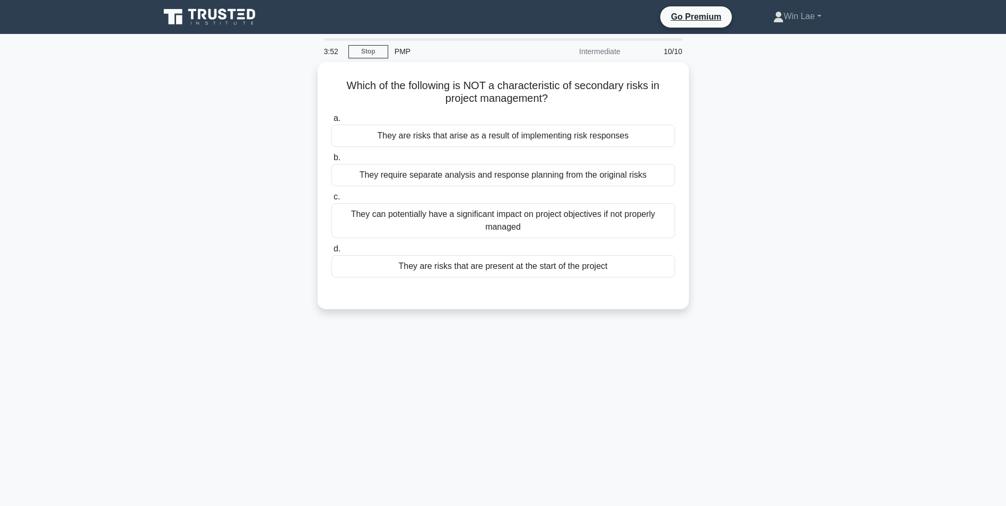
click at [65, 127] on main "3:52 Stop PMP Intermediate 10/10 Which of the following is NOT a characteristic…" at bounding box center [503, 303] width 1006 height 539
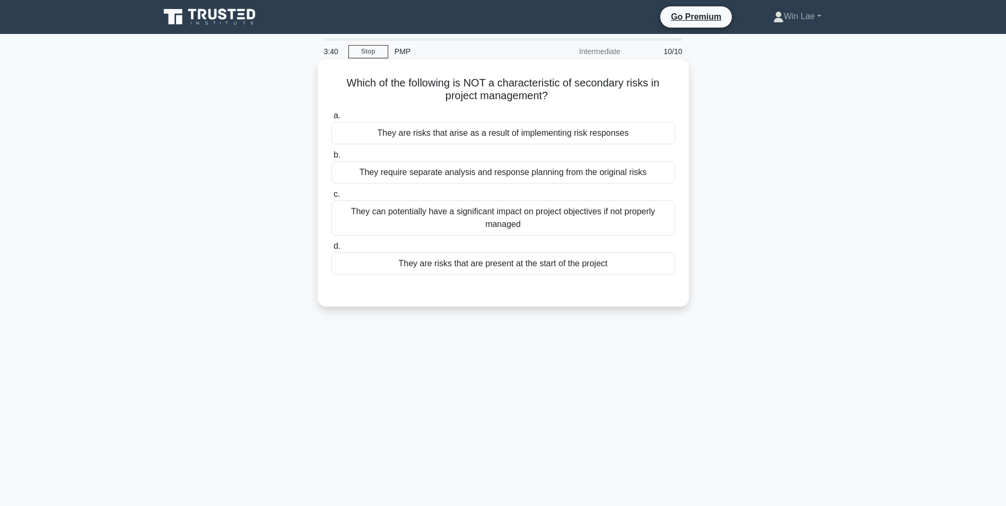
click at [457, 270] on div "They are risks that are present at the start of the project" at bounding box center [504, 264] width 344 height 22
click at [332, 250] on input "d. They are risks that are present at the start of the project" at bounding box center [332, 246] width 0 height 7
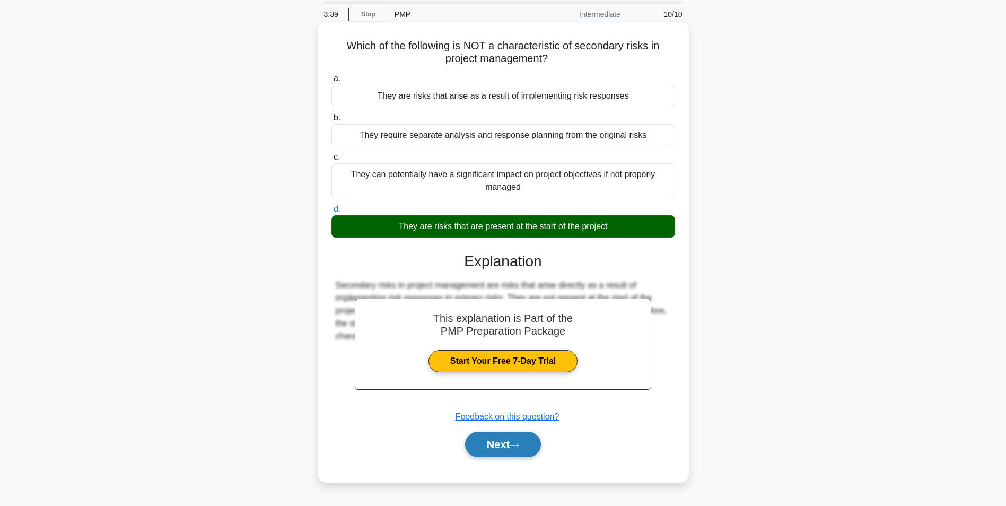
scroll to position [67, 0]
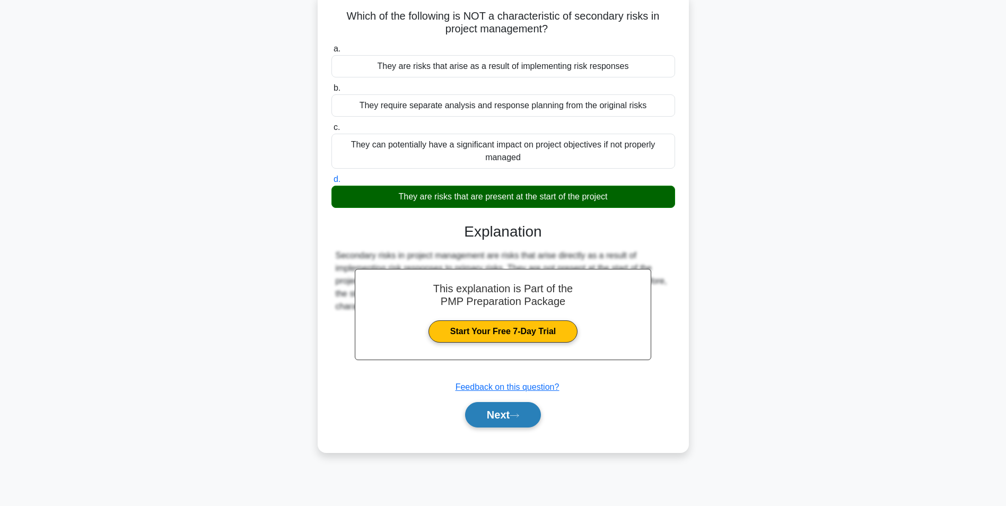
click at [506, 421] on button "Next" at bounding box center [503, 414] width 76 height 25
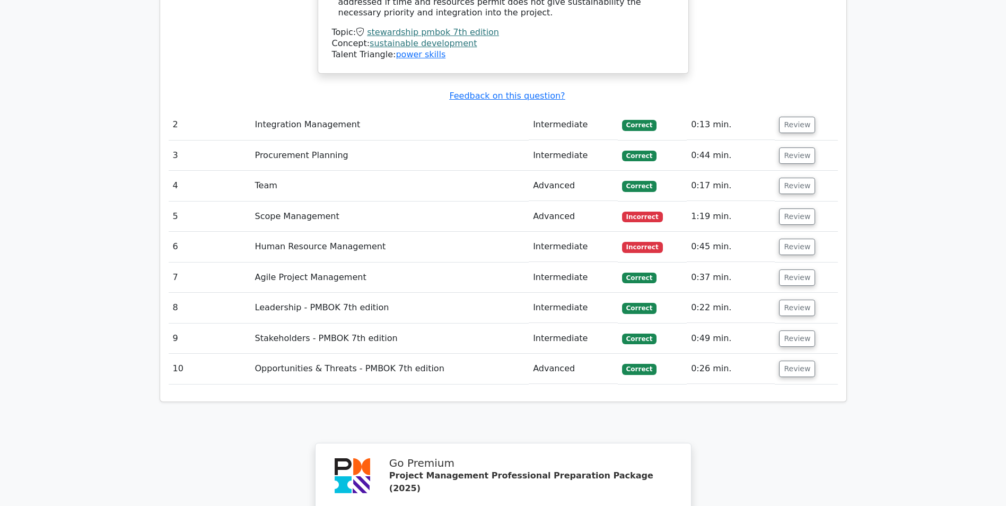
scroll to position [1538, 0]
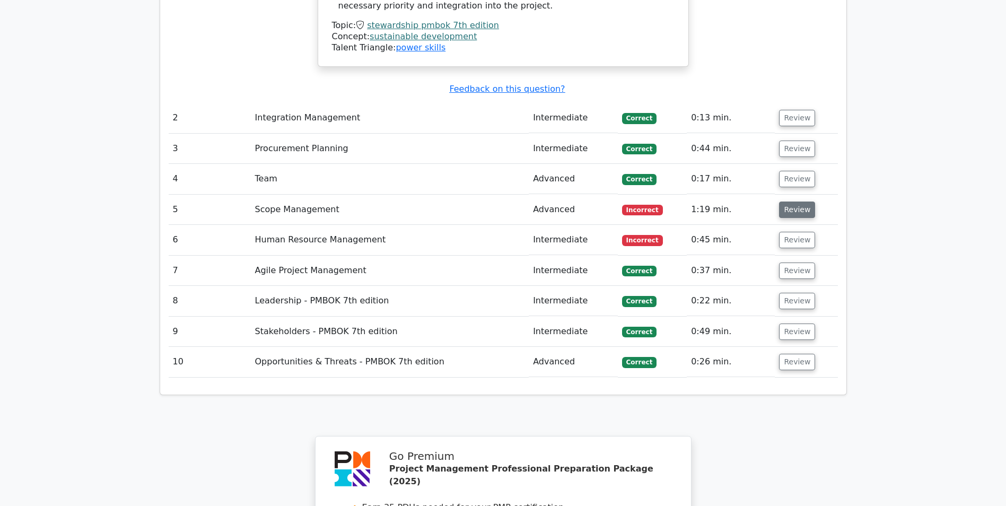
click at [788, 202] on button "Review" at bounding box center [797, 210] width 36 height 16
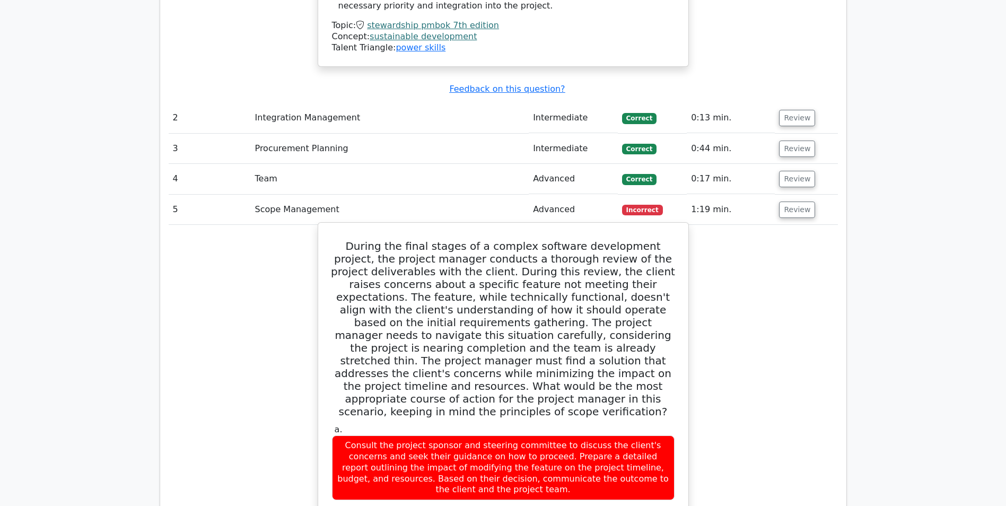
click at [555, 312] on h5 "During the final stages of a complex software development project, the project …" at bounding box center [503, 329] width 345 height 178
click at [338, 276] on h5 "During the final stages of a complex software development project, the project …" at bounding box center [503, 329] width 345 height 178
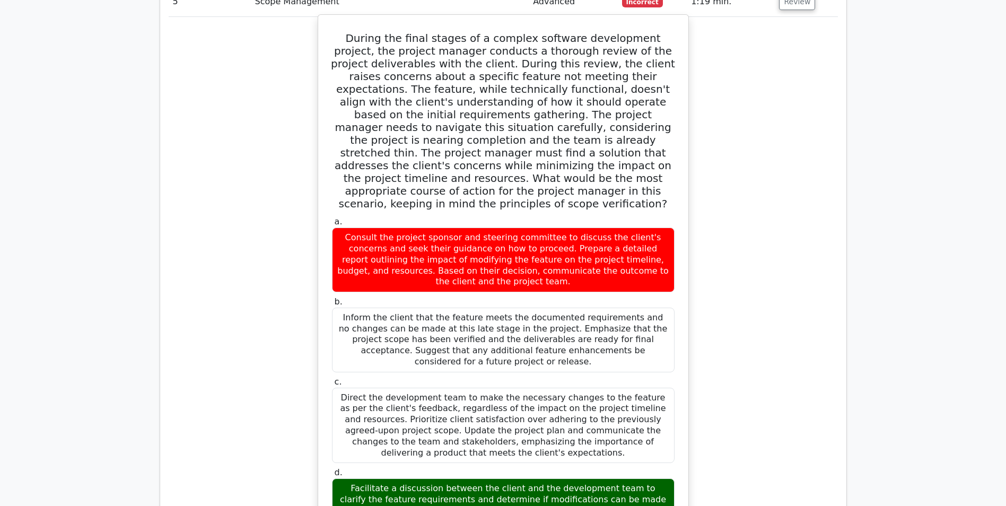
scroll to position [1751, 0]
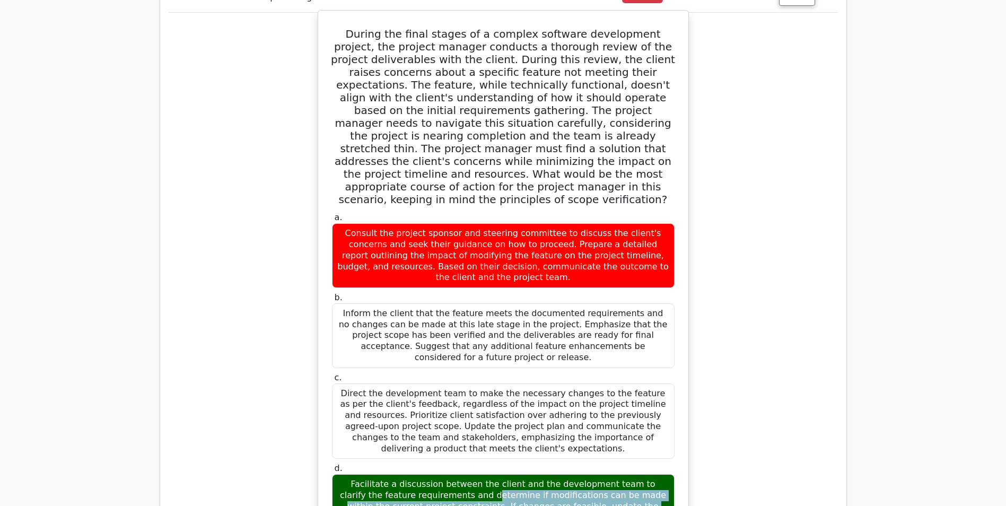
drag, startPoint x: 346, startPoint y: 377, endPoint x: 599, endPoint y: 394, distance: 253.6
click at [599, 474] on div "Facilitate a discussion between the client and the development team to clarify …" at bounding box center [503, 512] width 343 height 76
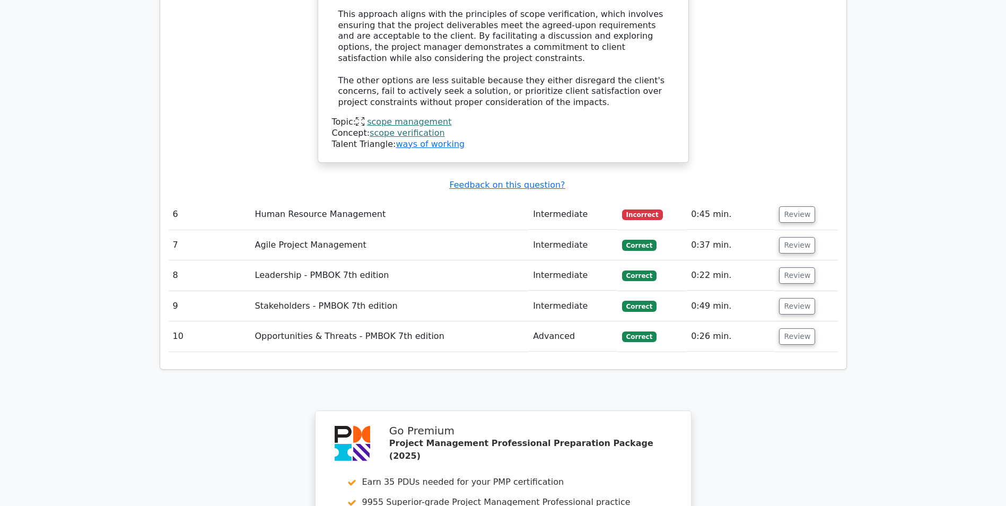
scroll to position [2493, 0]
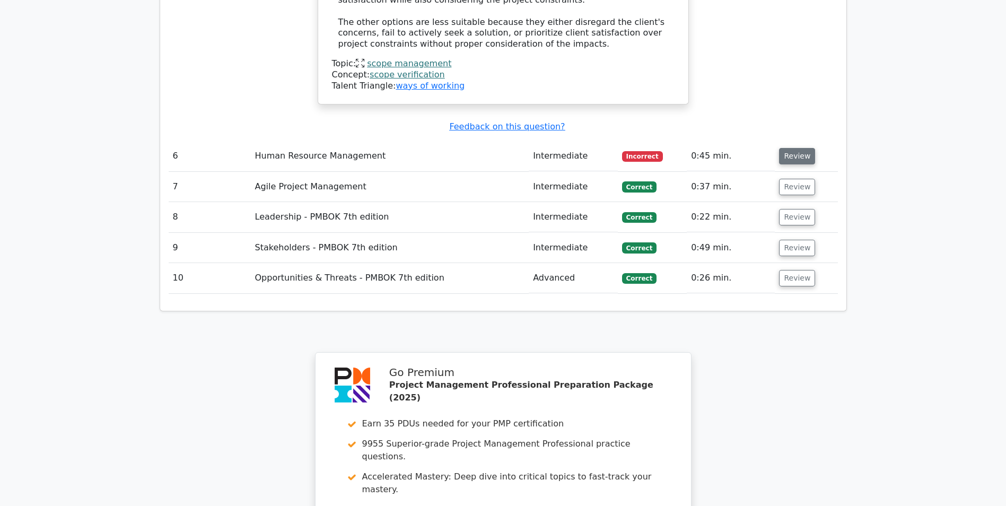
click at [793, 148] on button "Review" at bounding box center [797, 156] width 36 height 16
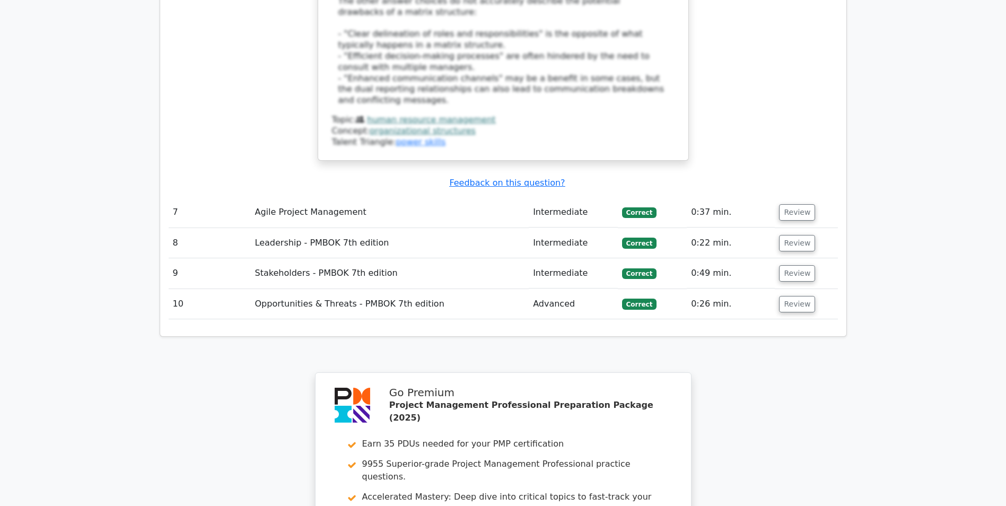
scroll to position [3277, 0]
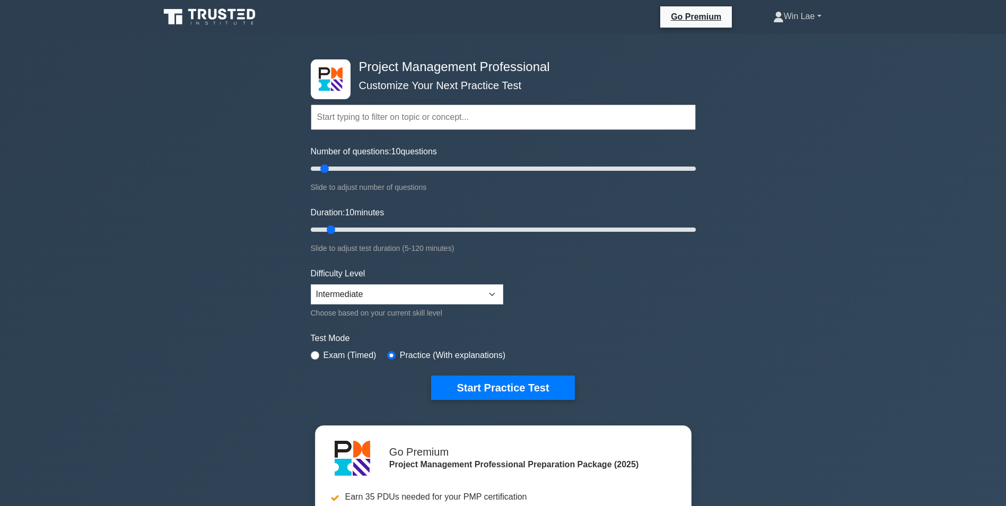
click at [797, 11] on link "Win Lae" at bounding box center [797, 16] width 99 height 21
click at [773, 45] on link "Profile" at bounding box center [791, 41] width 84 height 17
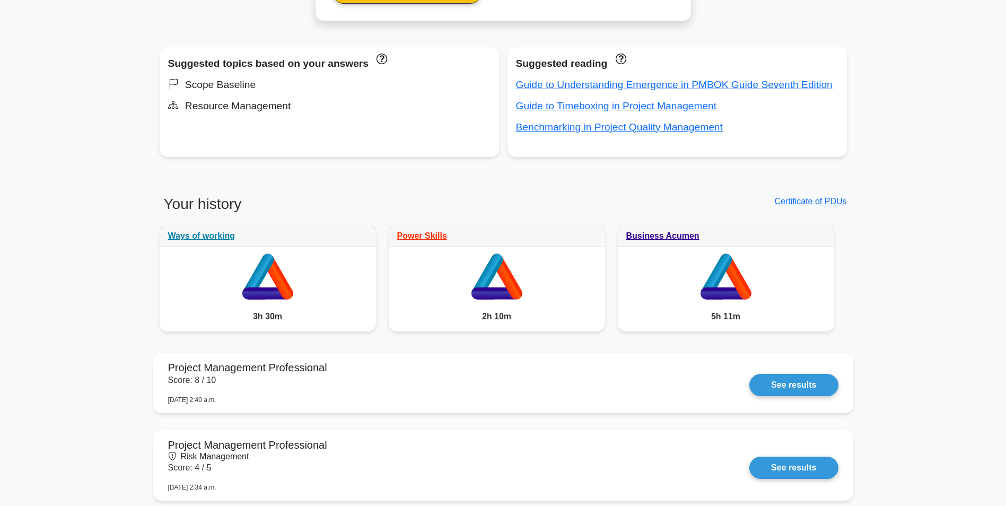
scroll to position [662, 0]
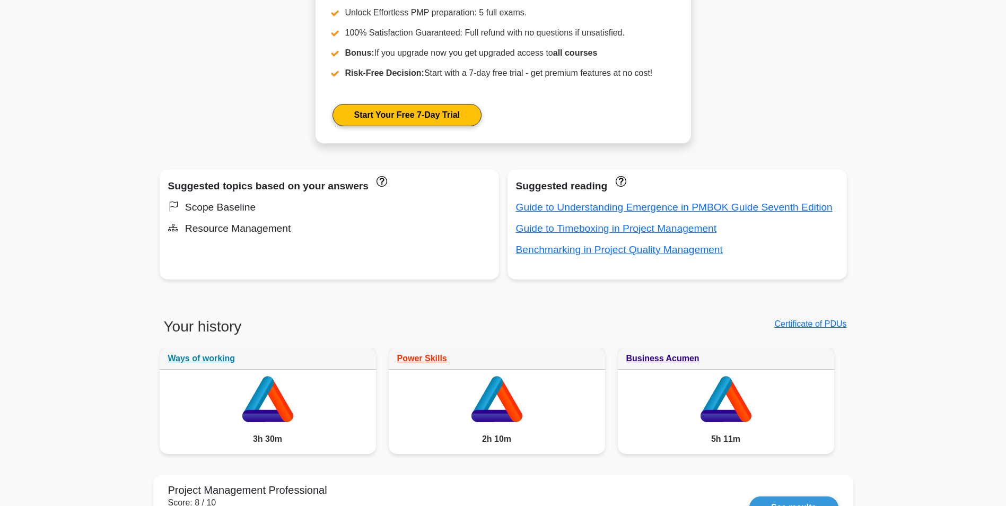
scroll to position [502, 0]
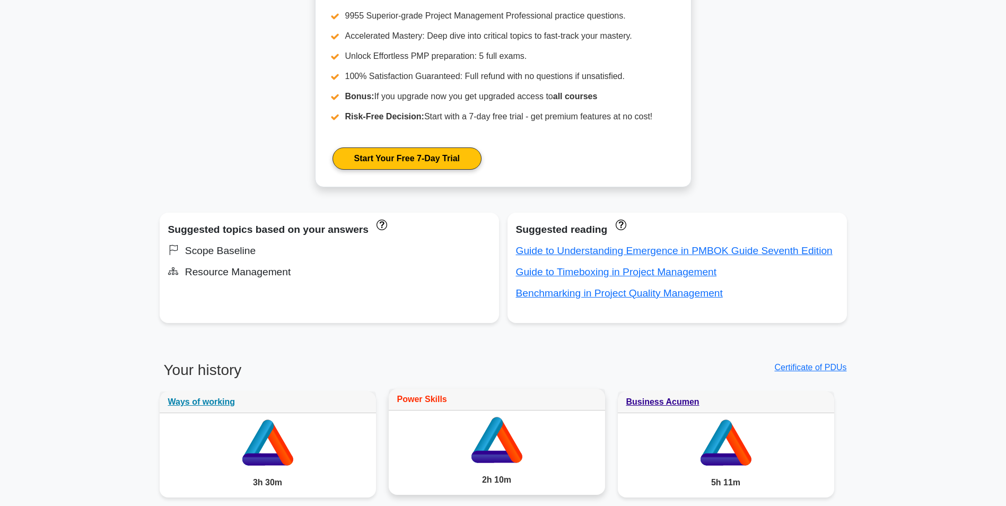
click at [421, 401] on link "Power Skills" at bounding box center [422, 399] width 50 height 9
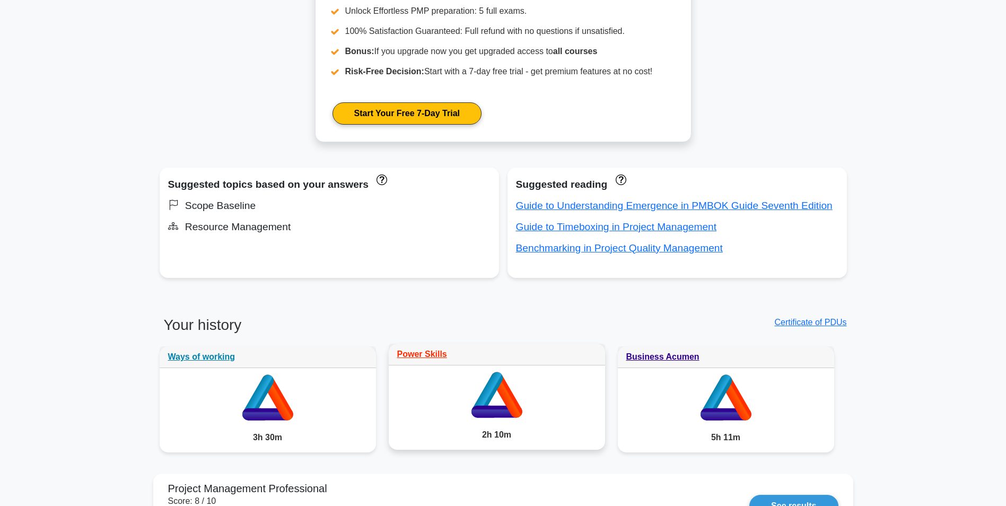
scroll to position [608, 0]
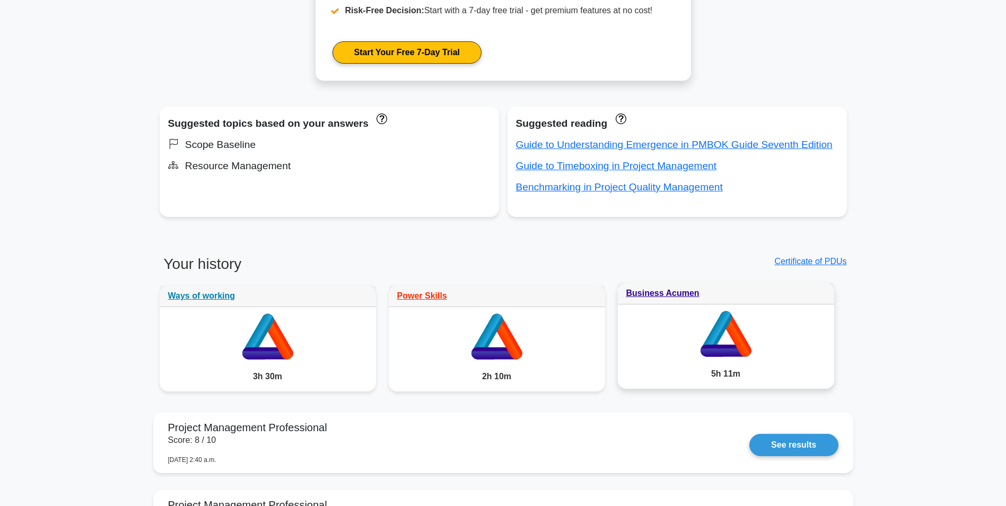
click at [681, 302] on div "Business Acumen" at bounding box center [726, 294] width 216 height 22
click at [680, 300] on div "Business Acumen" at bounding box center [726, 294] width 216 height 22
click at [680, 298] on link "Business Acumen" at bounding box center [663, 293] width 73 height 9
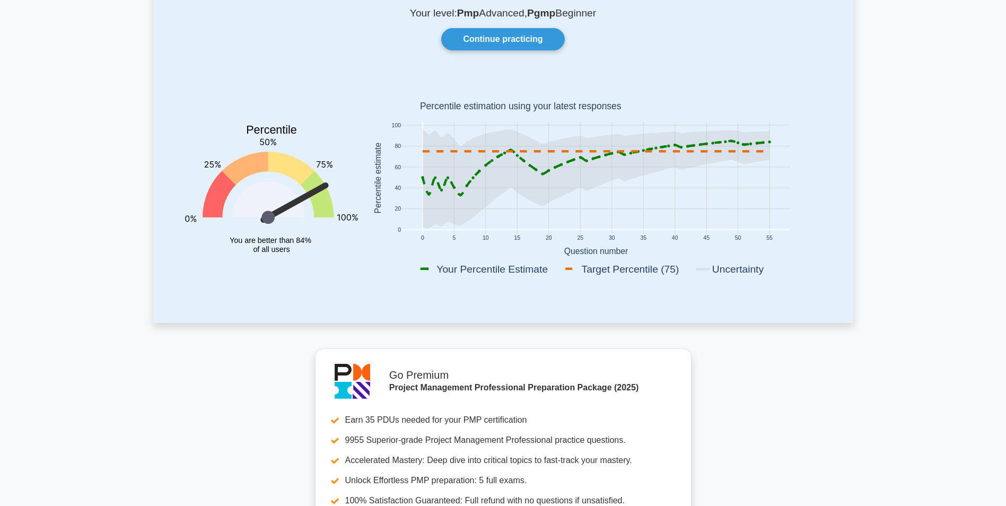
scroll to position [0, 0]
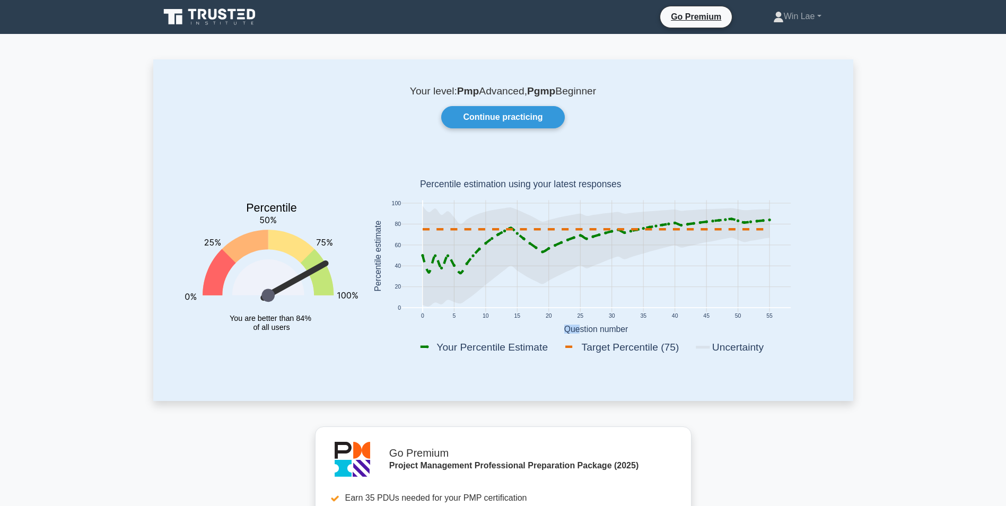
drag, startPoint x: 562, startPoint y: 329, endPoint x: 575, endPoint y: 328, distance: 12.7
click at [575, 328] on text "Question number" at bounding box center [596, 329] width 64 height 9
drag, startPoint x: 575, startPoint y: 328, endPoint x: 549, endPoint y: 319, distance: 27.5
click at [549, 319] on rect at bounding box center [596, 258] width 464 height 208
click at [697, 272] on rect at bounding box center [595, 257] width 389 height 112
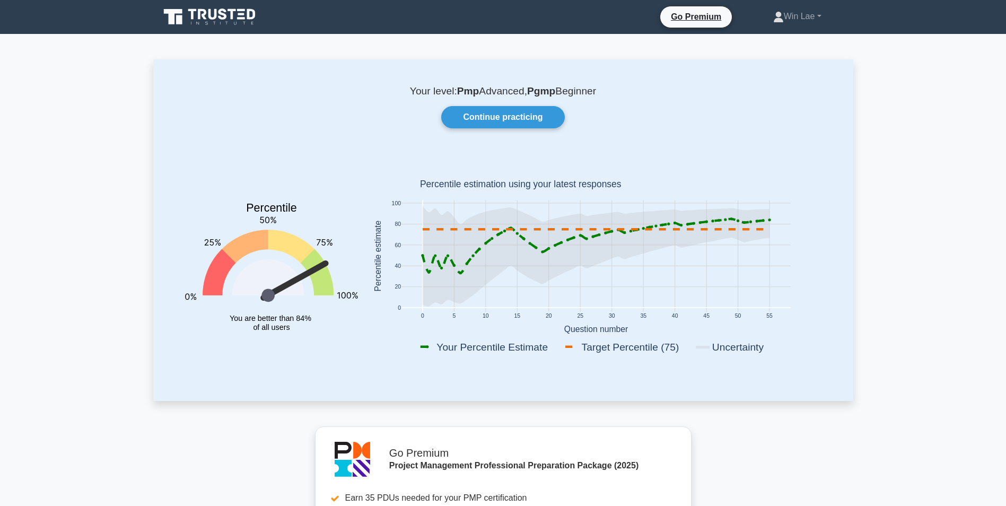
click at [240, 23] on icon at bounding box center [211, 17] width 102 height 20
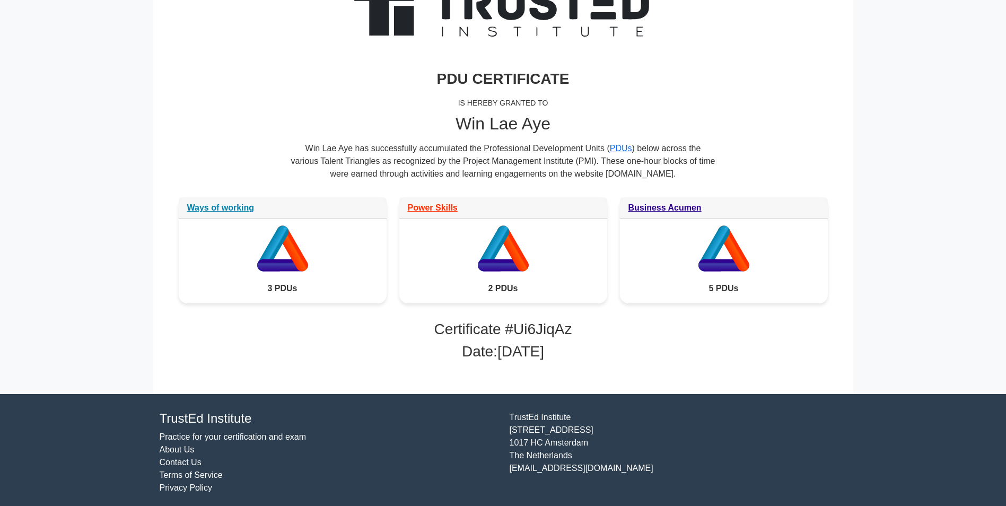
scroll to position [106, 0]
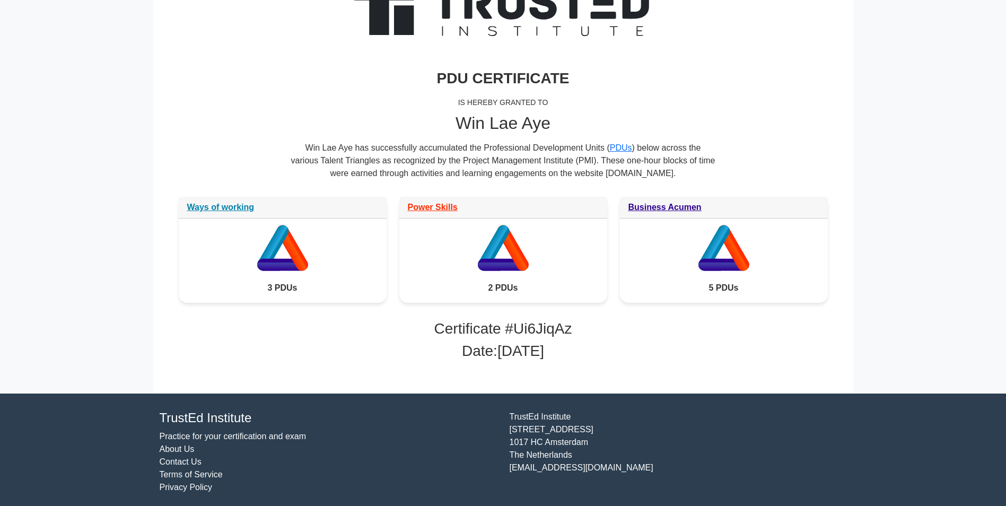
drag, startPoint x: 480, startPoint y: 354, endPoint x: 558, endPoint y: 352, distance: 77.5
click at [558, 352] on h3 "Date: 2025-09-26" at bounding box center [503, 351] width 649 height 18
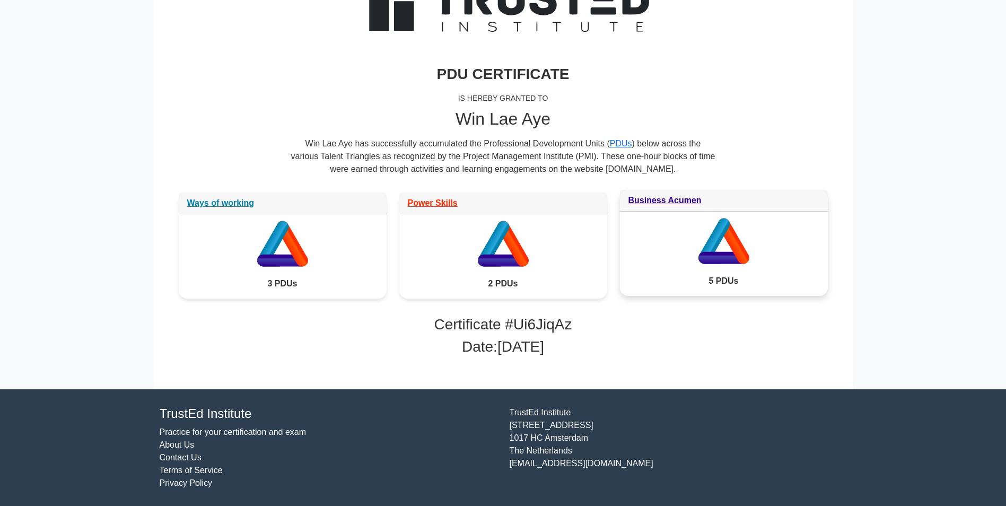
scroll to position [111, 0]
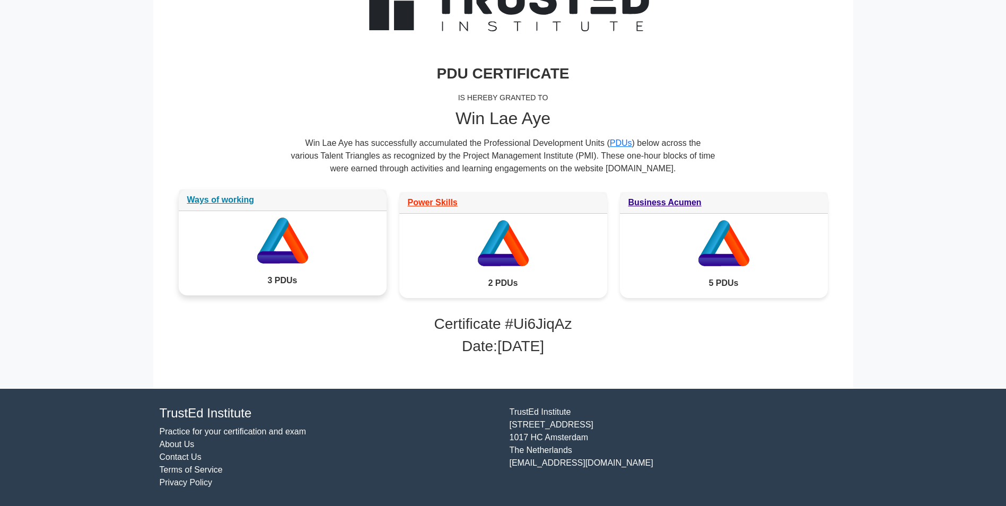
drag, startPoint x: 282, startPoint y: 284, endPoint x: 286, endPoint y: 289, distance: 6.0
click at [286, 289] on div "3 PDUs" at bounding box center [283, 281] width 208 height 30
click at [286, 290] on div "3 PDUs" at bounding box center [283, 281] width 208 height 30
click at [268, 331] on h3 "Certificate # Ui6JiqAz" at bounding box center [503, 324] width 649 height 18
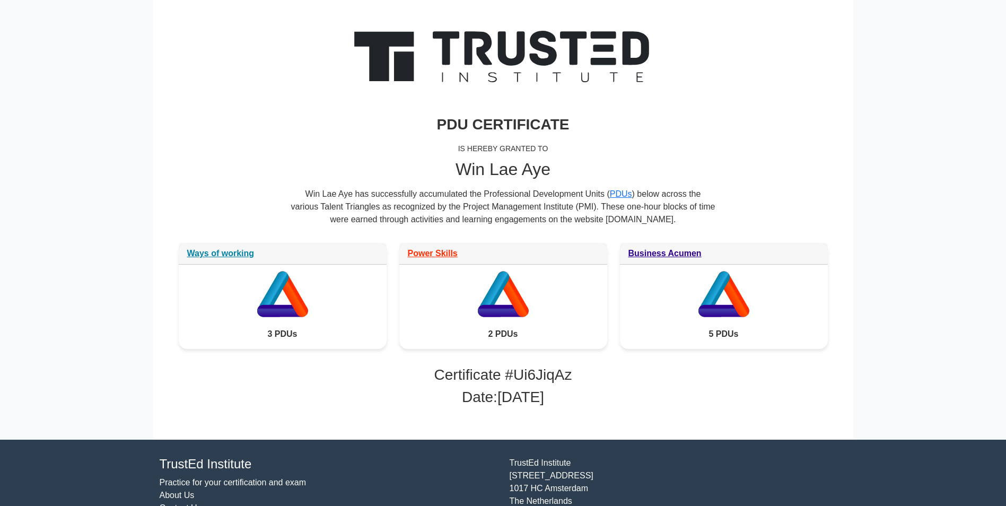
scroll to position [0, 0]
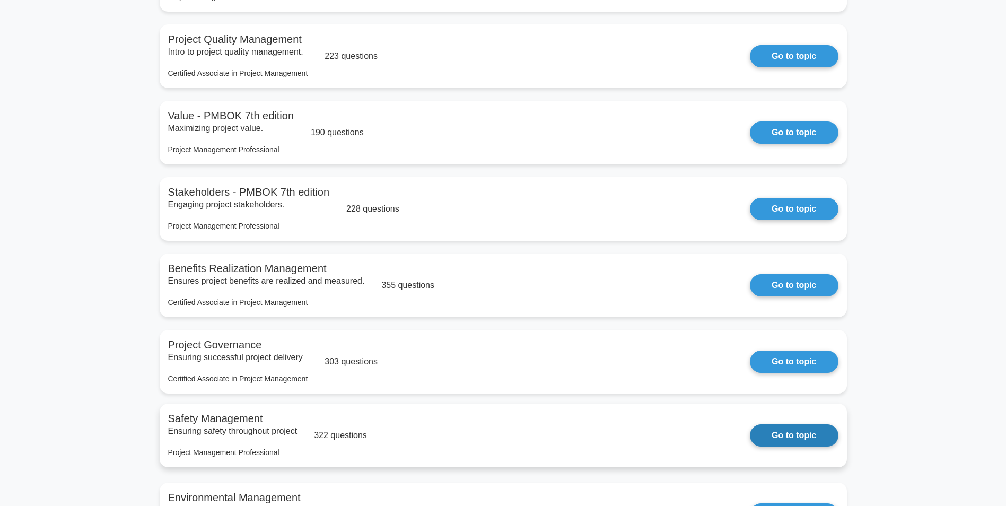
scroll to position [318, 0]
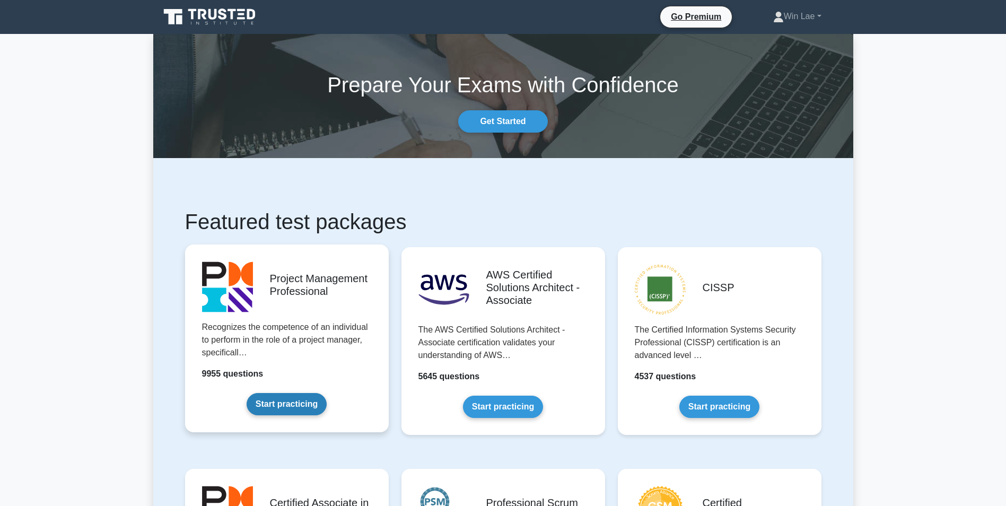
click at [282, 399] on link "Start practicing" at bounding box center [287, 404] width 80 height 22
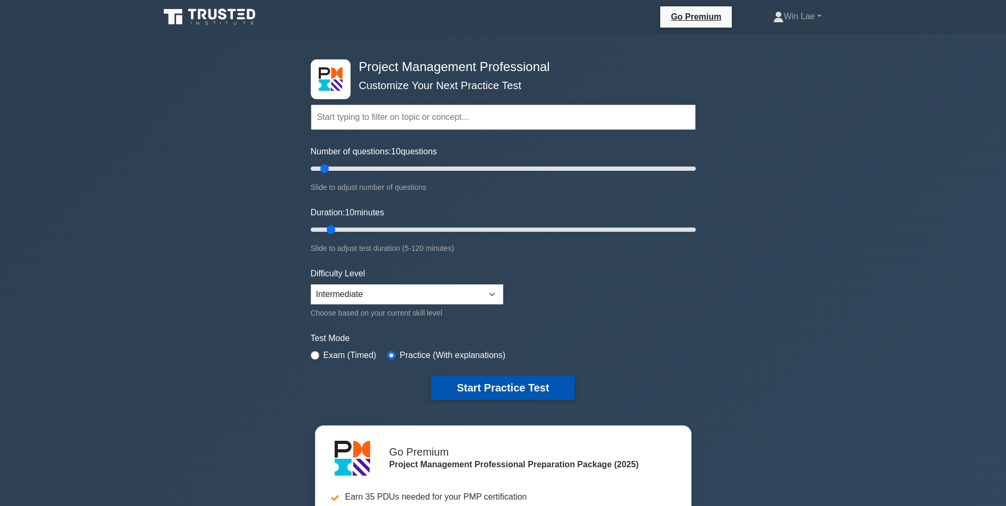
click at [446, 378] on button "Start Practice Test" at bounding box center [502, 388] width 143 height 24
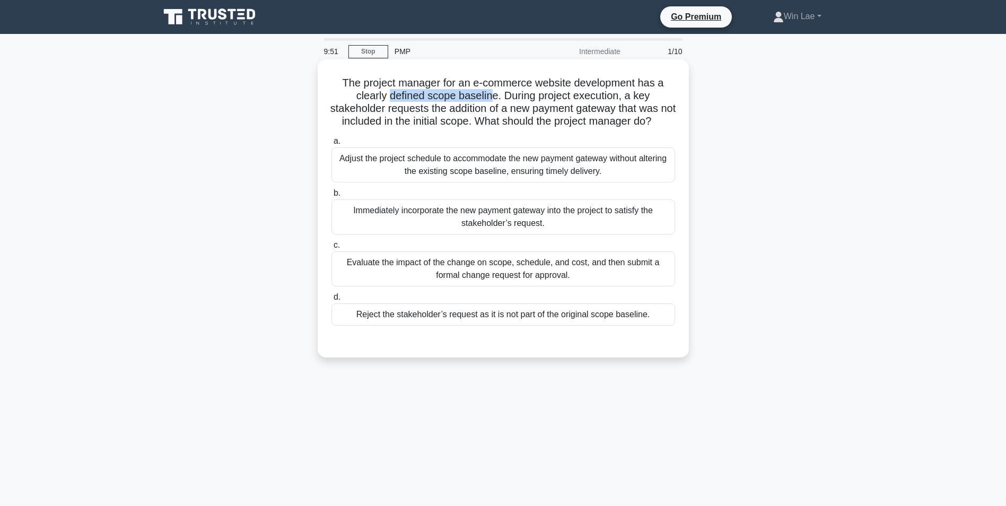
drag, startPoint x: 389, startPoint y: 97, endPoint x: 492, endPoint y: 97, distance: 102.9
click at [492, 97] on h5 "The project manager for an e-commerce website development has a clearly defined…" at bounding box center [504, 102] width 346 height 52
click at [377, 125] on h5 "The project manager for an e-commerce website development has a clearly defined…" at bounding box center [504, 102] width 346 height 52
click at [590, 285] on div "Evaluate the impact of the change on scope, schedule, and cost, and then submit…" at bounding box center [504, 268] width 344 height 35
click at [332, 249] on input "c. Evaluate the impact of the change on scope, schedule, and cost, and then sub…" at bounding box center [332, 245] width 0 height 7
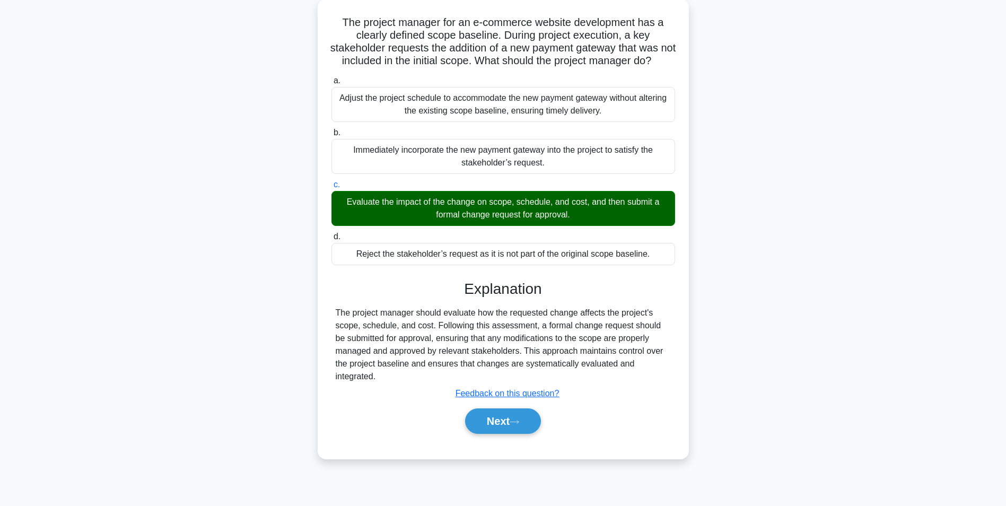
scroll to position [67, 0]
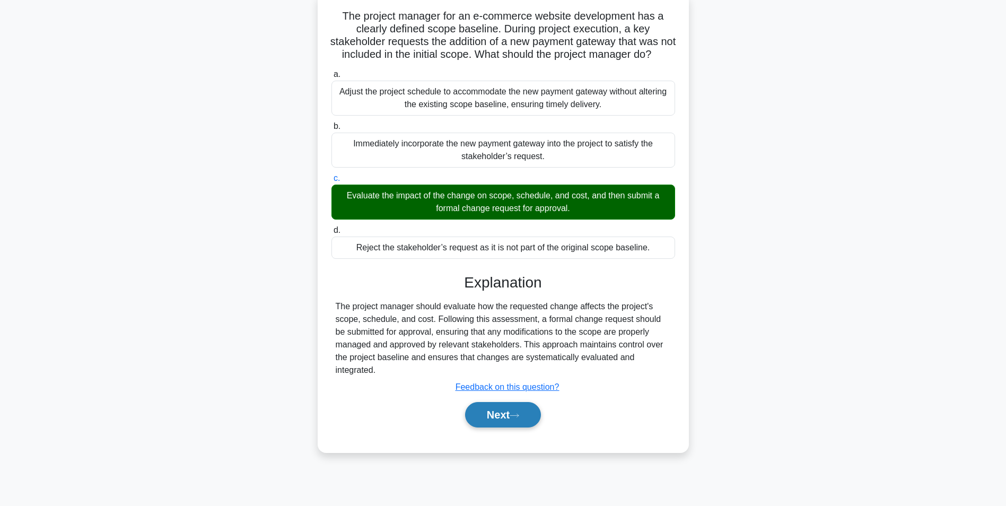
drag, startPoint x: 508, startPoint y: 425, endPoint x: 503, endPoint y: 420, distance: 6.8
click at [508, 425] on button "Next" at bounding box center [503, 414] width 76 height 25
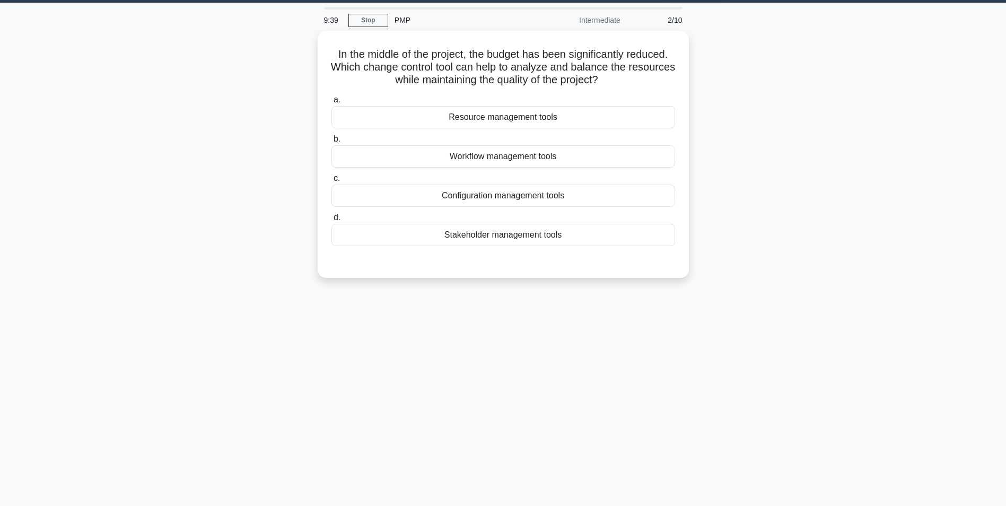
scroll to position [0, 0]
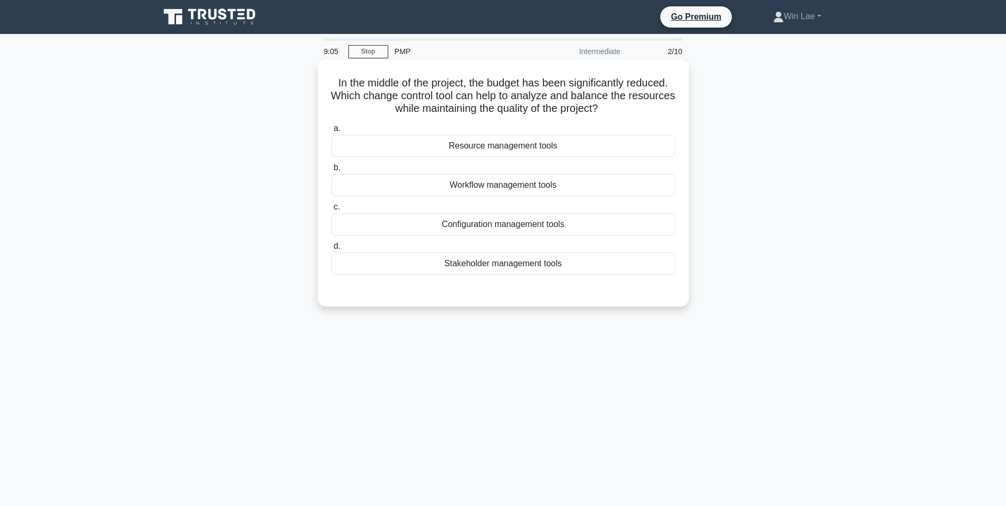
click at [482, 262] on div "Stakeholder management tools" at bounding box center [504, 264] width 344 height 22
click at [332, 250] on input "d. Stakeholder management tools" at bounding box center [332, 246] width 0 height 7
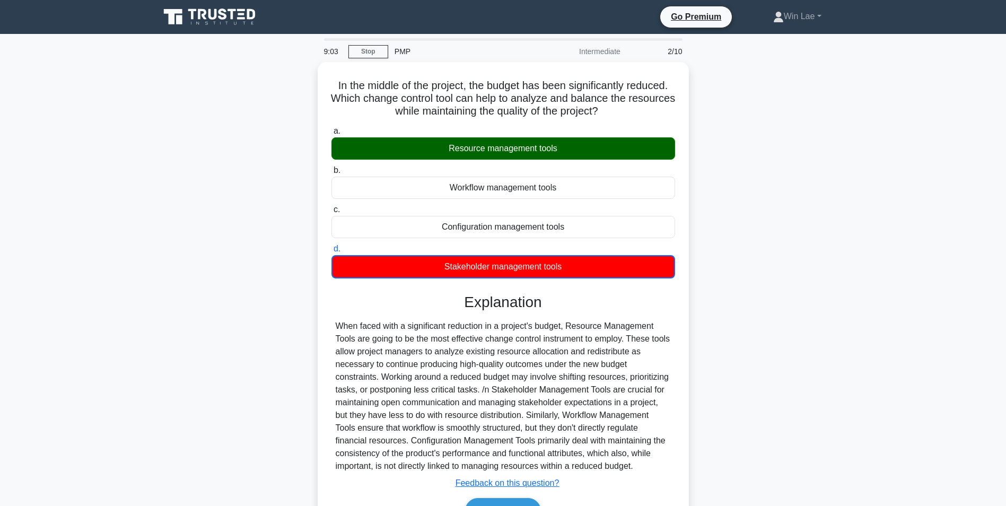
scroll to position [67, 0]
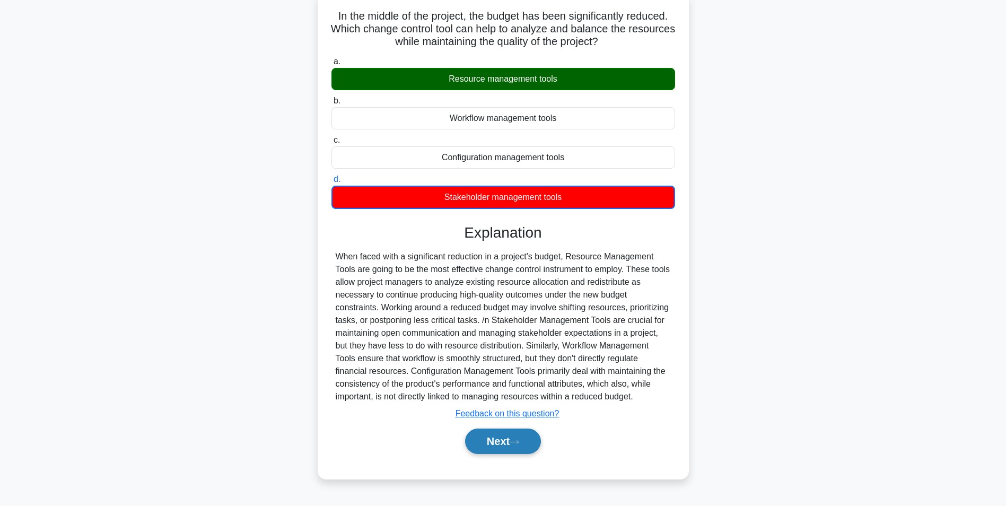
click at [519, 445] on icon at bounding box center [515, 442] width 10 height 6
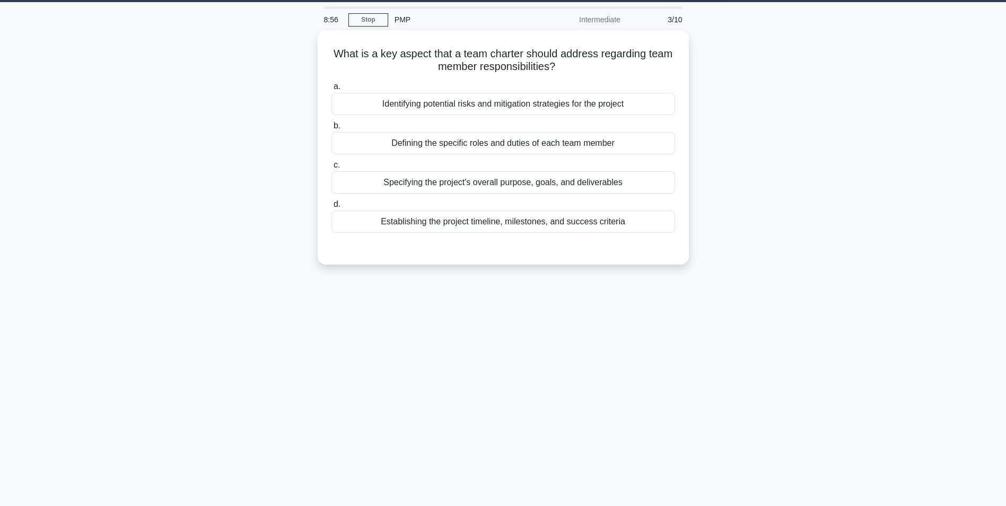
scroll to position [0, 0]
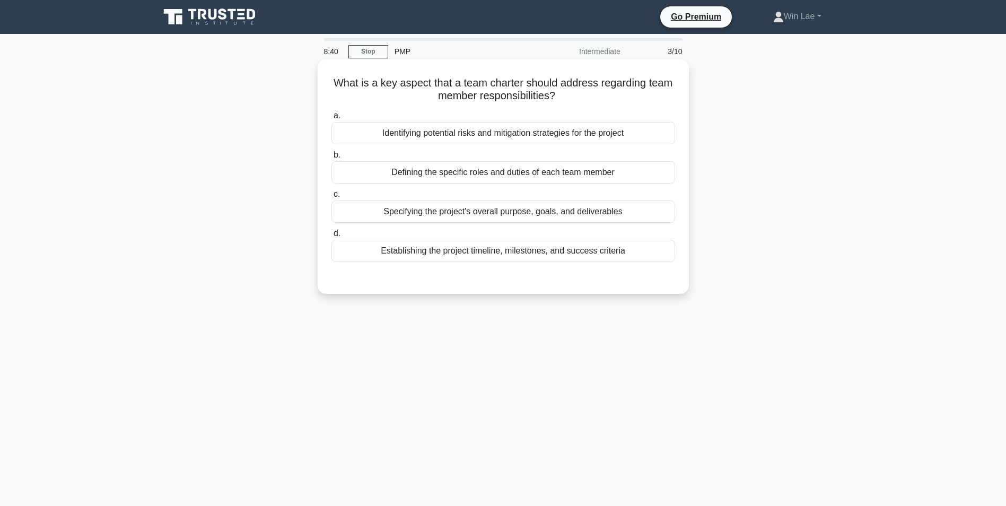
click at [550, 172] on div "Defining the specific roles and duties of each team member" at bounding box center [504, 172] width 344 height 22
click at [332, 159] on input "b. Defining the specific roles and duties of each team member" at bounding box center [332, 155] width 0 height 7
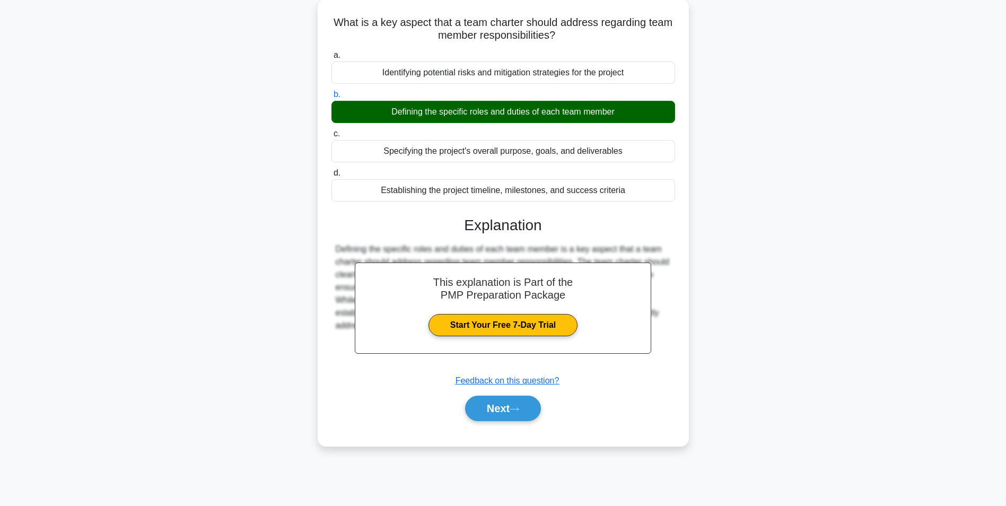
scroll to position [67, 0]
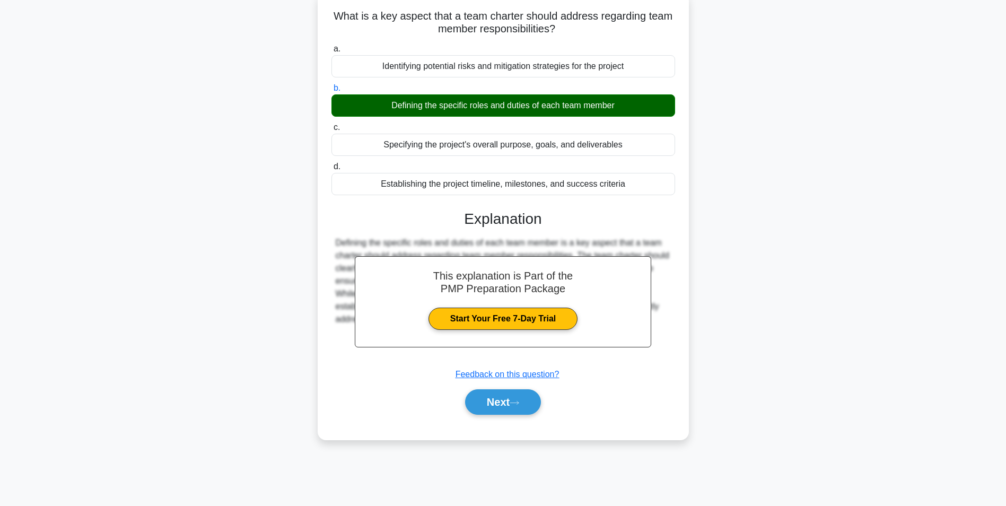
click at [482, 391] on button "Next" at bounding box center [503, 401] width 76 height 25
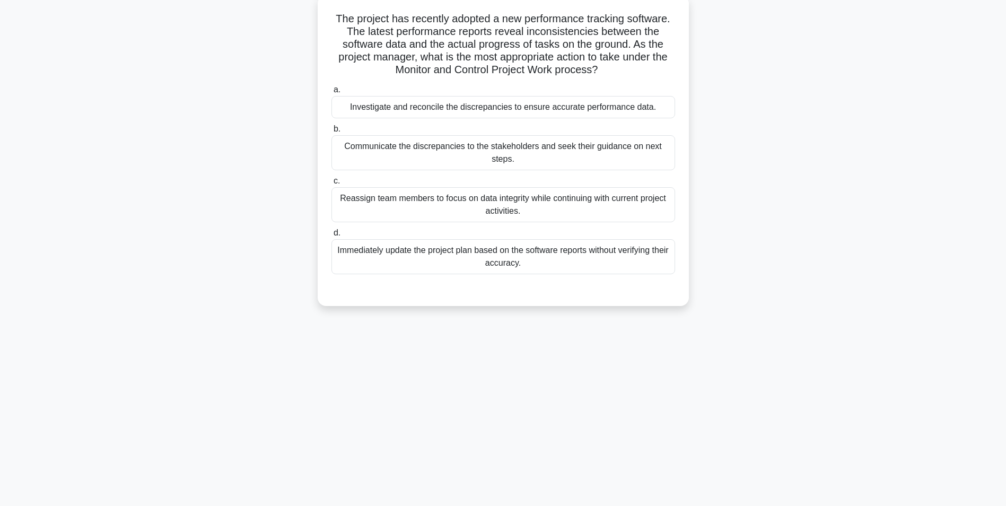
scroll to position [0, 0]
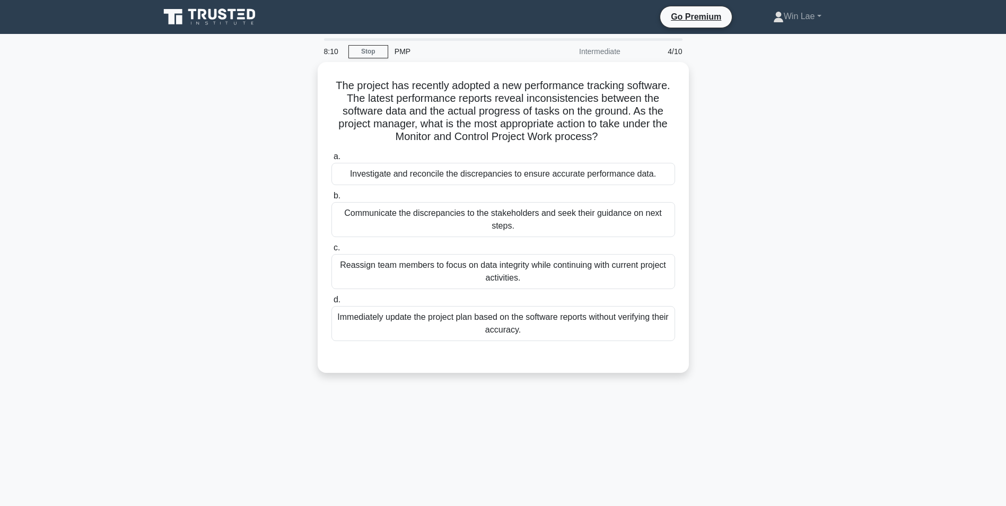
click at [218, 350] on div "The project has recently adopted a new performance tracking software. The lates…" at bounding box center [503, 224] width 700 height 324
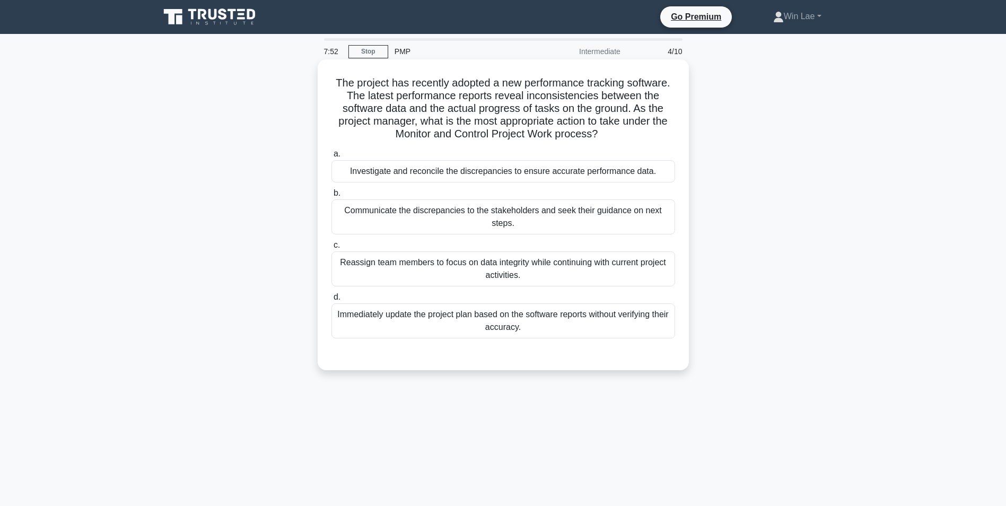
click at [559, 172] on div "Investigate and reconcile the discrepancies to ensure accurate performance data." at bounding box center [504, 171] width 344 height 22
click at [332, 158] on input "a. Investigate and reconcile the discrepancies to ensure accurate performance d…" at bounding box center [332, 154] width 0 height 7
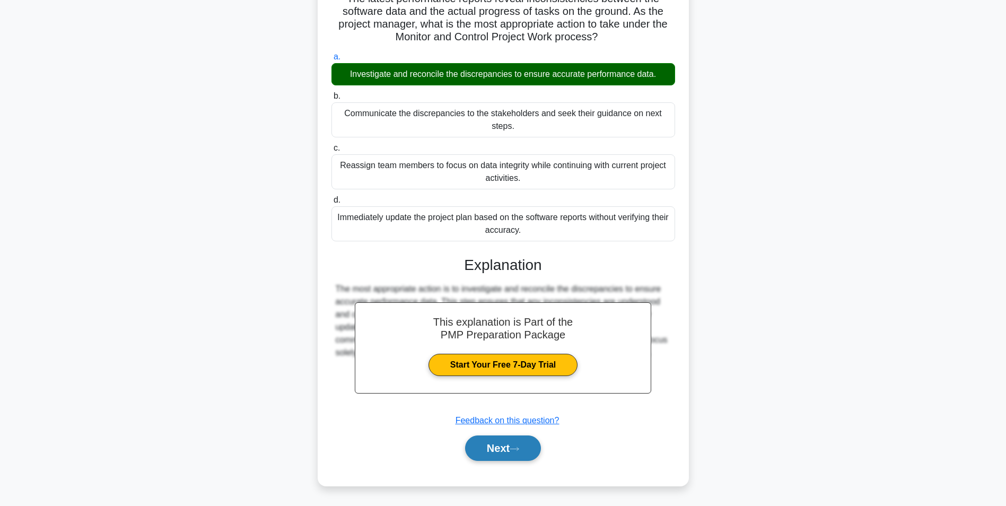
click at [510, 450] on button "Next" at bounding box center [503, 448] width 76 height 25
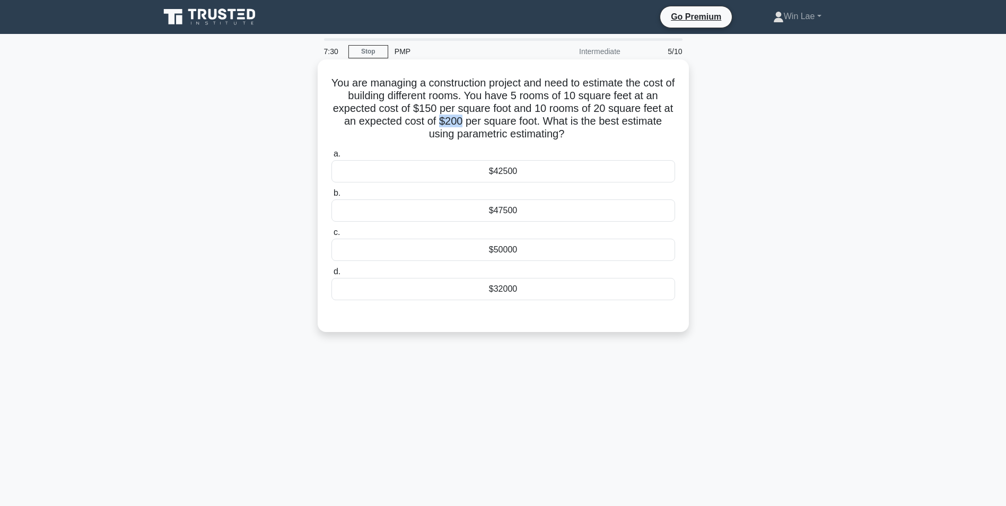
drag, startPoint x: 439, startPoint y: 121, endPoint x: 460, endPoint y: 124, distance: 21.3
click at [460, 124] on h5 "You are managing a construction project and need to estimate the cost of buildi…" at bounding box center [504, 108] width 346 height 65
click at [621, 106] on h5 "You are managing a construction project and need to estimate the cost of buildi…" at bounding box center [504, 108] width 346 height 65
click at [485, 215] on div "$47500" at bounding box center [504, 210] width 344 height 22
click at [332, 197] on input "b. $47500" at bounding box center [332, 193] width 0 height 7
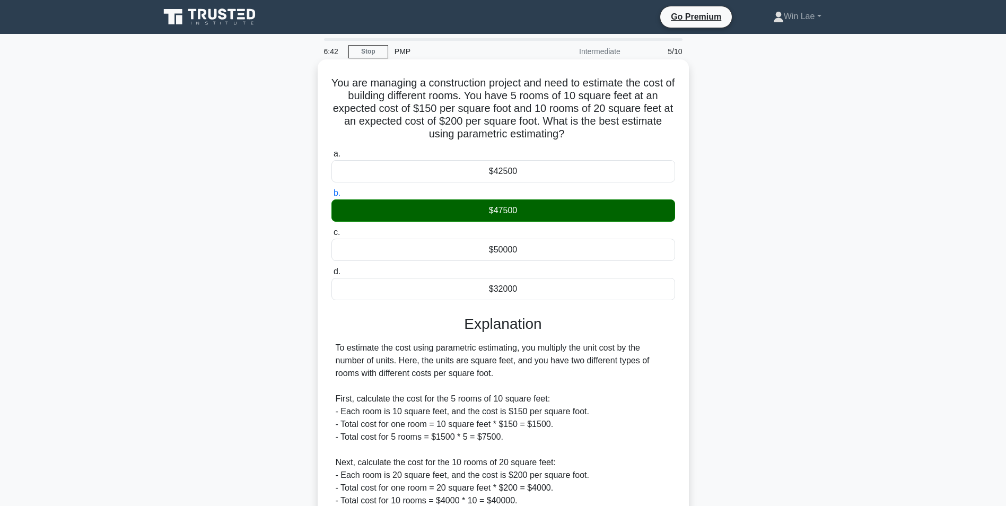
scroll to position [161, 0]
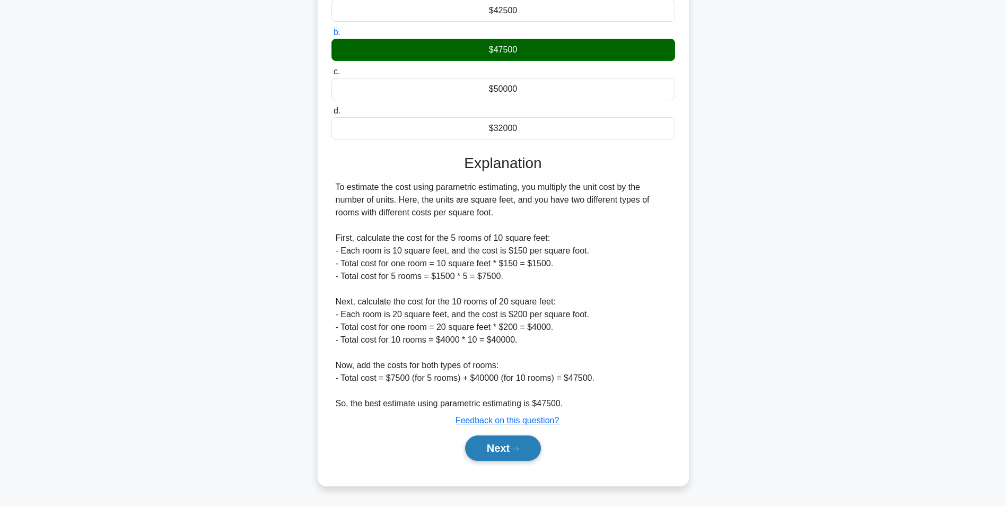
click at [482, 446] on button "Next" at bounding box center [503, 448] width 76 height 25
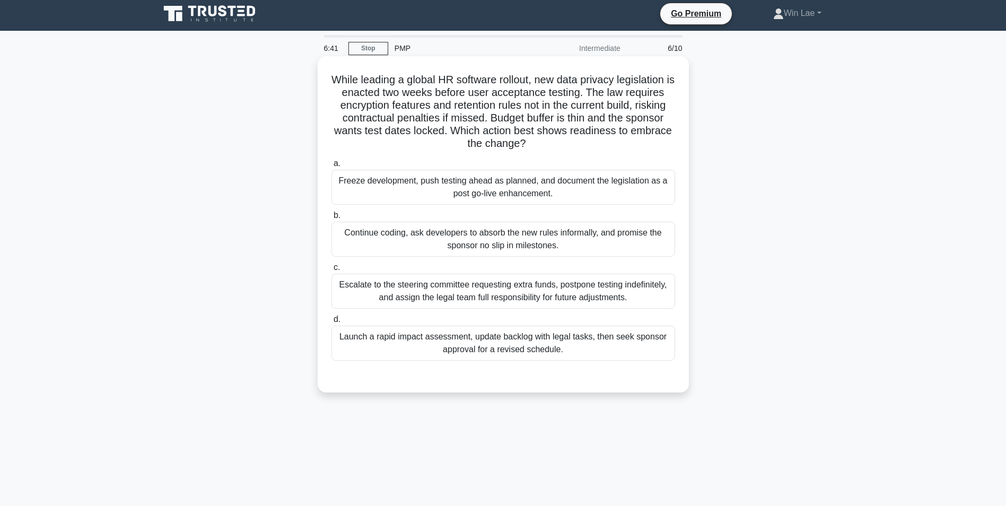
scroll to position [0, 0]
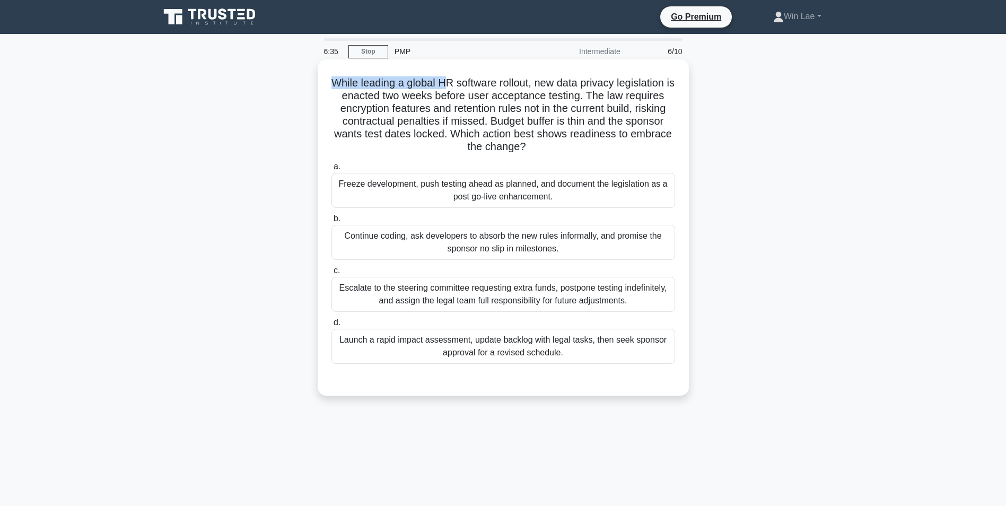
drag, startPoint x: 335, startPoint y: 87, endPoint x: 447, endPoint y: 88, distance: 111.4
click at [447, 88] on h5 "While leading a global HR software rollout, new data privacy legislation is ena…" at bounding box center [504, 114] width 346 height 77
drag, startPoint x: 447, startPoint y: 88, endPoint x: 439, endPoint y: 127, distance: 40.5
click at [439, 127] on h5 "While leading a global HR software rollout, new data privacy legislation is ena…" at bounding box center [504, 114] width 346 height 77
drag, startPoint x: 468, startPoint y: 111, endPoint x: 607, endPoint y: 114, distance: 139.5
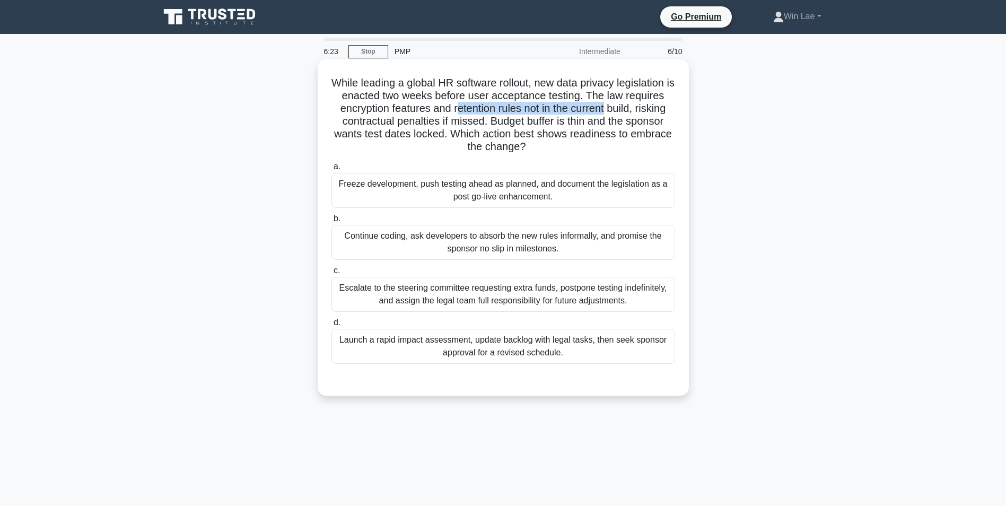
click at [607, 114] on h5 "While leading a global HR software rollout, new data privacy legislation is ena…" at bounding box center [504, 114] width 346 height 77
click at [520, 132] on h5 "While leading a global HR software rollout, new data privacy legislation is ena…" at bounding box center [504, 114] width 346 height 77
click at [554, 350] on div "Launch a rapid impact assessment, update backlog with legal tasks, then seek sp…" at bounding box center [504, 346] width 344 height 35
click at [332, 326] on input "d. Launch a rapid impact assessment, update backlog with legal tasks, then seek…" at bounding box center [332, 322] width 0 height 7
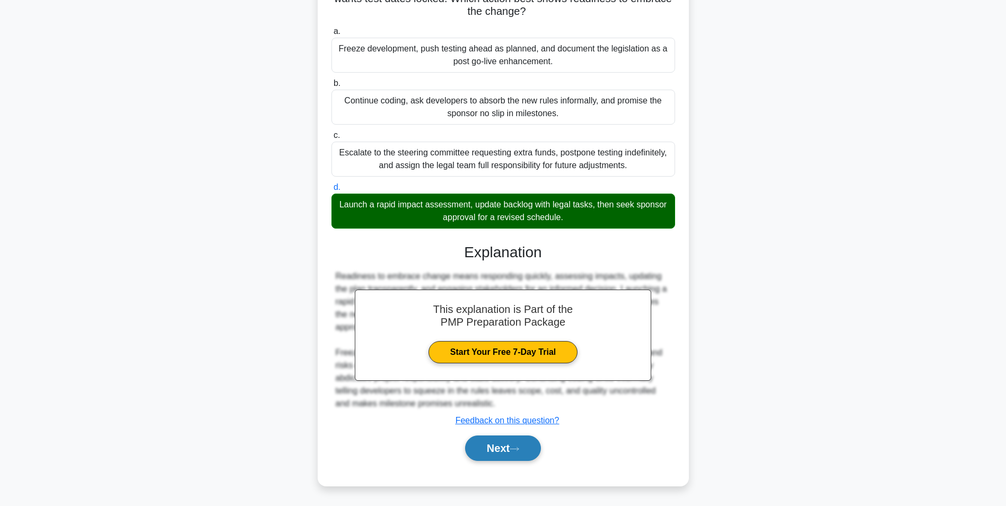
click at [507, 451] on button "Next" at bounding box center [503, 448] width 76 height 25
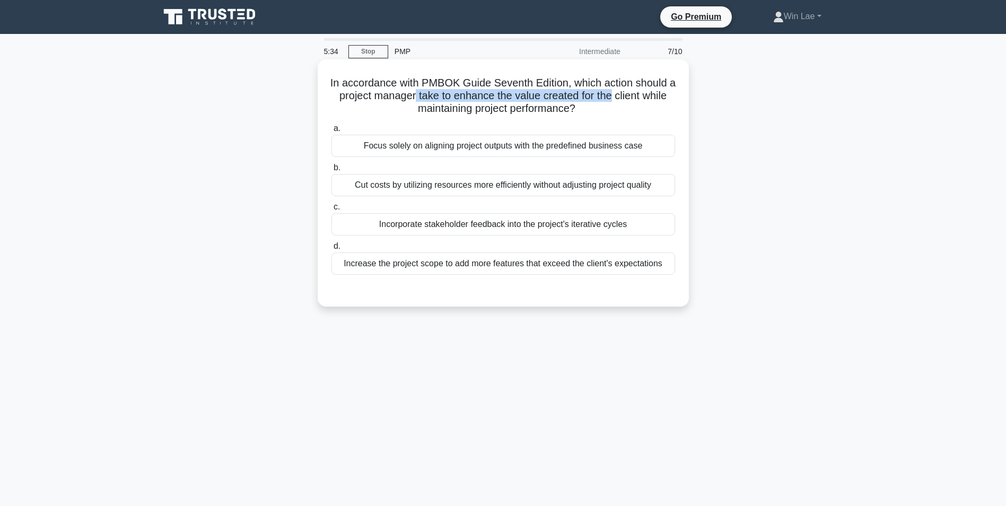
drag, startPoint x: 418, startPoint y: 97, endPoint x: 618, endPoint y: 102, distance: 199.5
click at [618, 102] on h5 "In accordance with PMBOK Guide Seventh Edition, which action should a project m…" at bounding box center [504, 95] width 346 height 39
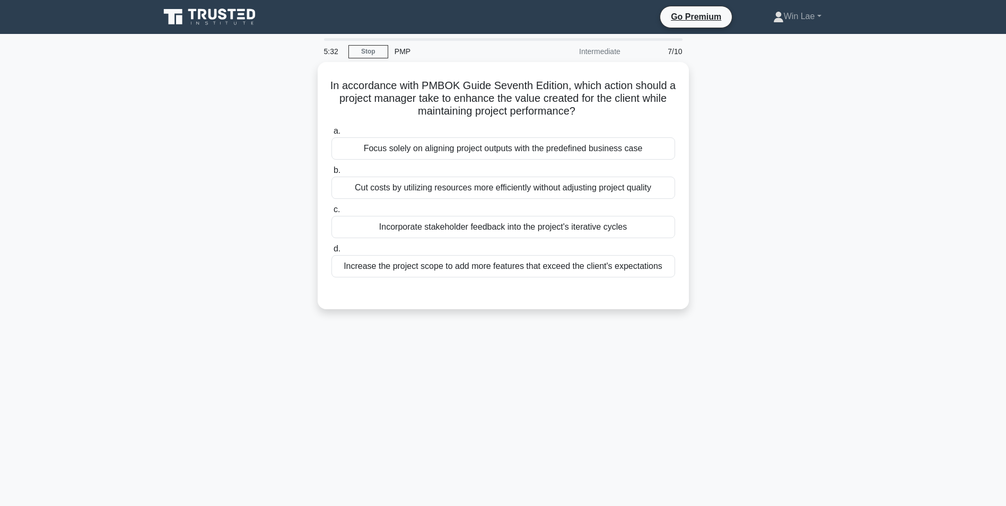
click at [203, 158] on div "In accordance with PMBOK Guide Seventh Edition, which action should a project m…" at bounding box center [503, 192] width 700 height 260
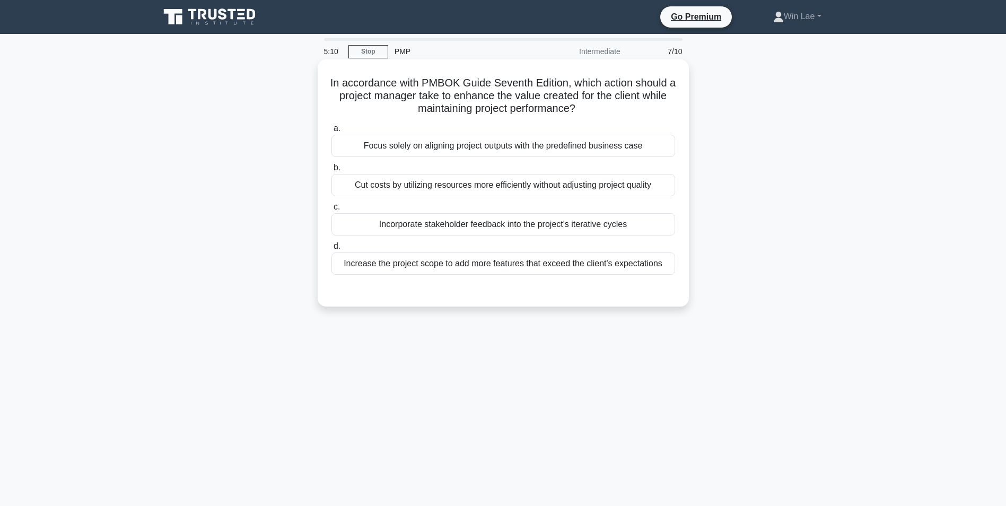
click at [494, 224] on div "Incorporate stakeholder feedback into the project's iterative cycles" at bounding box center [504, 224] width 344 height 22
click at [332, 211] on input "c. Incorporate stakeholder feedback into the project's iterative cycles" at bounding box center [332, 207] width 0 height 7
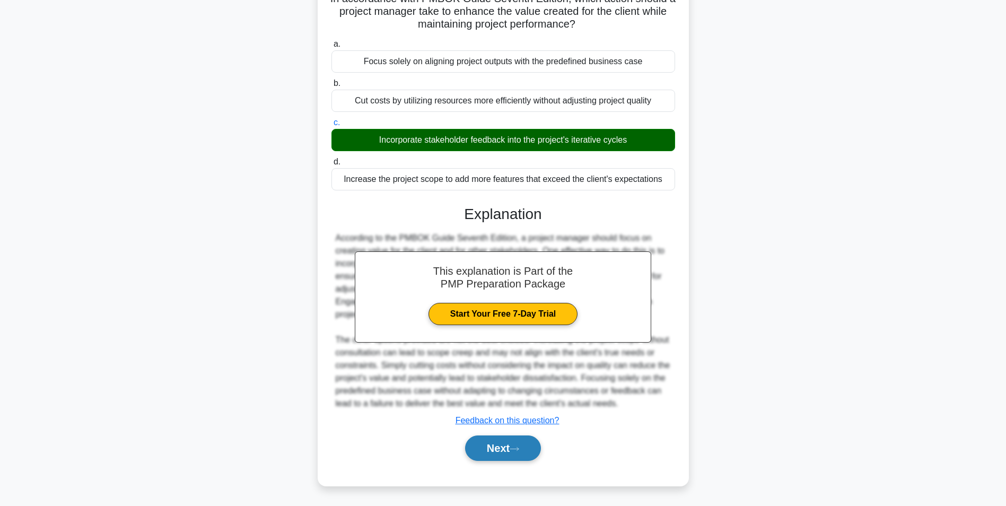
click at [494, 454] on button "Next" at bounding box center [503, 448] width 76 height 25
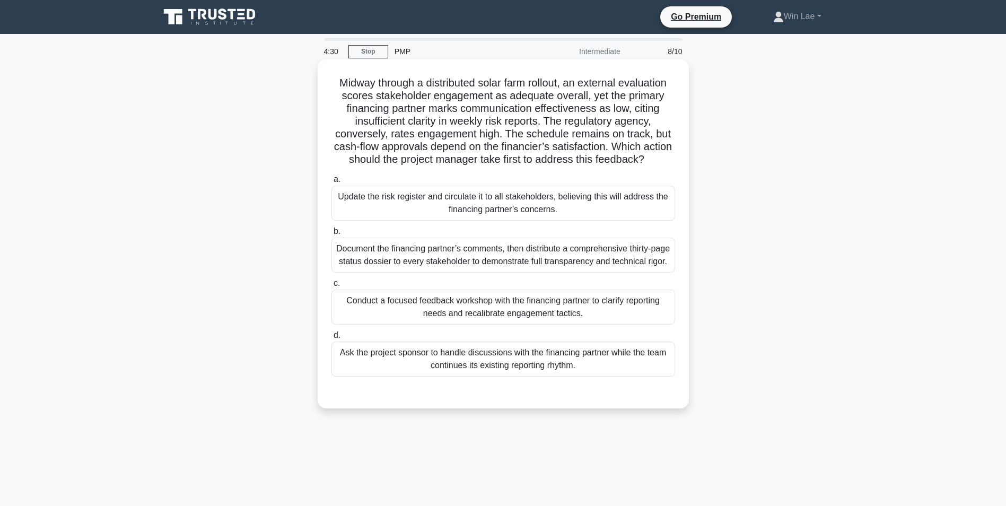
click at [377, 325] on div "Conduct a focused feedback workshop with the financing partner to clarify repor…" at bounding box center [504, 307] width 344 height 35
click at [332, 287] on input "c. Conduct a focused feedback workshop with the financing partner to clarify re…" at bounding box center [332, 283] width 0 height 7
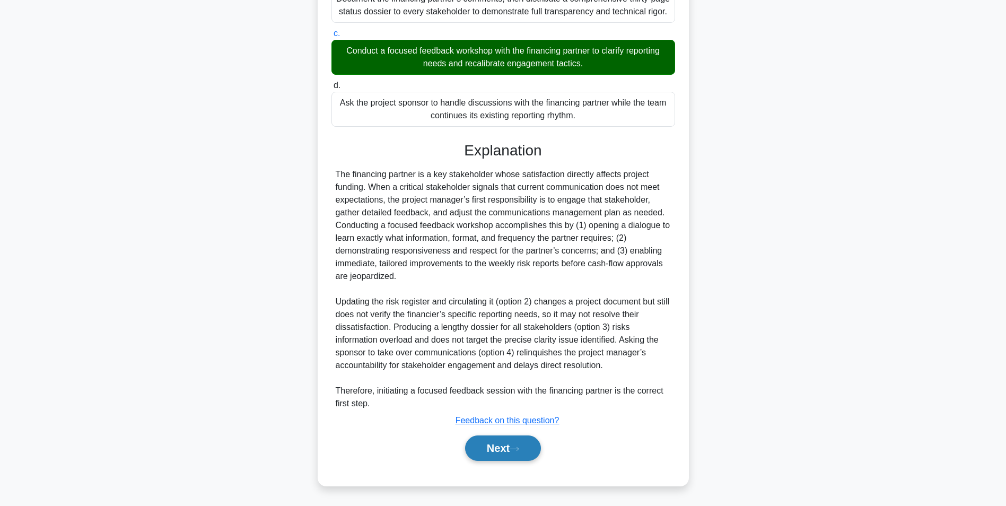
click at [483, 447] on button "Next" at bounding box center [503, 448] width 76 height 25
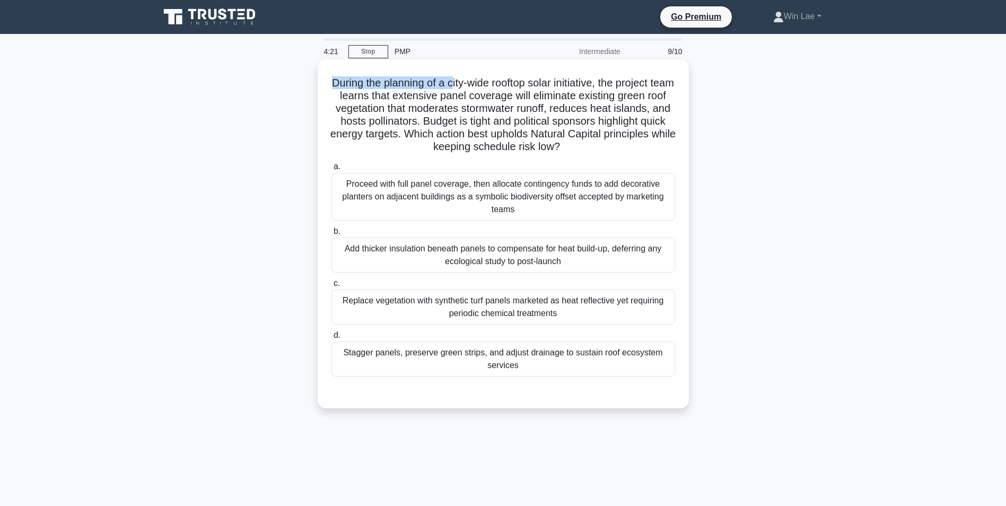
drag, startPoint x: 338, startPoint y: 83, endPoint x: 460, endPoint y: 84, distance: 122.5
click at [460, 84] on h5 "During the planning of a city-wide rooftop solar initiative, the project team l…" at bounding box center [504, 114] width 346 height 77
drag, startPoint x: 460, startPoint y: 84, endPoint x: 440, endPoint y: 106, distance: 30.0
click at [440, 106] on h5 "During the planning of a city-wide rooftop solar initiative, the project team l…" at bounding box center [504, 114] width 346 height 77
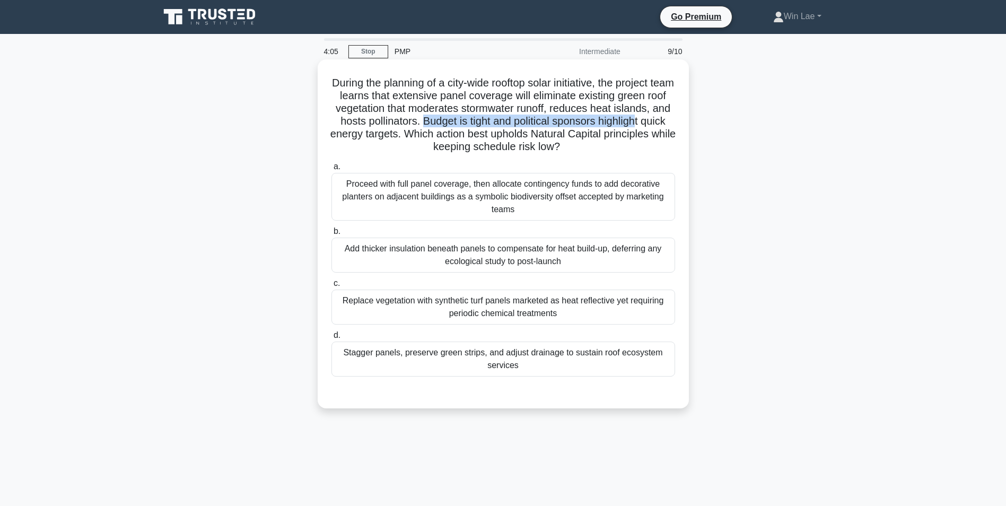
drag, startPoint x: 445, startPoint y: 120, endPoint x: 663, endPoint y: 121, distance: 217.5
click at [663, 121] on h5 "During the planning of a city-wide rooftop solar initiative, the project team l…" at bounding box center [504, 114] width 346 height 77
click at [408, 142] on h5 "During the planning of a city-wide rooftop solar initiative, the project team l…" at bounding box center [504, 114] width 346 height 77
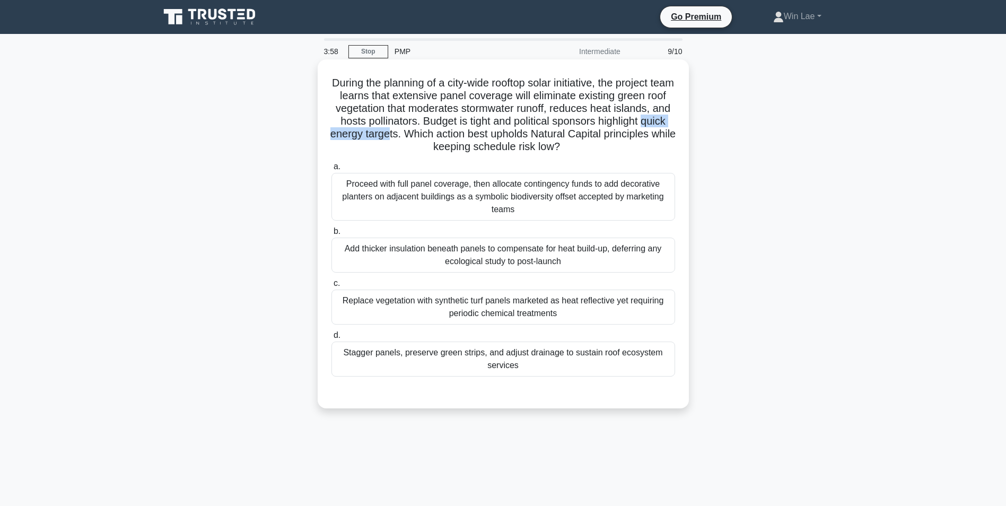
drag, startPoint x: 348, startPoint y: 134, endPoint x: 441, endPoint y: 134, distance: 93.4
click at [441, 134] on h5 "During the planning of a city-wide rooftop solar initiative, the project team l…" at bounding box center [504, 114] width 346 height 77
drag, startPoint x: 441, startPoint y: 134, endPoint x: 409, endPoint y: 147, distance: 35.0
click at [409, 147] on h5 "During the planning of a city-wide rooftop solar initiative, the project team l…" at bounding box center [504, 114] width 346 height 77
drag, startPoint x: 360, startPoint y: 124, endPoint x: 401, endPoint y: 123, distance: 40.9
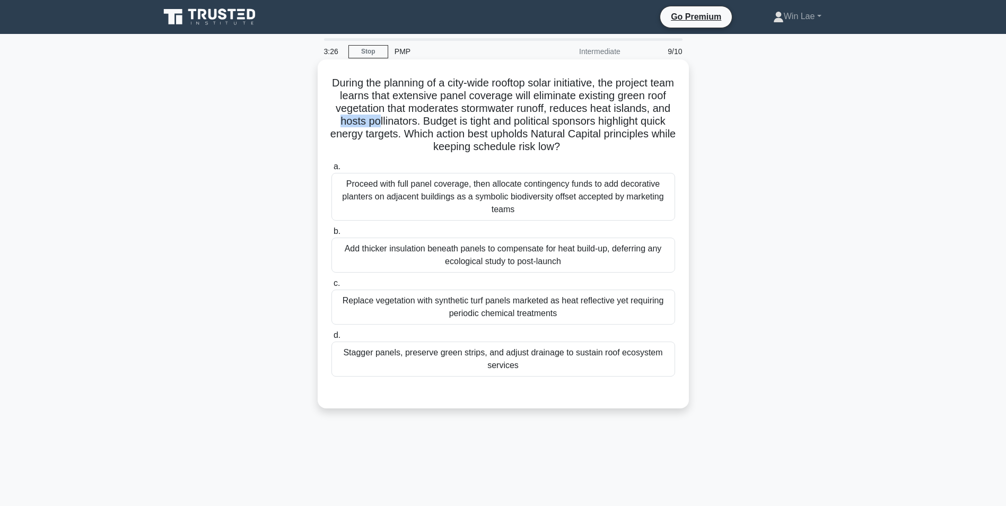
click at [401, 123] on h5 "During the planning of a city-wide rooftop solar initiative, the project team l…" at bounding box center [504, 114] width 346 height 77
drag, startPoint x: 401, startPoint y: 123, endPoint x: 524, endPoint y: 140, distance: 124.2
click at [524, 140] on h5 "During the planning of a city-wide rooftop solar initiative, the project team l…" at bounding box center [504, 114] width 346 height 77
click at [531, 196] on div "Proceed with full panel coverage, then allocate contingency funds to add decora…" at bounding box center [504, 197] width 344 height 48
click at [332, 170] on input "a. Proceed with full panel coverage, then allocate contingency funds to add dec…" at bounding box center [332, 166] width 0 height 7
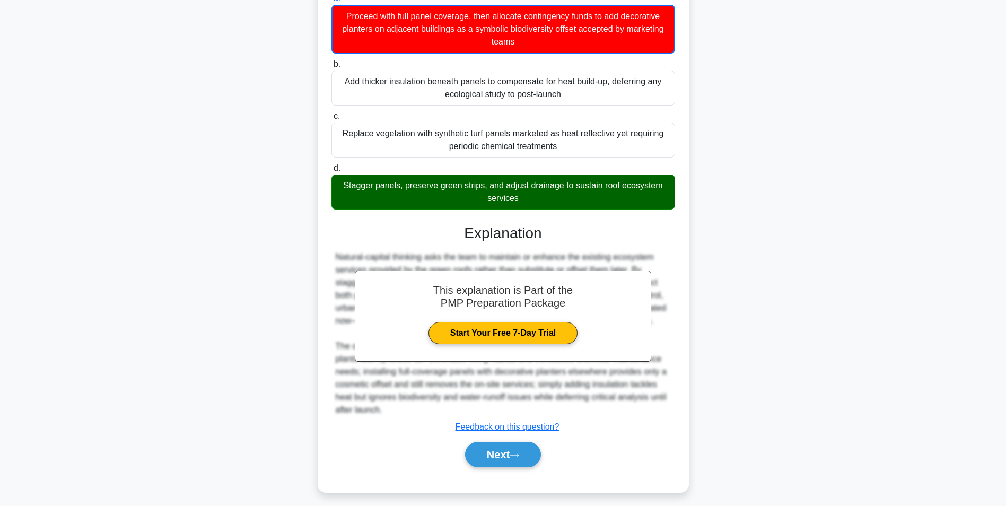
scroll to position [175, 0]
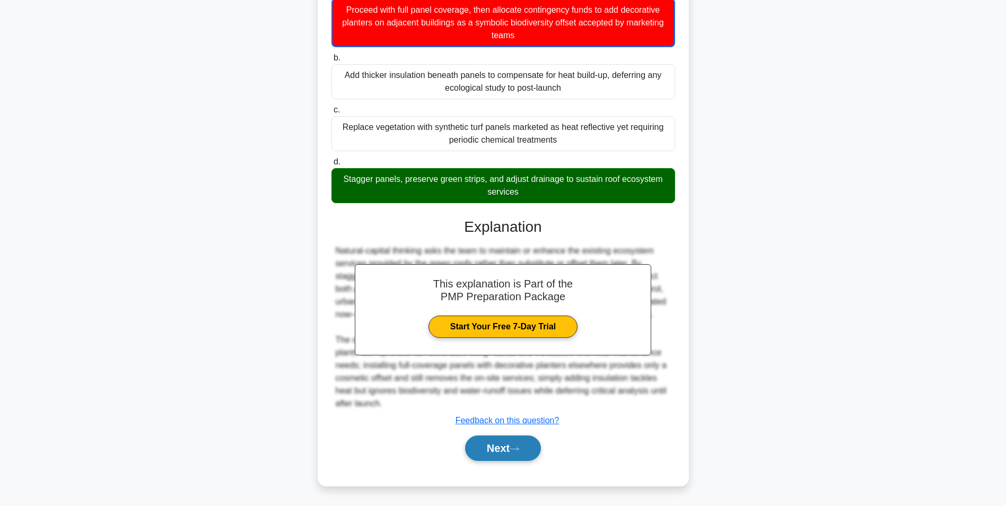
click at [517, 448] on icon at bounding box center [515, 449] width 10 height 6
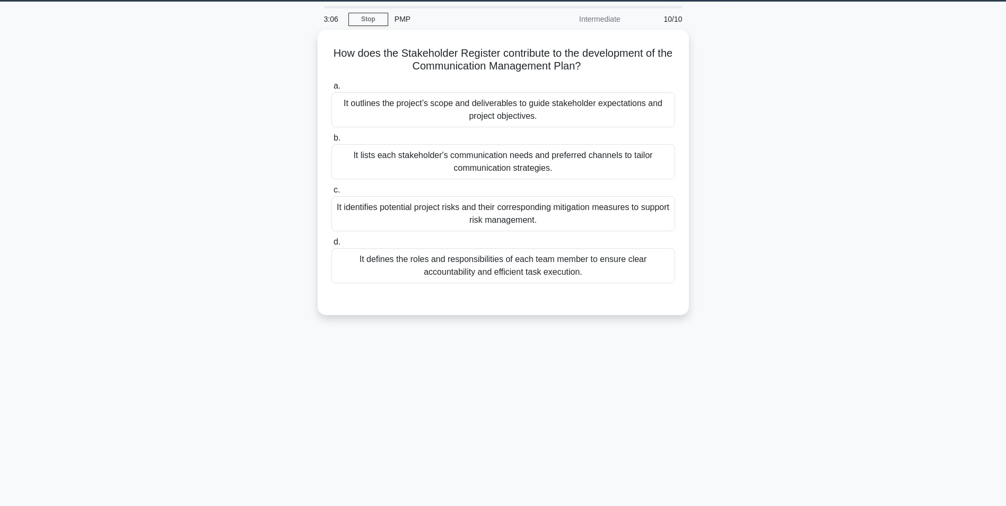
scroll to position [0, 0]
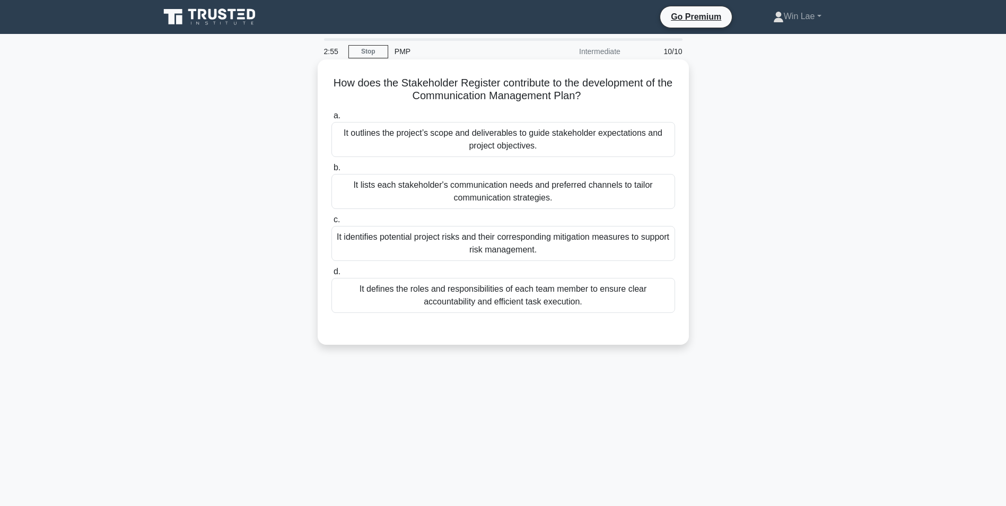
drag, startPoint x: 337, startPoint y: 83, endPoint x: 594, endPoint y: 94, distance: 257.5
click at [594, 94] on h5 "How does the Stakeholder Register contribute to the development of the Communic…" at bounding box center [504, 89] width 346 height 27
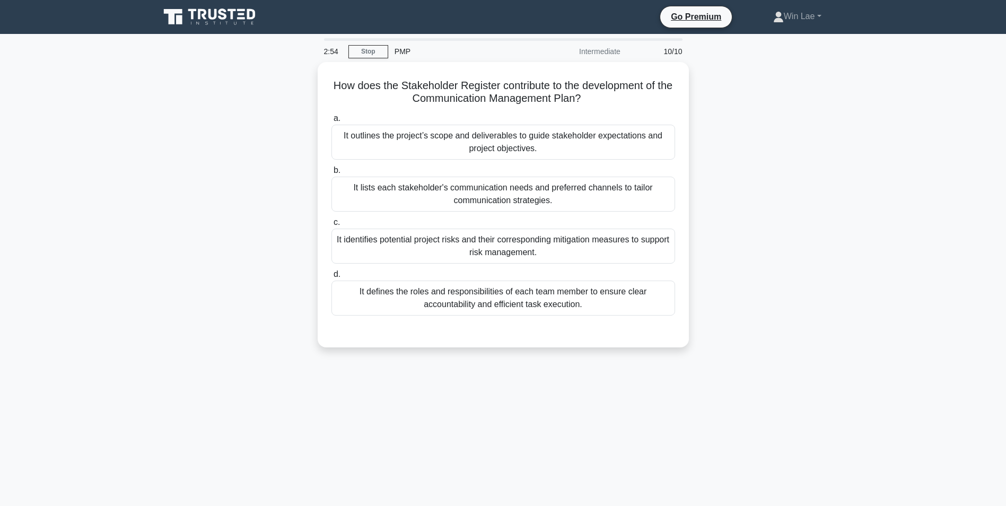
click at [247, 90] on div "How does the Stakeholder Register contribute to the development of the Communic…" at bounding box center [503, 211] width 700 height 298
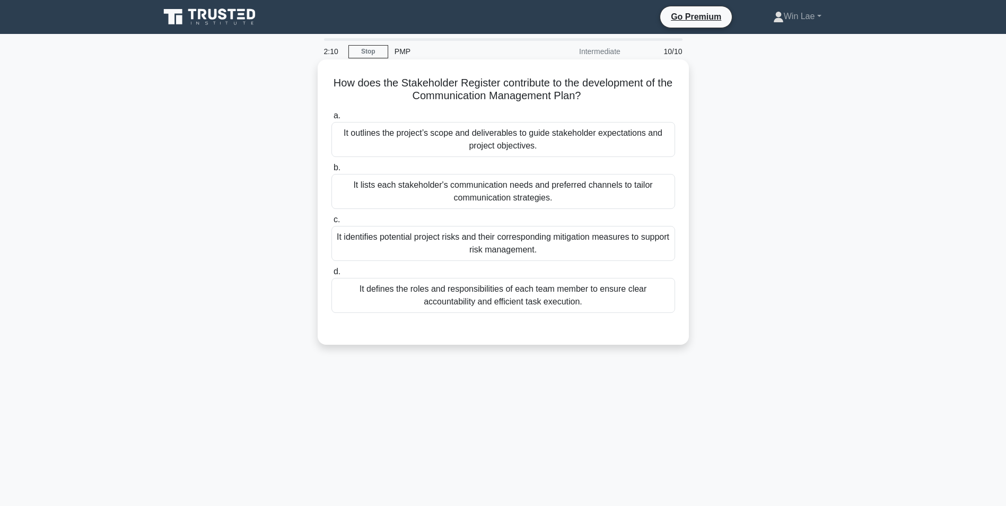
click at [559, 193] on div "It lists each stakeholder's communication needs and preferred channels to tailo…" at bounding box center [504, 191] width 344 height 35
click at [332, 171] on input "b. It lists each stakeholder's communication needs and preferred channels to ta…" at bounding box center [332, 167] width 0 height 7
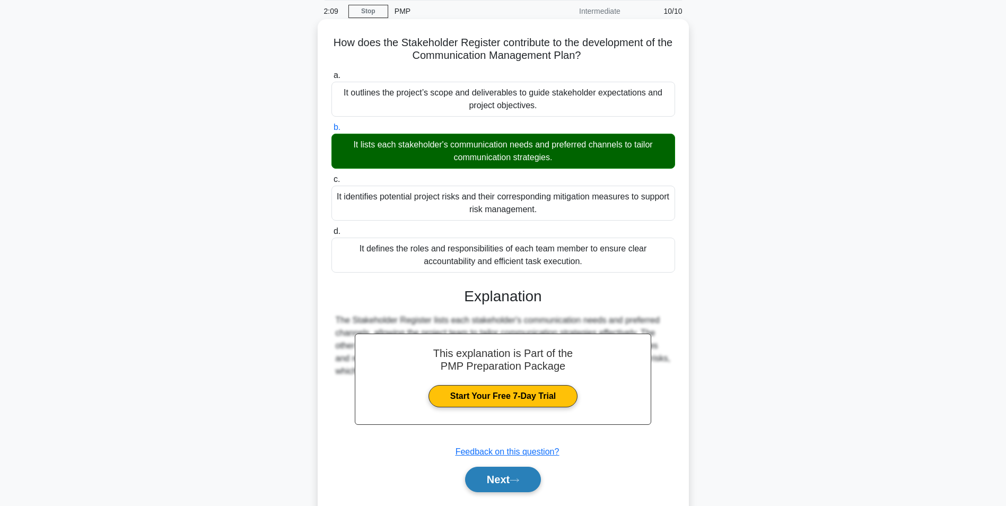
scroll to position [72, 0]
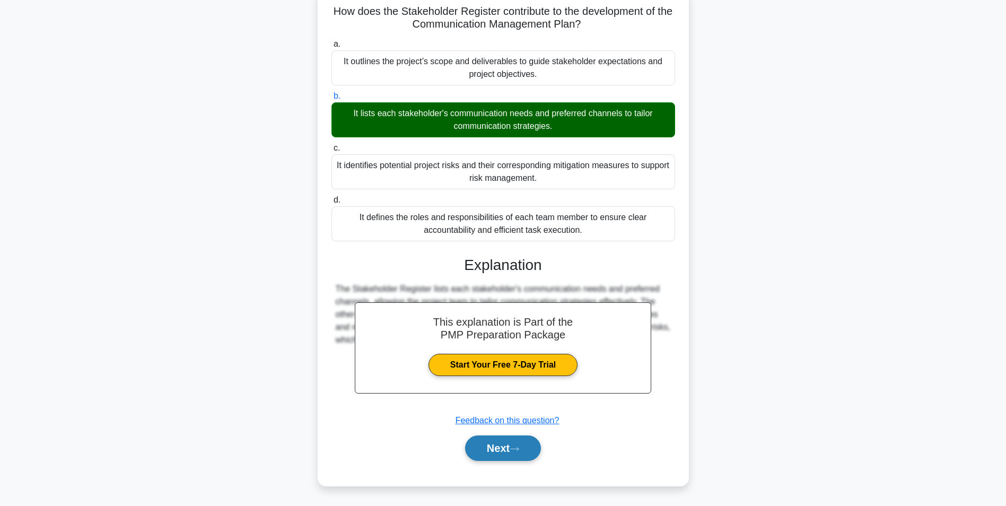
click at [500, 447] on button "Next" at bounding box center [503, 448] width 76 height 25
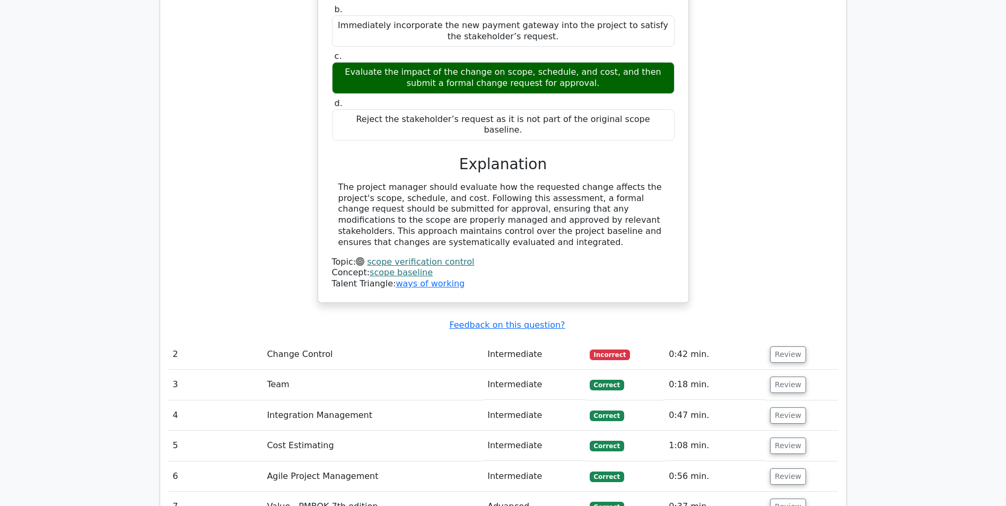
scroll to position [1326, 0]
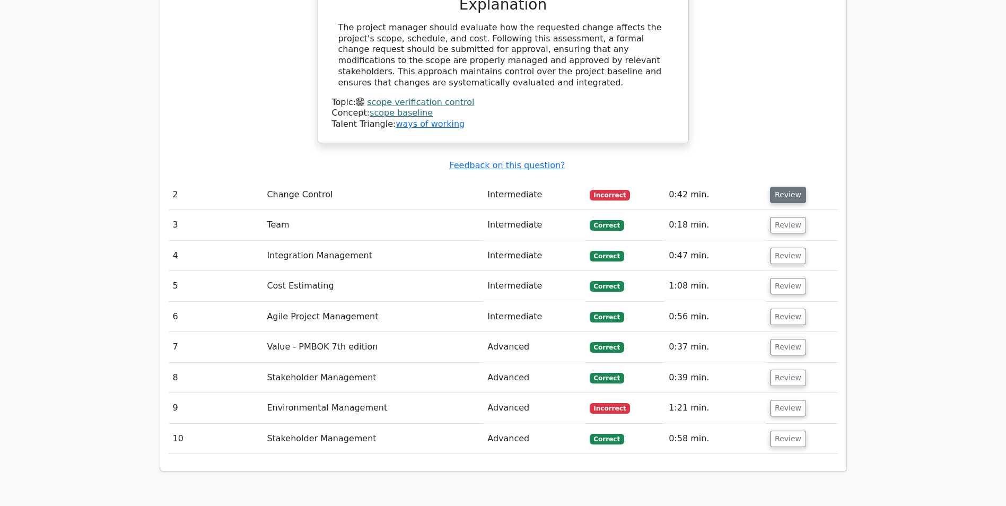
click at [781, 187] on button "Review" at bounding box center [788, 195] width 36 height 16
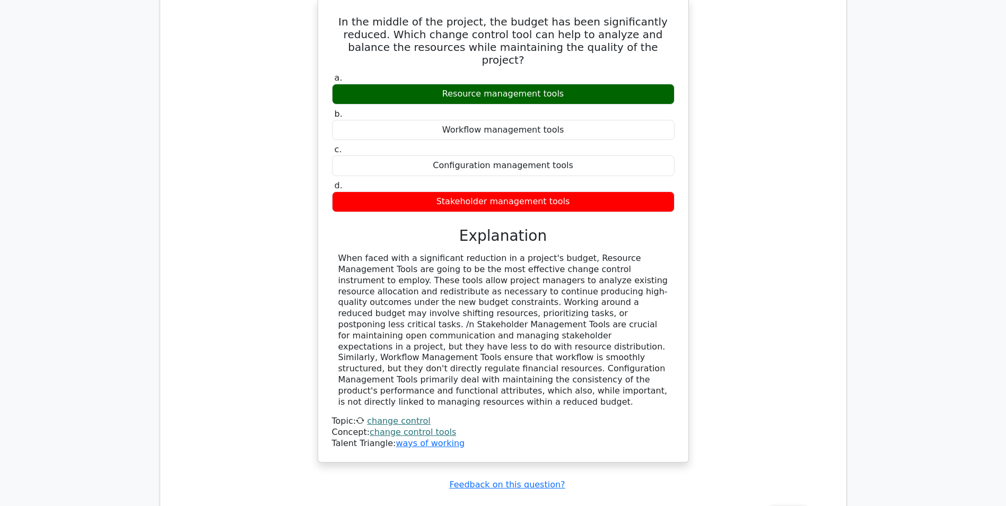
scroll to position [1751, 0]
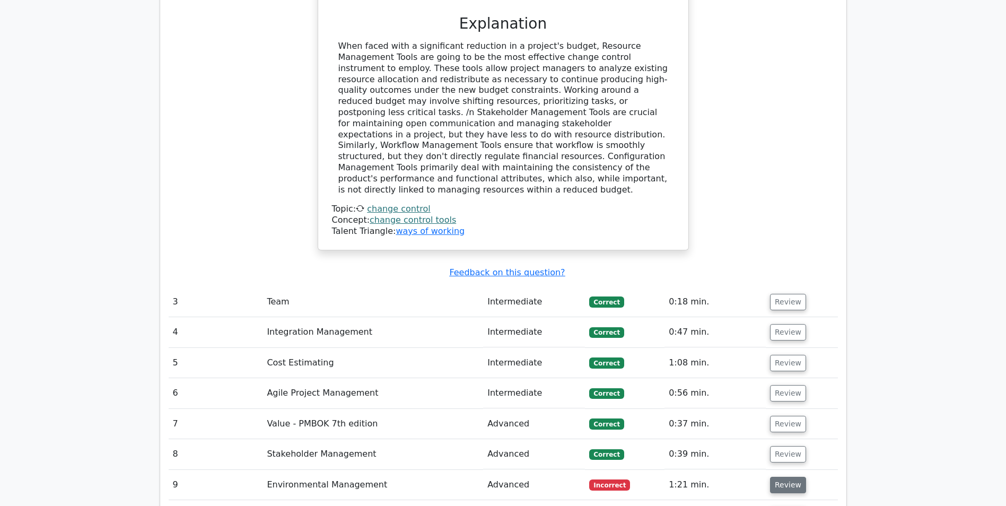
click at [777, 477] on button "Review" at bounding box center [788, 485] width 36 height 16
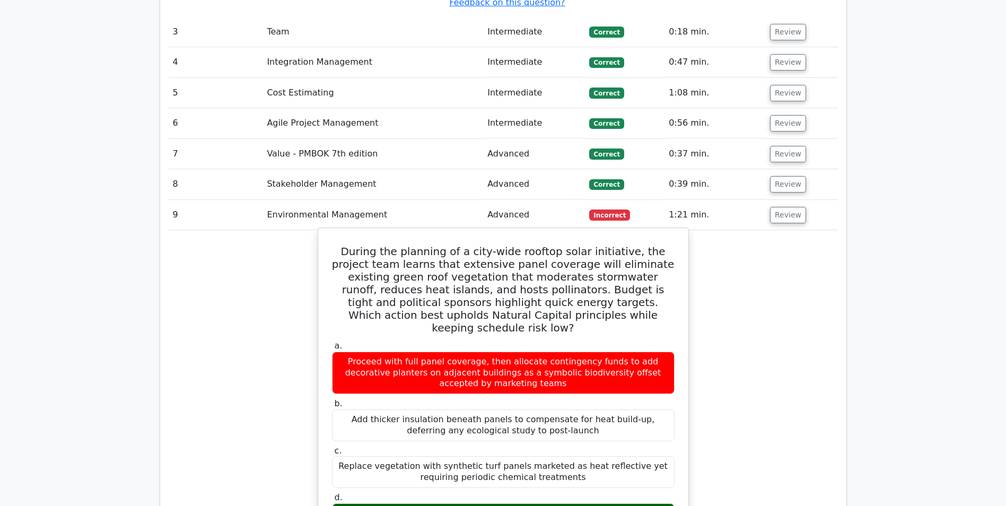
scroll to position [2069, 0]
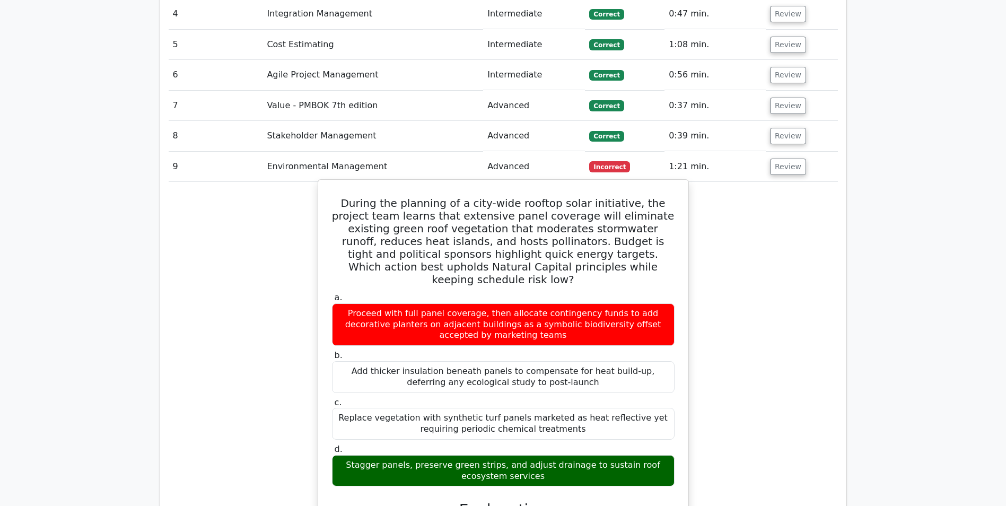
drag, startPoint x: 339, startPoint y: 355, endPoint x: 403, endPoint y: 358, distance: 64.2
click at [403, 455] on div "Stagger panels, preserve green strips, and adjust drainage to sustain roof ecos…" at bounding box center [503, 471] width 343 height 32
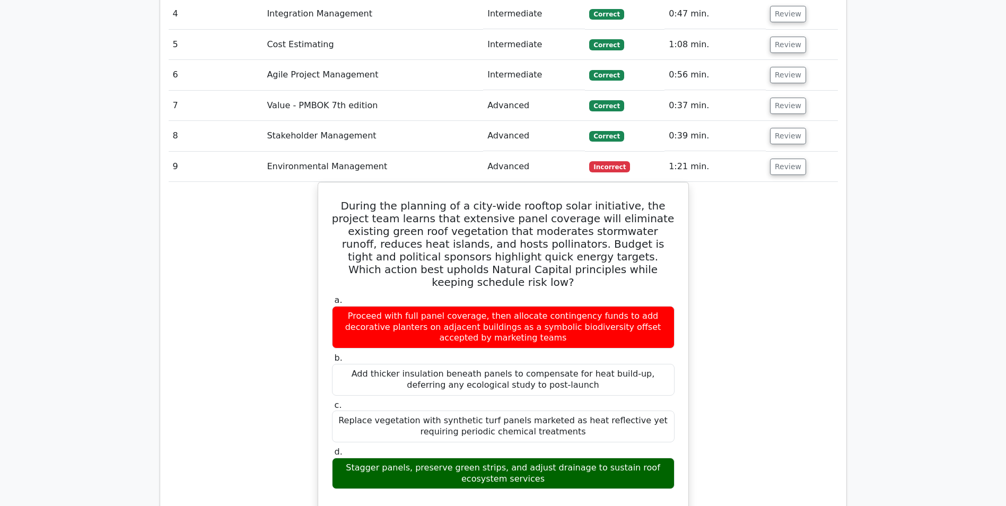
click at [211, 280] on div "During the planning of a city-wide rooftop solar initiative, the project team l…" at bounding box center [503, 467] width 669 height 571
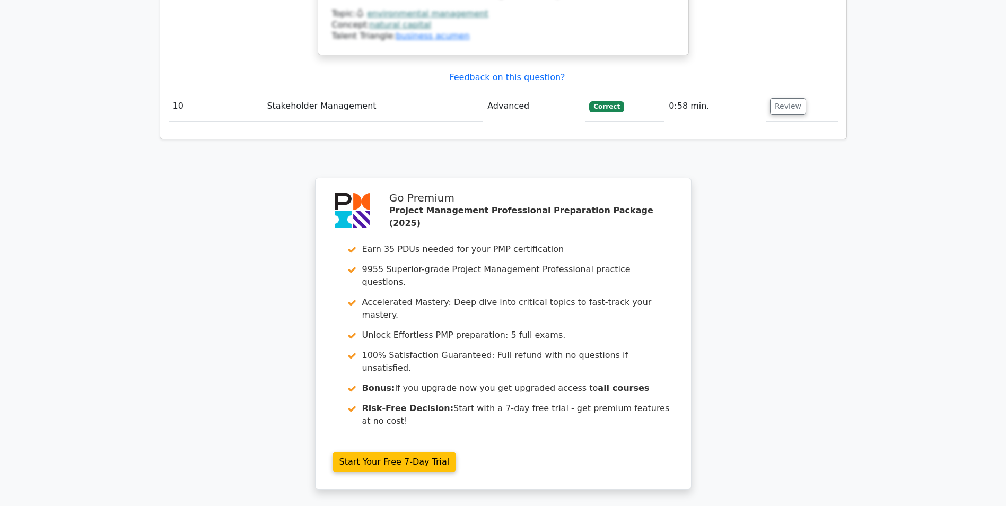
scroll to position [2795, 0]
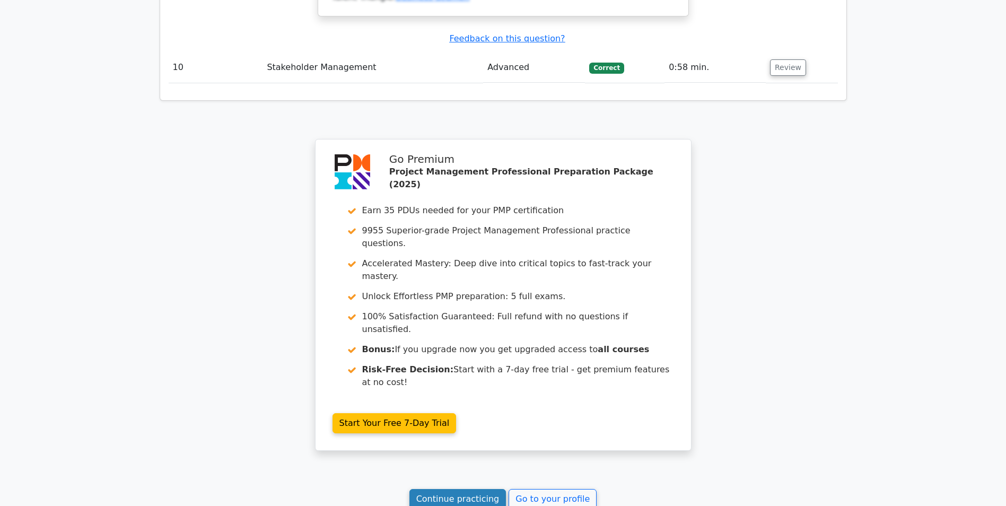
click at [444, 489] on link "Continue practicing" at bounding box center [458, 499] width 97 height 20
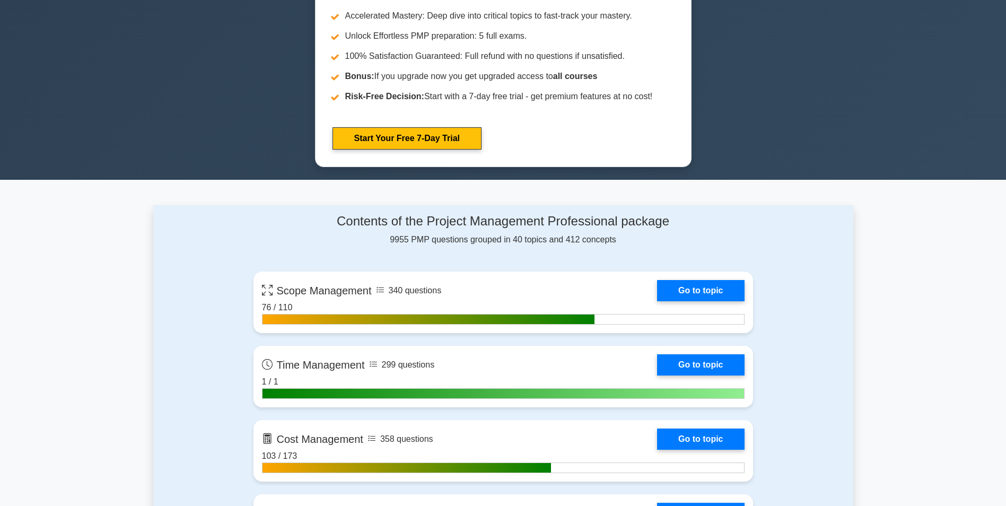
scroll to position [637, 0]
